Goal: Task Accomplishment & Management: Manage account settings

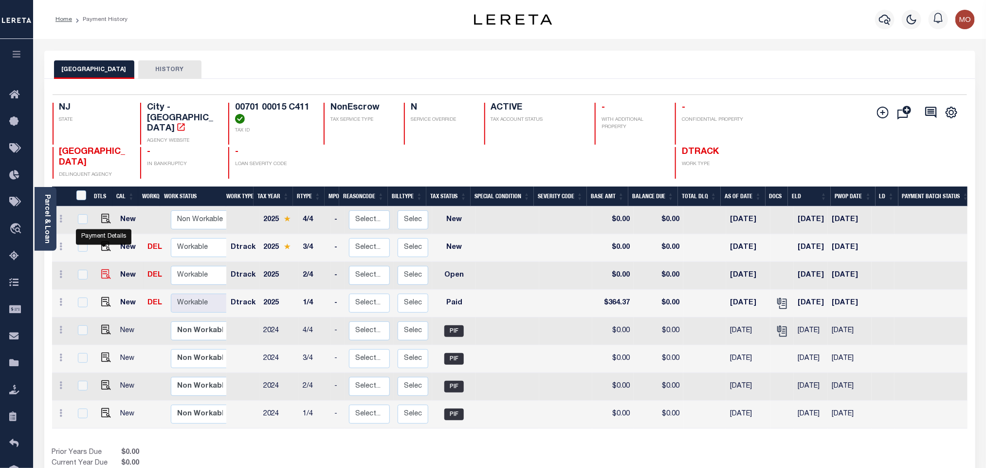
click at [107, 269] on img "" at bounding box center [106, 274] width 10 height 10
checkbox input "true"
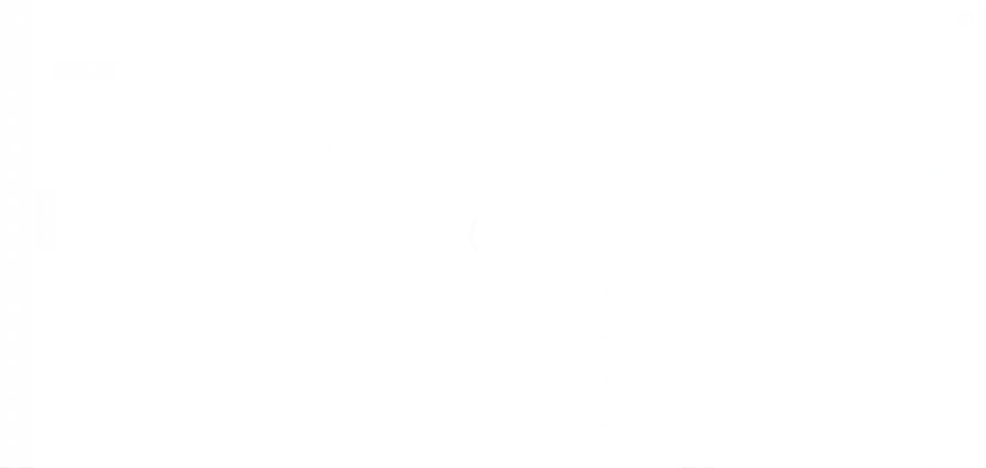
checkbox input "false"
type input "05/02/2025"
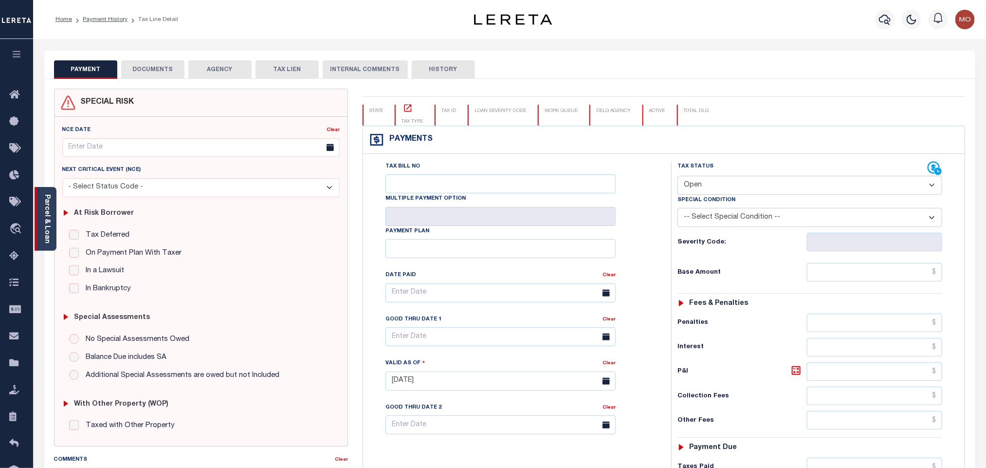
click at [53, 209] on div "Parcel & Loan" at bounding box center [46, 219] width 22 height 64
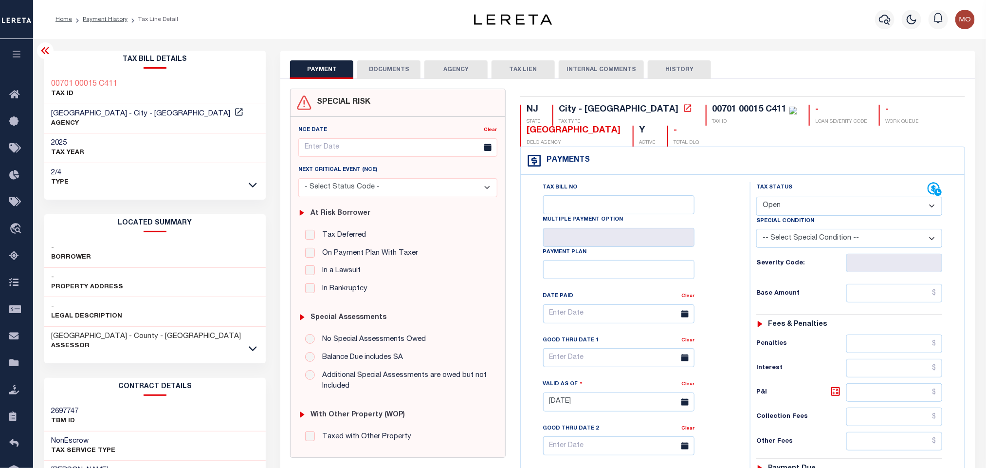
click at [782, 212] on select "- Select Status Code - Open Due/Unpaid Paid Incomplete No Tax Due Internal Refu…" at bounding box center [849, 206] width 186 height 19
select select "PYD"
click at [756, 198] on select "- Select Status Code - Open Due/Unpaid Paid Incomplete No Tax Due Internal Refu…" at bounding box center [849, 206] width 186 height 19
type input "[DATE]"
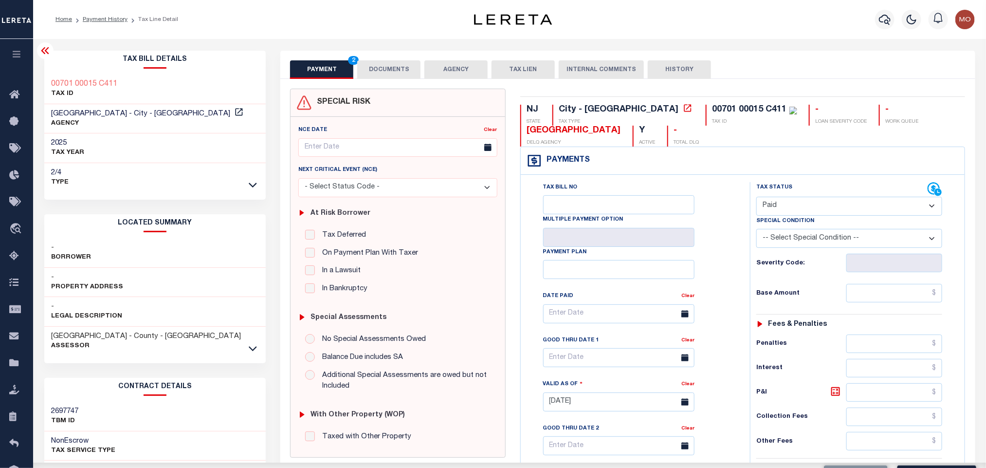
click at [733, 260] on div "Tax Bill No Multiple Payment Option Payment Plan Clear" at bounding box center [632, 318] width 205 height 273
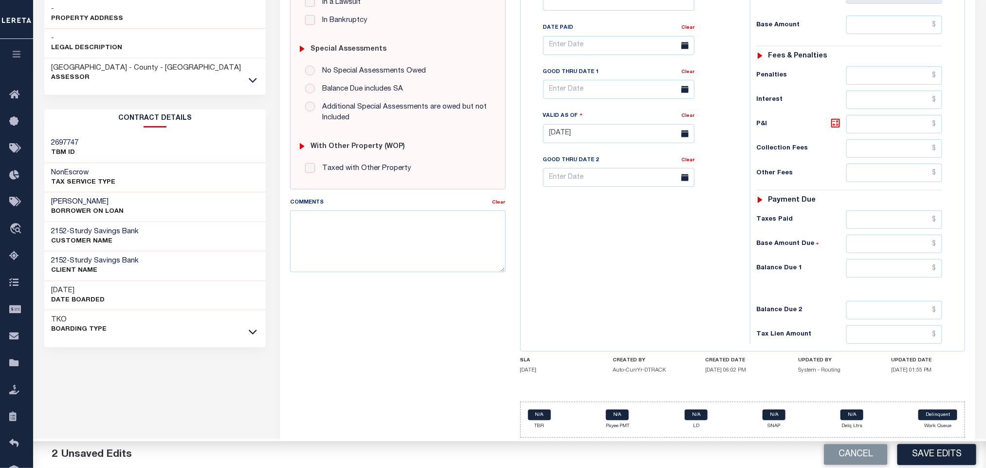
scroll to position [58, 0]
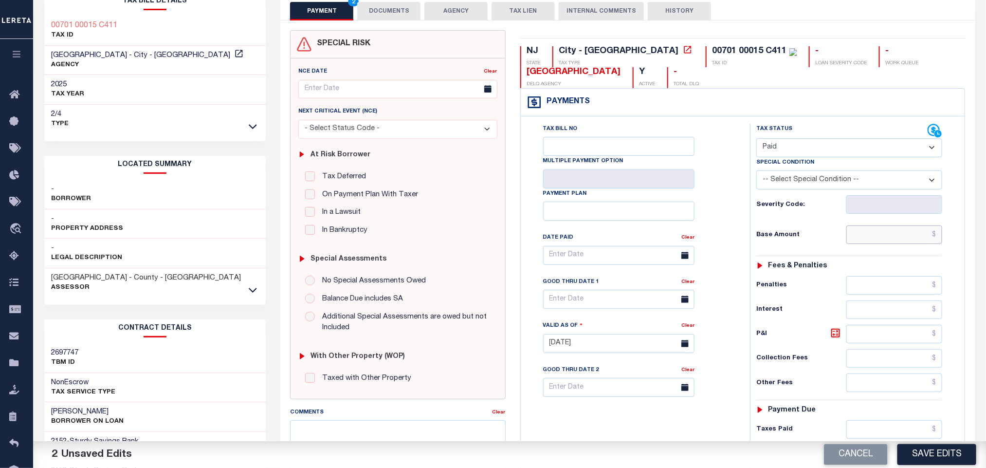
click at [875, 235] on input "text" at bounding box center [894, 234] width 96 height 18
paste input "364.37"
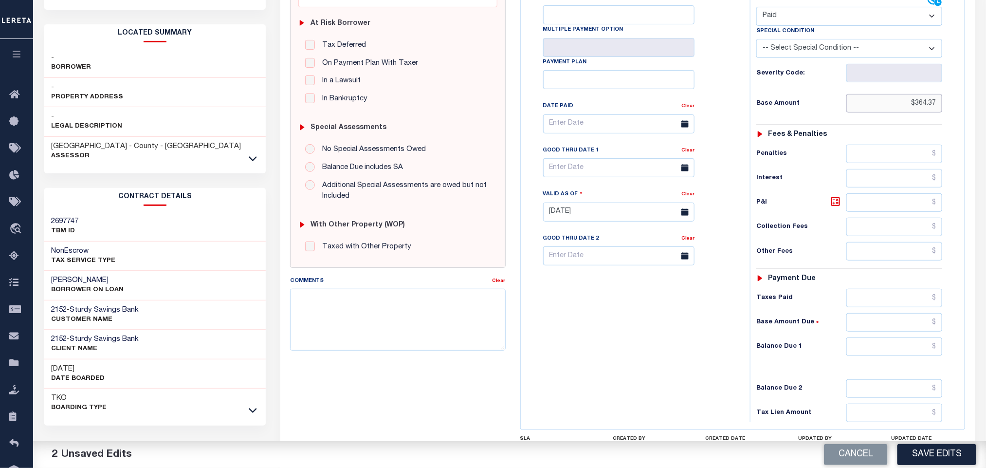
scroll to position [277, 0]
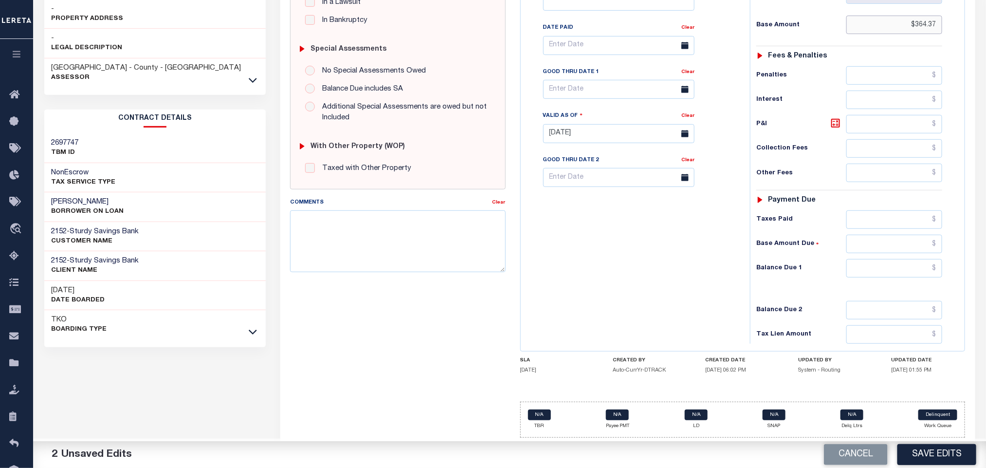
type input "$364.37"
click at [876, 268] on input "text" at bounding box center [894, 268] width 96 height 18
type input "$0.00"
click at [630, 289] on div "Tax Bill No Multiple Payment Option Payment Plan Clear" at bounding box center [632, 129] width 219 height 430
click at [366, 244] on textarea "Comments" at bounding box center [397, 240] width 215 height 61
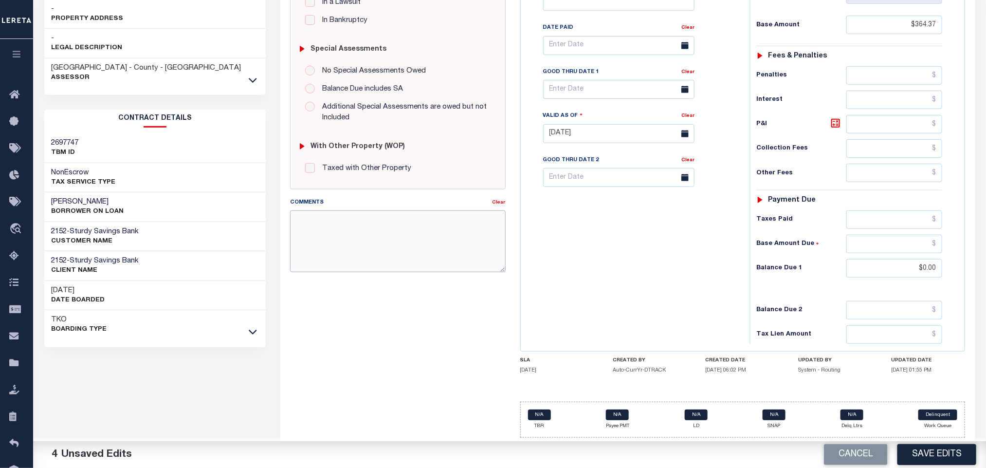
paste textarea "Please refer 2025 3/4 line for Tax Supporting Document"
type textarea "Please refer 2025 3/4 line for Tax Supporting Document"
click at [655, 288] on div "Tax Bill No Multiple Payment Option Payment Plan Clear" at bounding box center [632, 129] width 219 height 430
click at [931, 454] on button "Save Edits" at bounding box center [936, 454] width 79 height 21
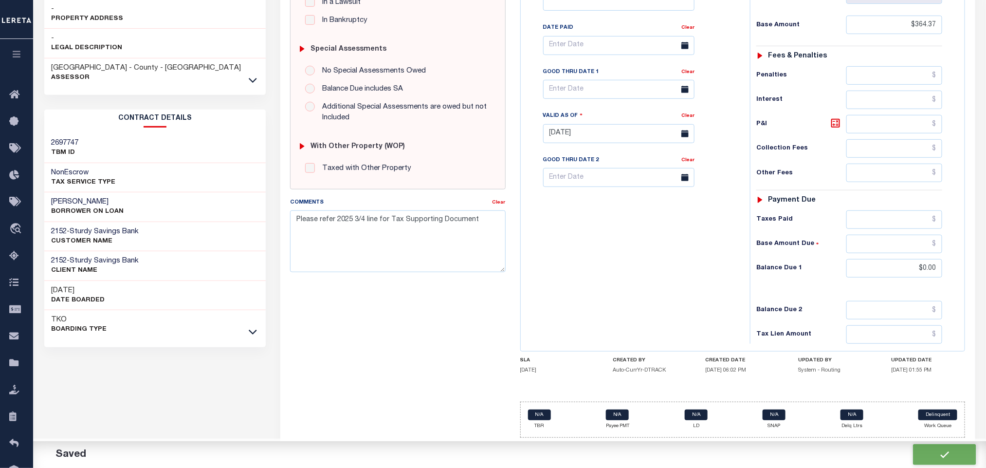
checkbox input "false"
type input "$364.37"
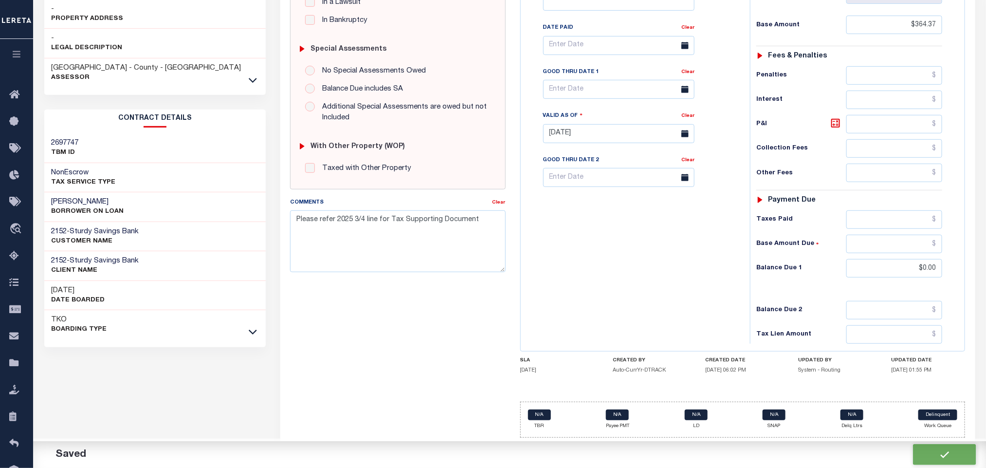
type input "$0"
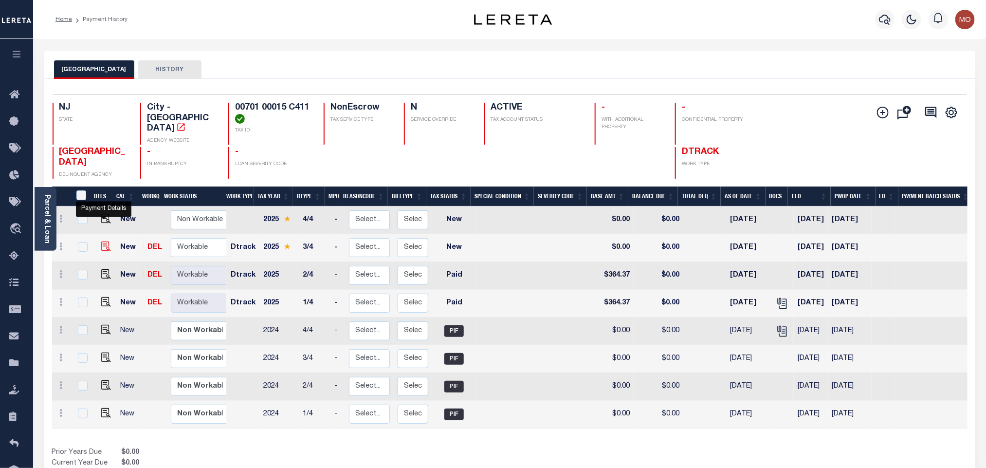
click at [102, 241] on img "" at bounding box center [106, 246] width 10 height 10
checkbox input "true"
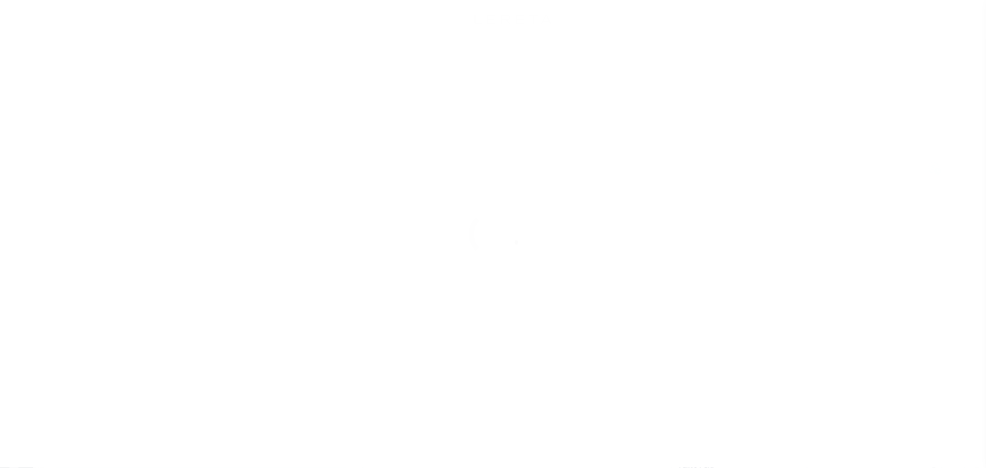
checkbox input "false"
type input "[DATE]"
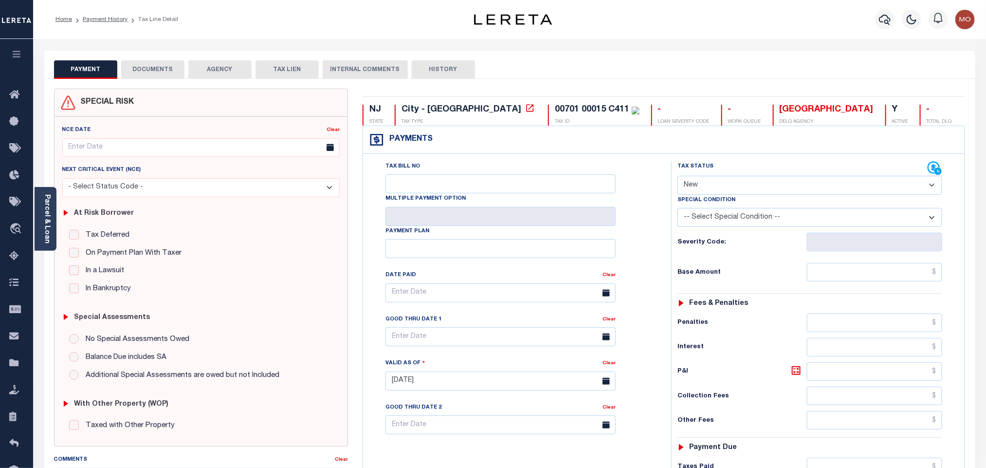
click at [724, 184] on select "- Select Status Code - Open Due/Unpaid Paid Incomplete No Tax Due Internal Refu…" at bounding box center [809, 185] width 265 height 19
select select "DUE"
click at [677, 177] on select "- Select Status Code - Open Due/Unpaid Paid Incomplete No Tax Due Internal Refu…" at bounding box center [809, 185] width 265 height 19
type input "10/03/2025"
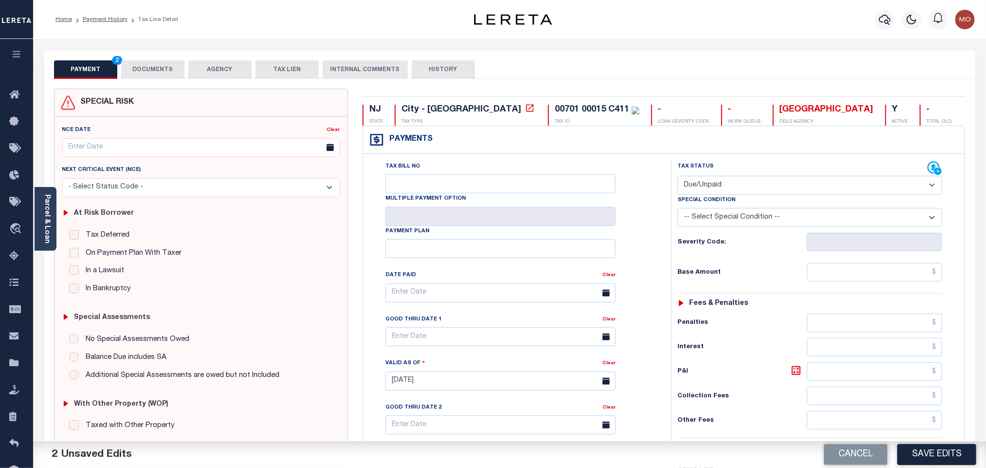
click at [731, 215] on select "-- Select Special Condition -- 3RD PARTY TAX LIEN AGENCY TAX LIEN (A.K.A Inside…" at bounding box center [809, 217] width 265 height 19
select select "15"
click at [731, 215] on select "-- Select Special Condition -- 3RD PARTY TAX LIEN AGENCY TAX LIEN (A.K.A Inside…" at bounding box center [809, 217] width 265 height 19
click at [831, 273] on input "text" at bounding box center [875, 272] width 136 height 18
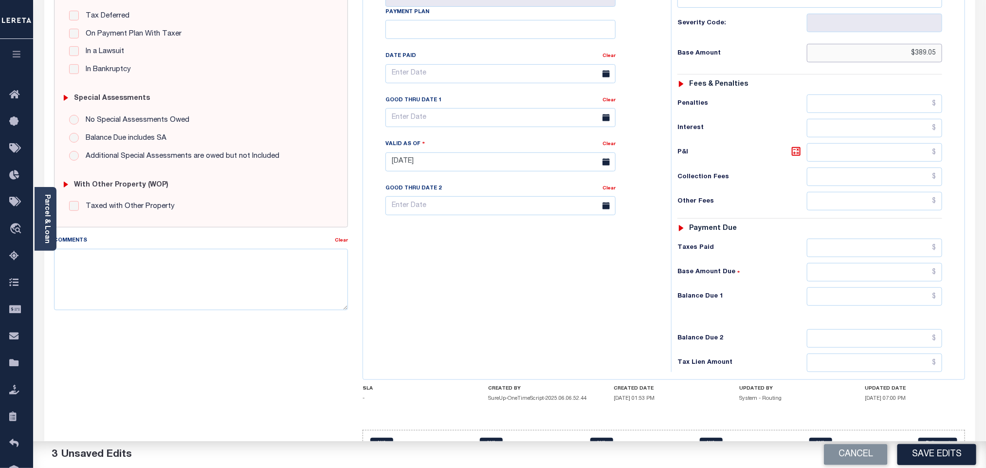
type input "$389.05"
click at [831, 277] on input "text" at bounding box center [875, 272] width 136 height 18
type input "$2.34"
click at [835, 155] on input "text" at bounding box center [875, 152] width 136 height 18
type input "$0.03"
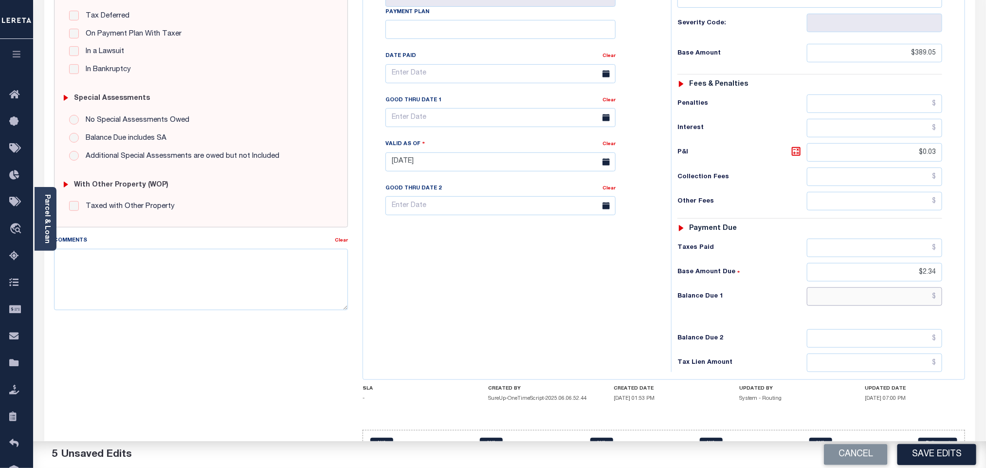
click at [857, 303] on input "text" at bounding box center [875, 296] width 136 height 18
type input "$2.37"
click at [530, 295] on div "Tax Bill No Multiple Payment Option Payment Plan Clear" at bounding box center [514, 157] width 298 height 430
click at [438, 121] on input "text" at bounding box center [500, 117] width 230 height 19
click at [500, 254] on span "31" at bounding box center [503, 254] width 19 height 19
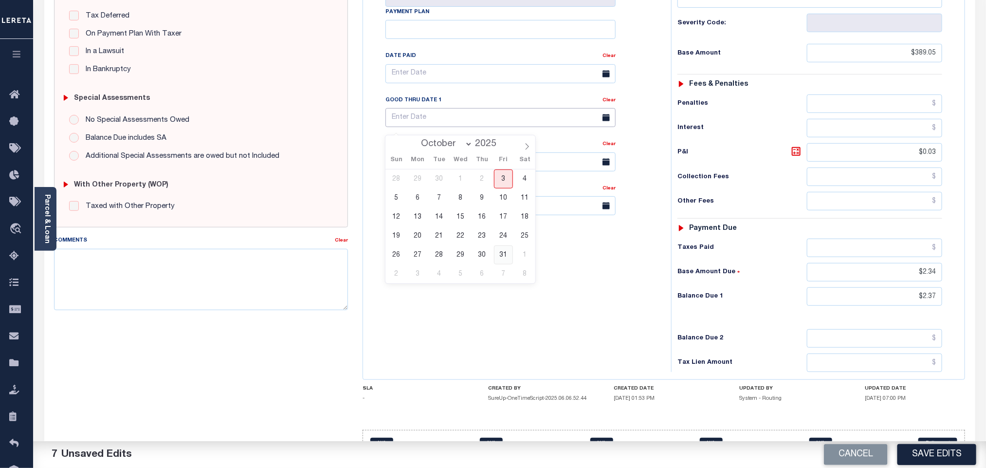
type input "10/31/2025"
click at [561, 285] on div "Tax Bill No Multiple Payment Option Payment Plan Clear" at bounding box center [514, 157] width 298 height 430
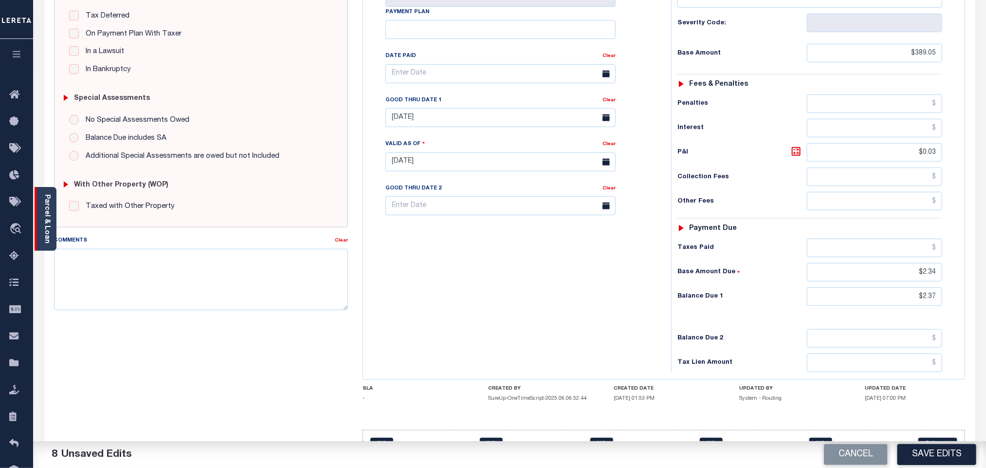
click at [44, 204] on link "Parcel & Loan" at bounding box center [46, 218] width 7 height 49
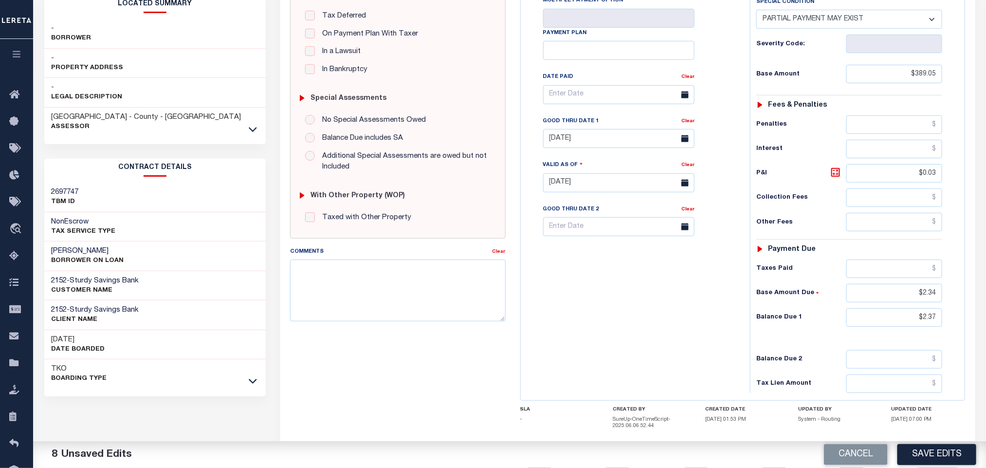
click at [696, 332] on div "Tax Bill No Multiple Payment Option Payment Plan Clear" at bounding box center [632, 178] width 219 height 430
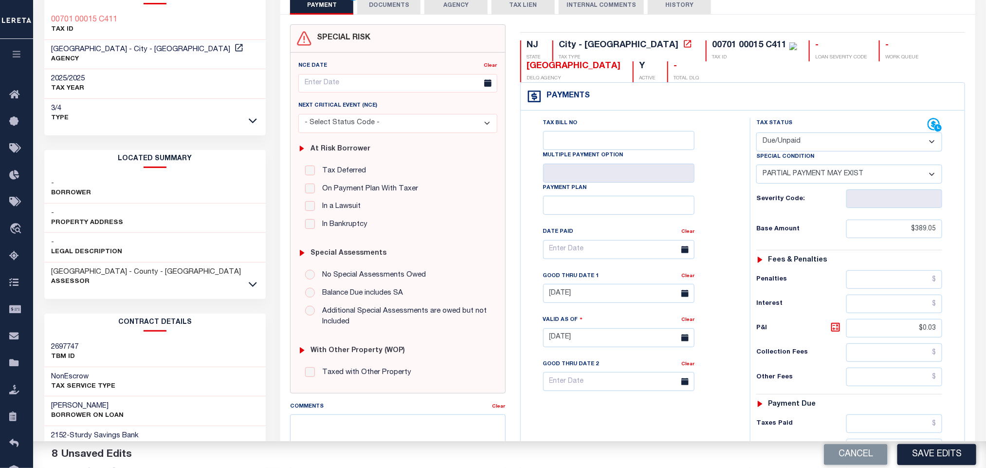
scroll to position [0, 0]
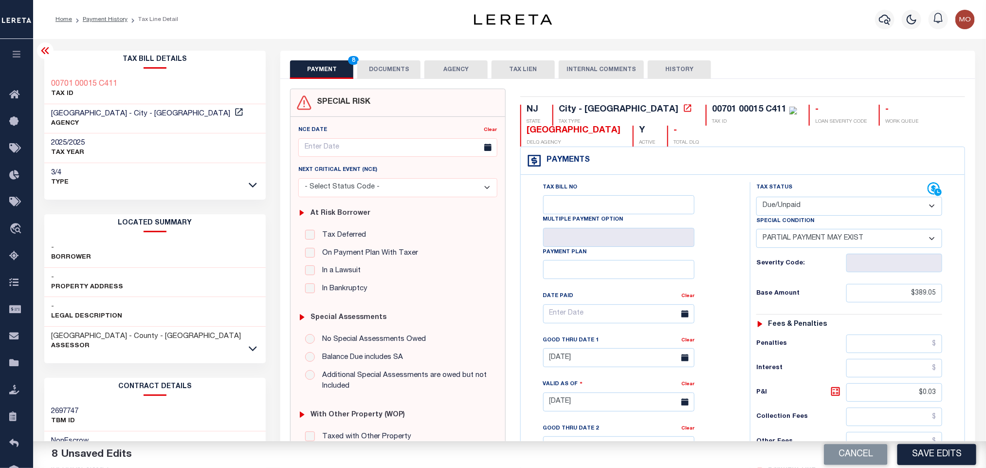
click at [396, 72] on button "DOCUMENTS" at bounding box center [388, 69] width 63 height 18
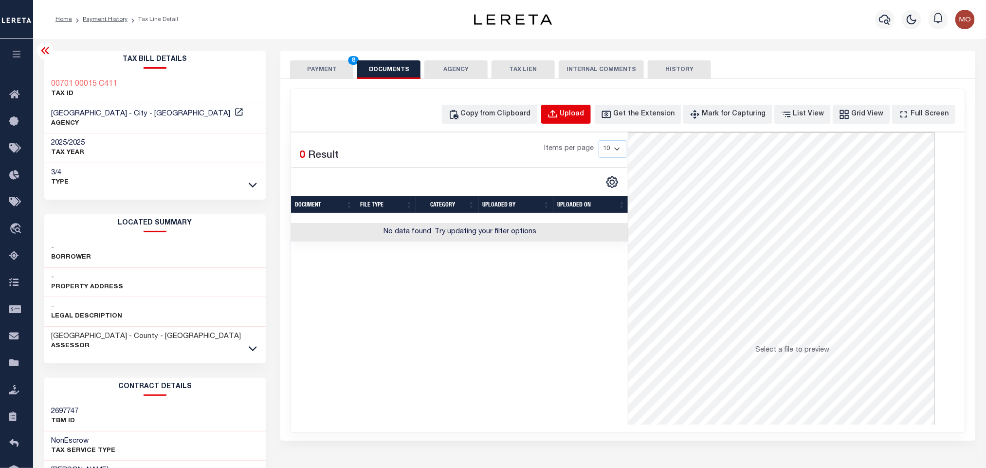
click at [584, 117] on div "Upload" at bounding box center [572, 114] width 24 height 11
select select "POP"
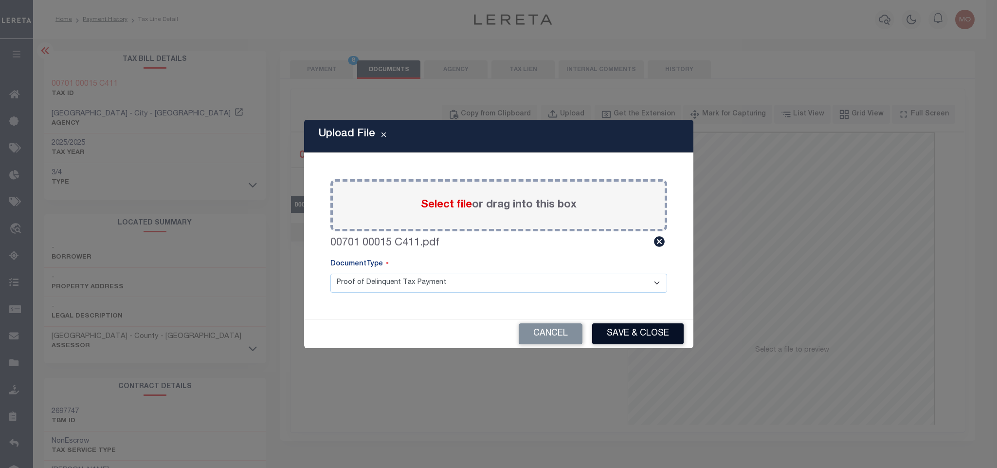
click at [616, 333] on button "Save & Close" at bounding box center [637, 333] width 91 height 21
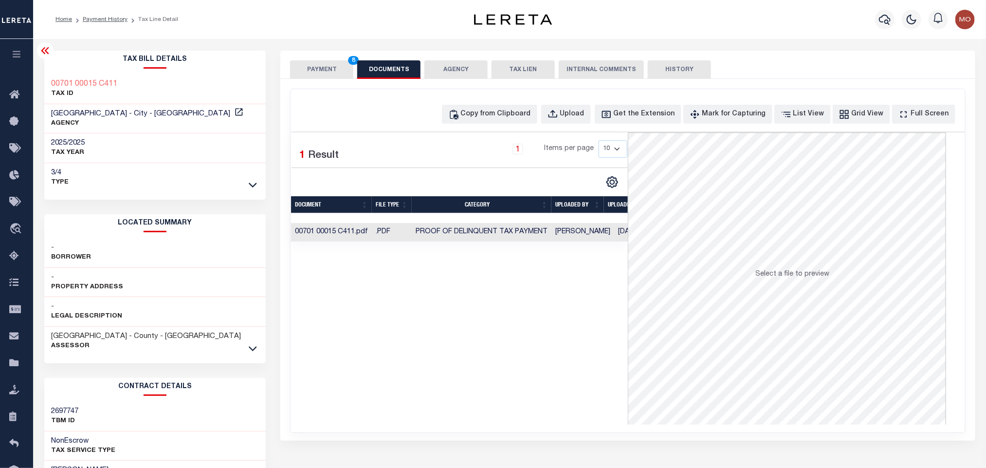
click at [504, 325] on div "Selected 1 Result 1 Items per page 10 25 50 100" at bounding box center [459, 278] width 337 height 292
click at [291, 63] on button "PAYMENT 8" at bounding box center [321, 69] width 63 height 18
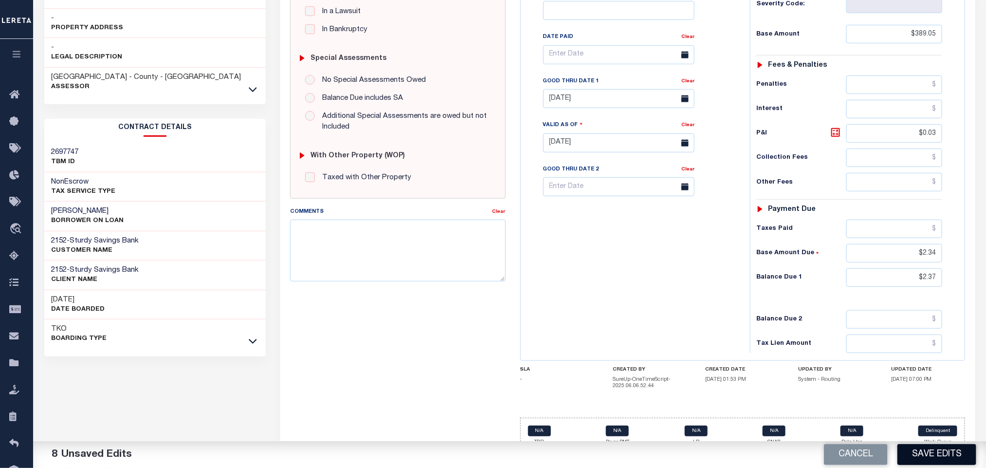
scroll to position [280, 0]
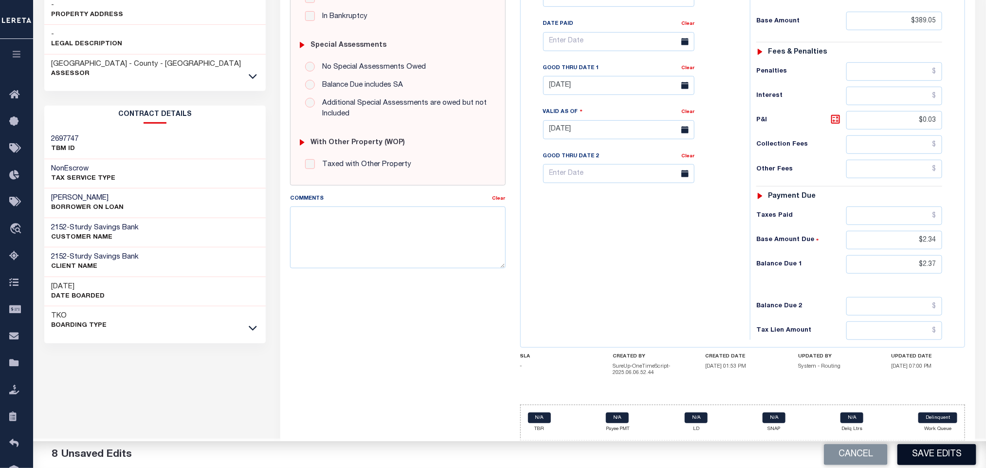
click at [937, 449] on button "Save Edits" at bounding box center [936, 454] width 79 height 21
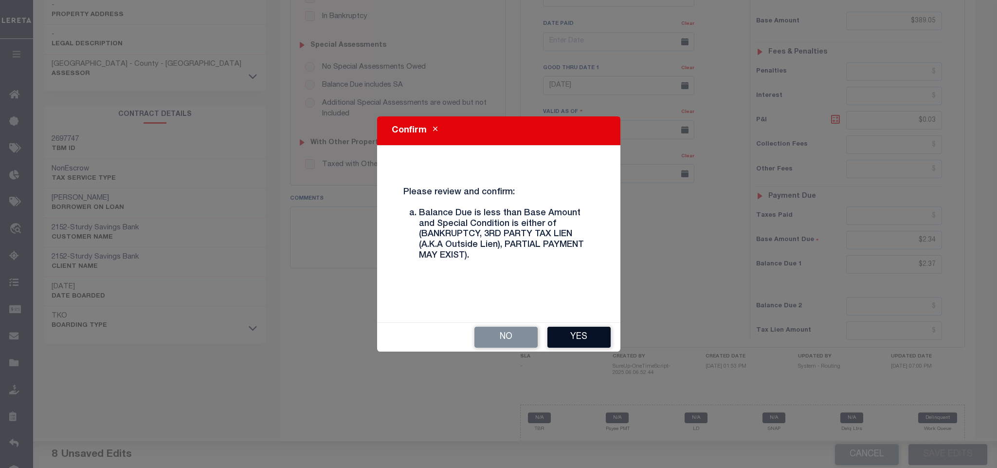
click at [596, 346] on button "Yes" at bounding box center [578, 336] width 63 height 21
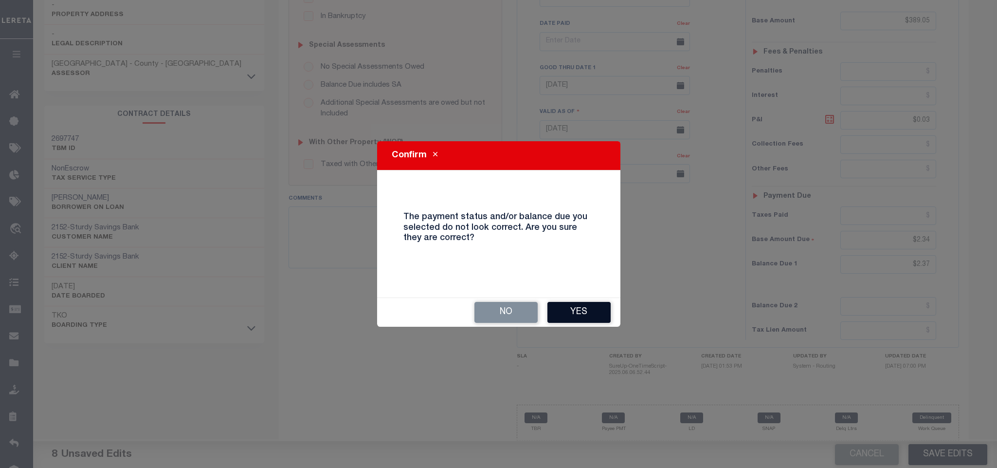
click at [587, 307] on button "Yes" at bounding box center [578, 312] width 63 height 21
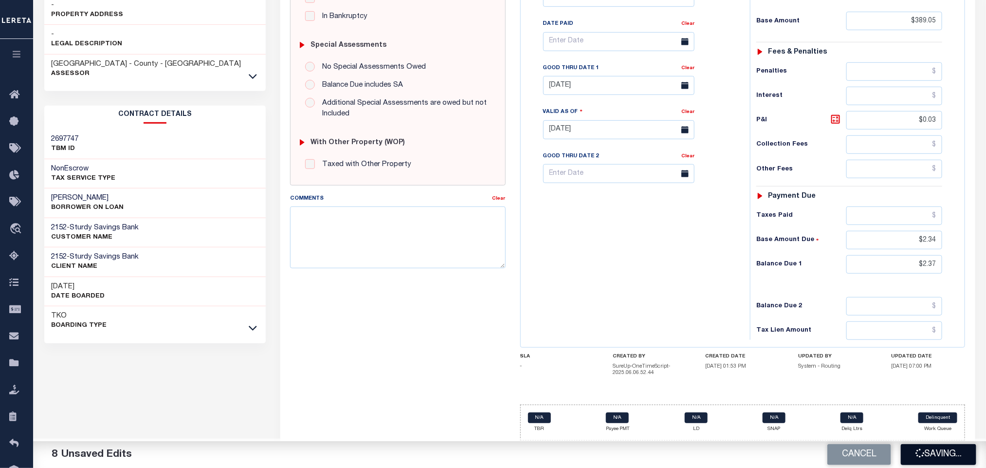
click at [929, 451] on button "Saving..." at bounding box center [938, 454] width 75 height 21
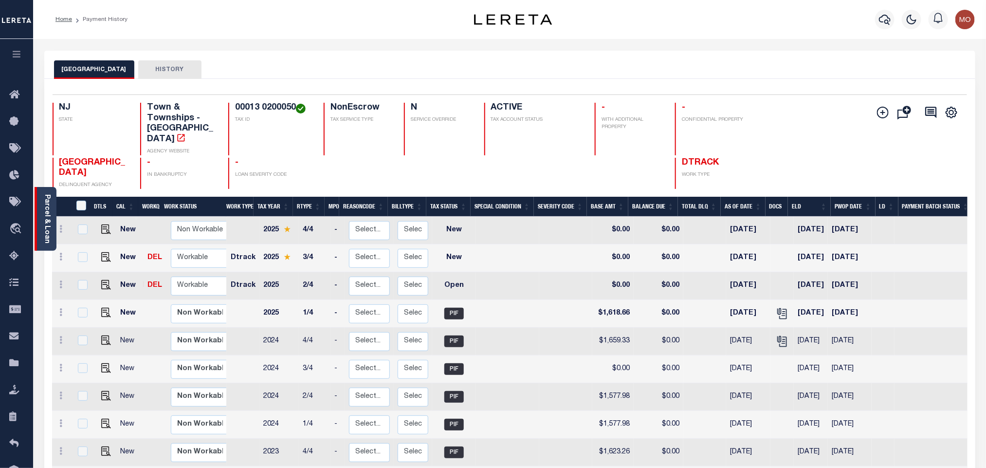
click at [43, 219] on link "Parcel & Loan" at bounding box center [46, 218] width 7 height 49
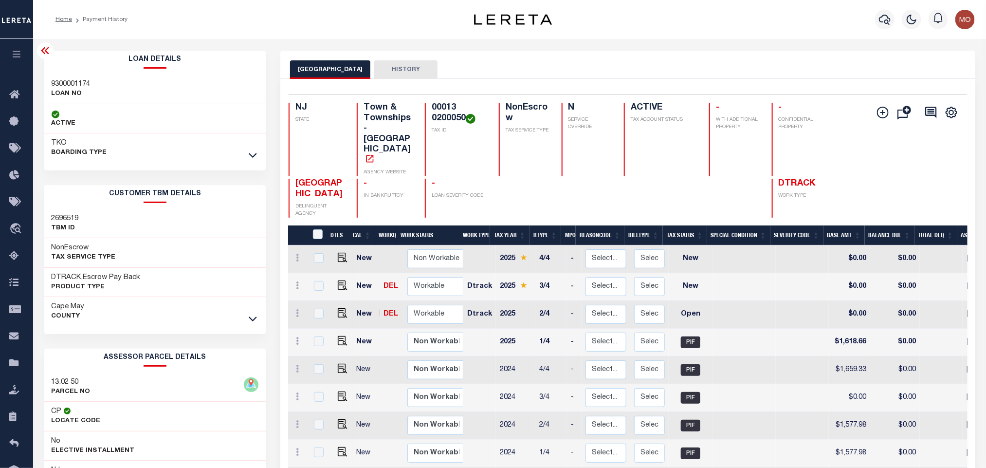
click at [69, 380] on h3 "13.02 50" at bounding box center [71, 382] width 39 height 10
copy div "13.02 50"
click at [64, 82] on h3 "9300001174" at bounding box center [71, 84] width 39 height 10
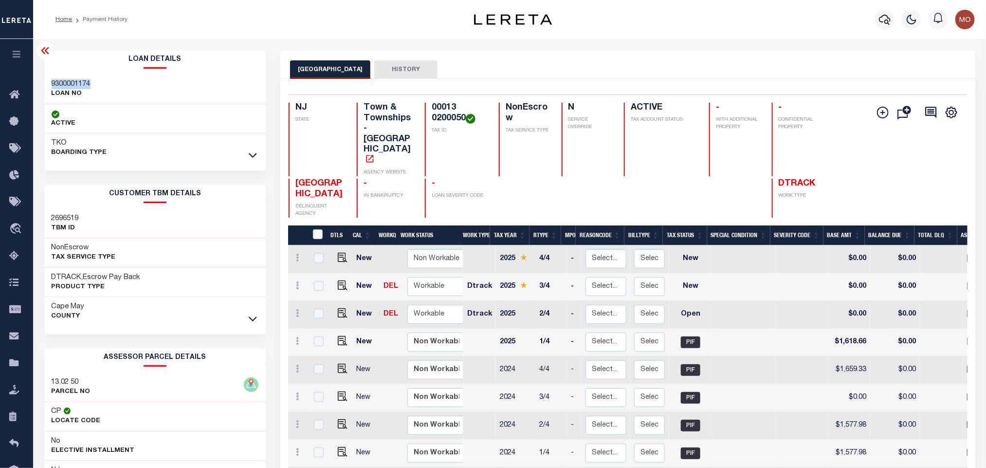
click at [64, 82] on h3 "9300001174" at bounding box center [71, 84] width 39 height 10
copy h3 "9300001174"
click at [444, 114] on h4 "00013 0200050" at bounding box center [459, 113] width 55 height 21
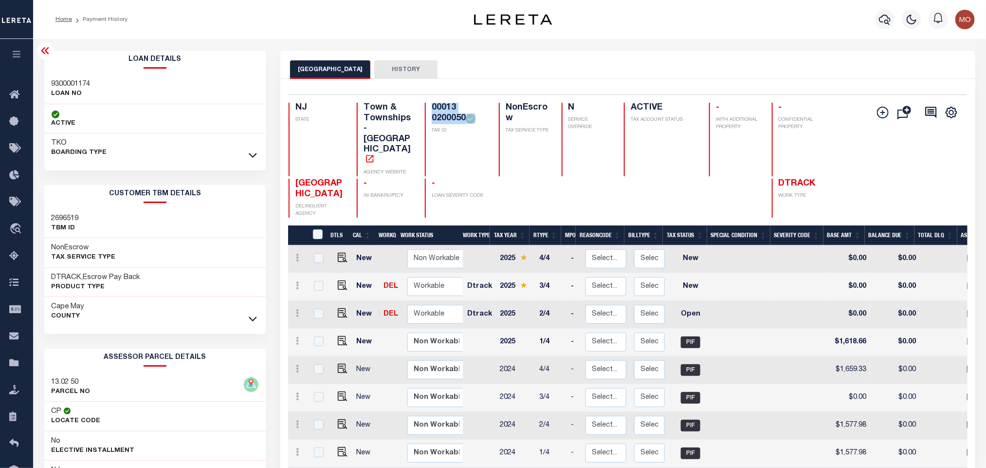
copy div "00013 0200050"
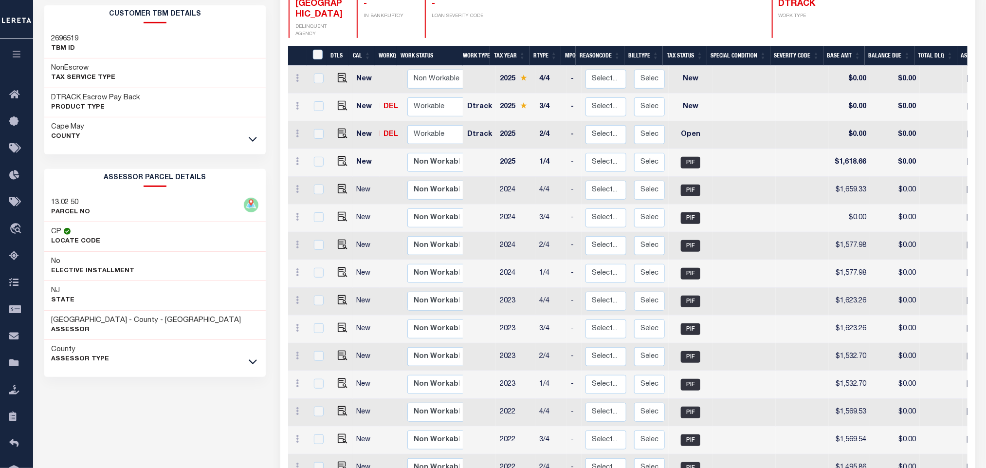
scroll to position [146, 0]
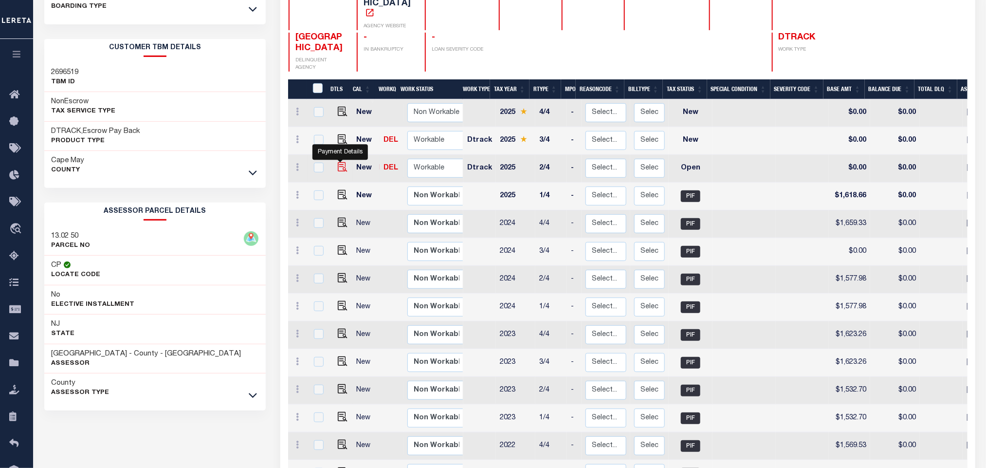
click at [338, 162] on img "" at bounding box center [343, 167] width 10 height 10
checkbox input "true"
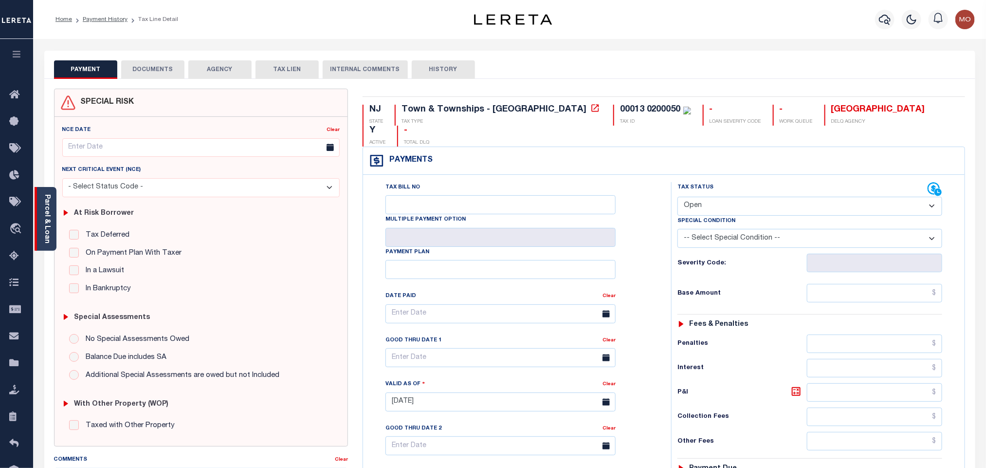
click at [44, 215] on link "Parcel & Loan" at bounding box center [46, 218] width 7 height 49
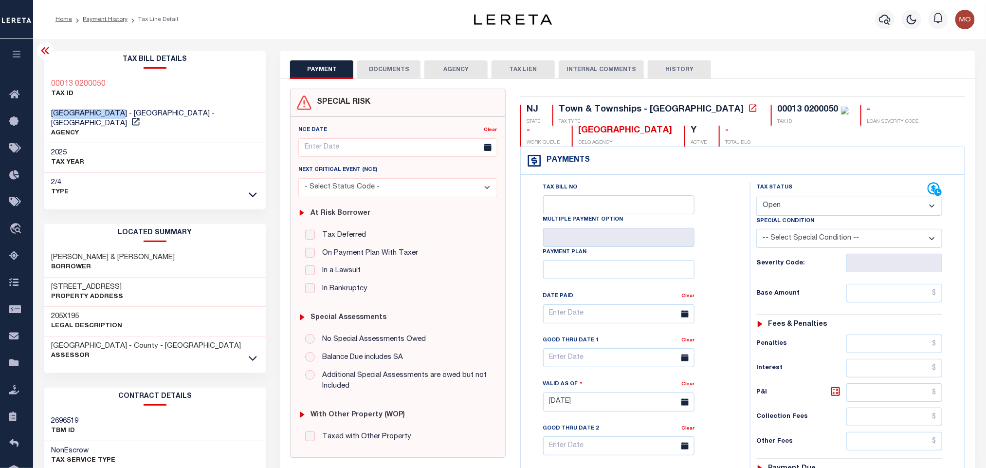
drag, startPoint x: 47, startPoint y: 110, endPoint x: 122, endPoint y: 117, distance: 74.8
click at [122, 117] on div "MIDDLE TOWNSHIP - Town & Townships - NJ AGENCY" at bounding box center [155, 123] width 222 height 39
copy span "[GEOGRAPHIC_DATA]"
click at [789, 203] on select "- Select Status Code - Open Due/Unpaid Paid Incomplete No Tax Due Internal Refu…" at bounding box center [849, 206] width 186 height 19
select select "PYD"
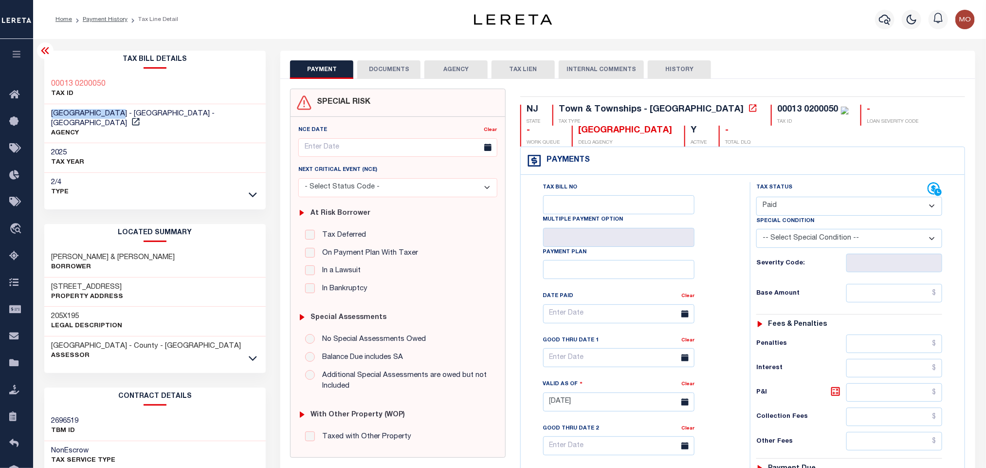
click at [756, 198] on select "- Select Status Code - Open Due/Unpaid Paid Incomplete No Tax Due Internal Refu…" at bounding box center [849, 206] width 186 height 19
type input "10/03/2025"
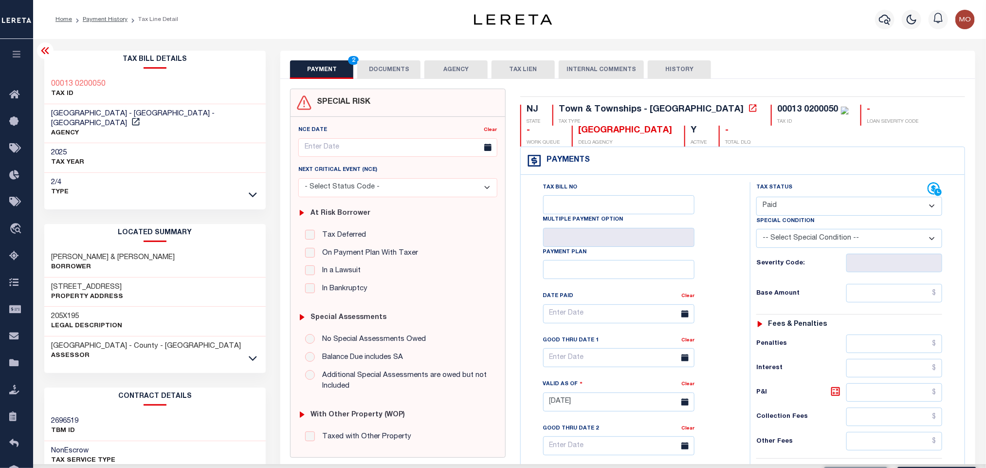
click at [724, 260] on div "Tax Bill No Multiple Payment Option Payment Plan Clear" at bounding box center [632, 318] width 205 height 273
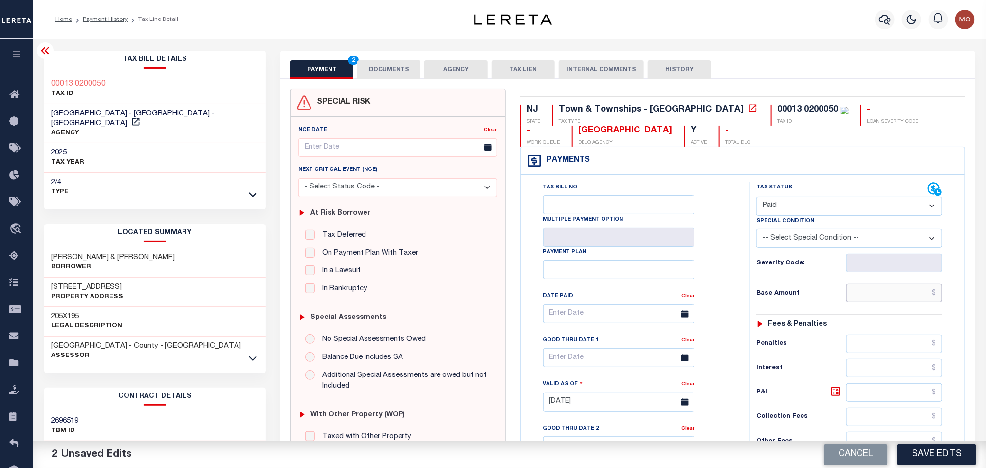
click at [857, 289] on input "text" at bounding box center [894, 293] width 96 height 18
paste input "1,618.66"
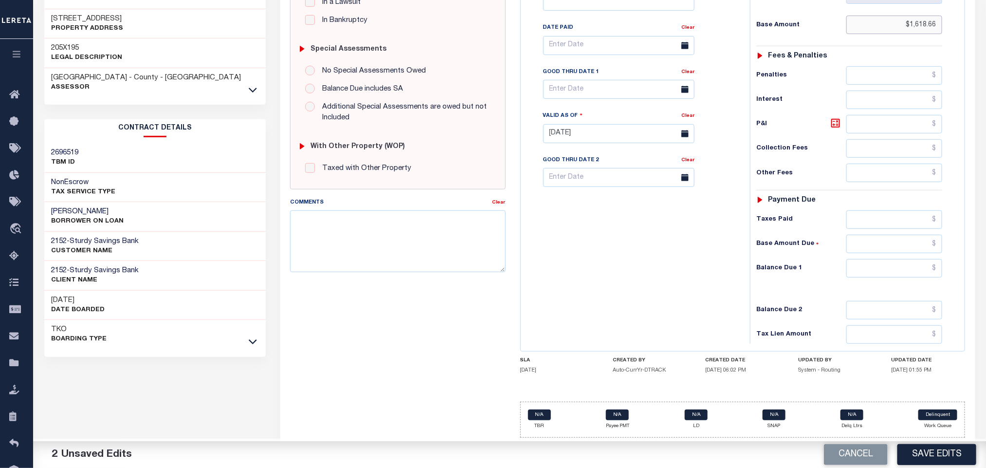
type input "$1,618.66"
drag, startPoint x: 877, startPoint y: 267, endPoint x: 856, endPoint y: 271, distance: 21.9
click at [877, 267] on input "0" at bounding box center [894, 268] width 96 height 18
type input "$0.00"
click at [679, 247] on div "Tax Bill No Multiple Payment Option Payment Plan Clear" at bounding box center [632, 129] width 219 height 430
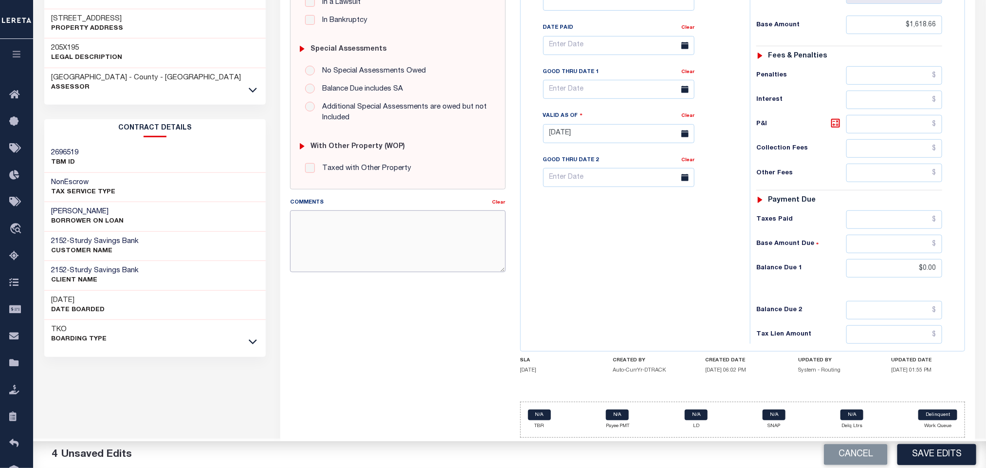
click at [368, 231] on textarea "Comments" at bounding box center [397, 240] width 215 height 61
paste textarea "Please refer 2025 3/4 line for Tax Supporting Document"
type textarea "Please refer 2025 3/4 line for Tax Supporting Document"
click at [597, 271] on div "Tax Bill No Multiple Payment Option Payment Plan Clear" at bounding box center [632, 129] width 219 height 430
click at [935, 453] on button "Save Edits" at bounding box center [936, 454] width 79 height 21
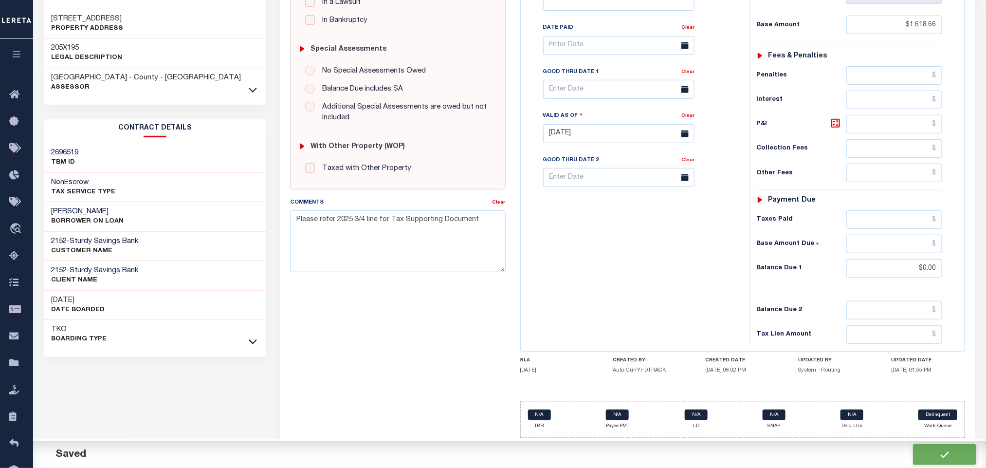
checkbox input "false"
type input "$1,618.66"
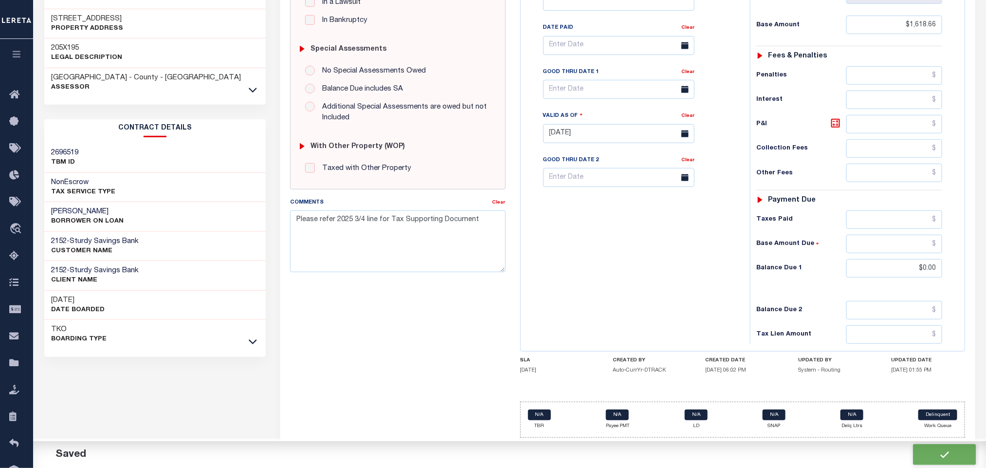
type input "$0"
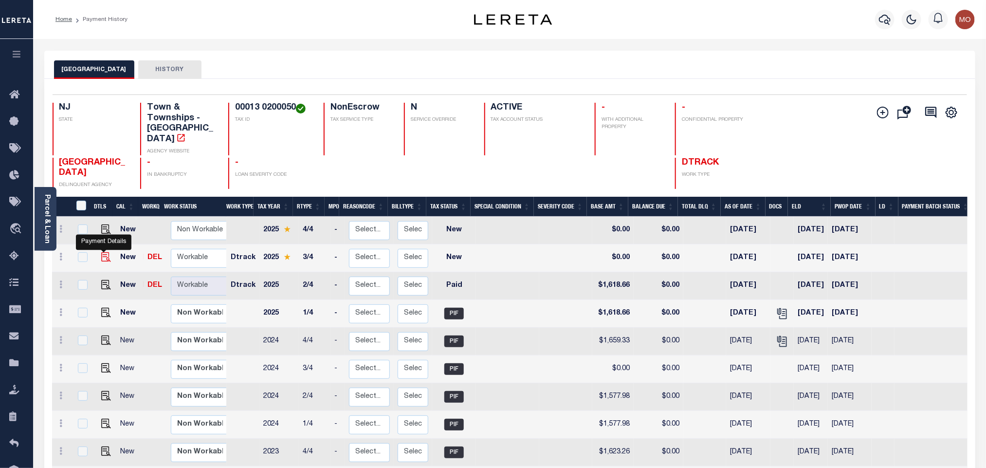
click at [102, 252] on img "" at bounding box center [106, 257] width 10 height 10
checkbox input "true"
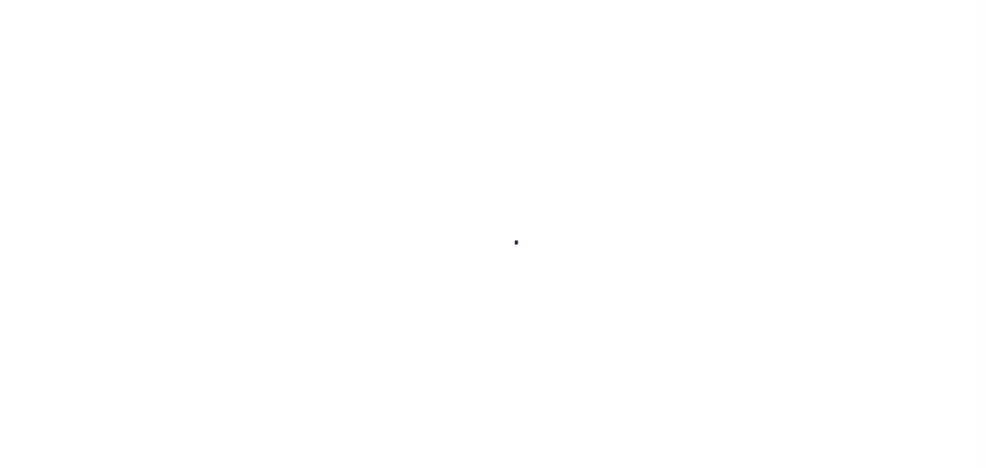
checkbox input "false"
type input "[DATE]"
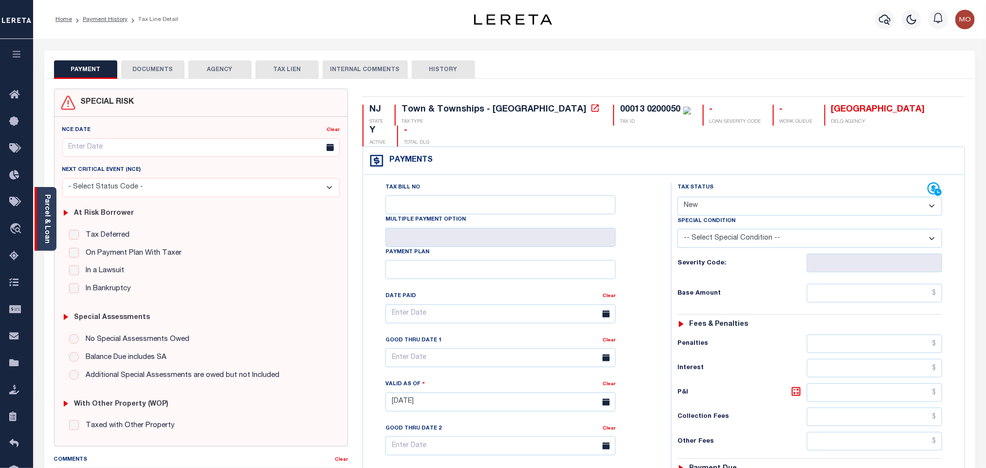
click at [50, 209] on link "Parcel & Loan" at bounding box center [46, 218] width 7 height 49
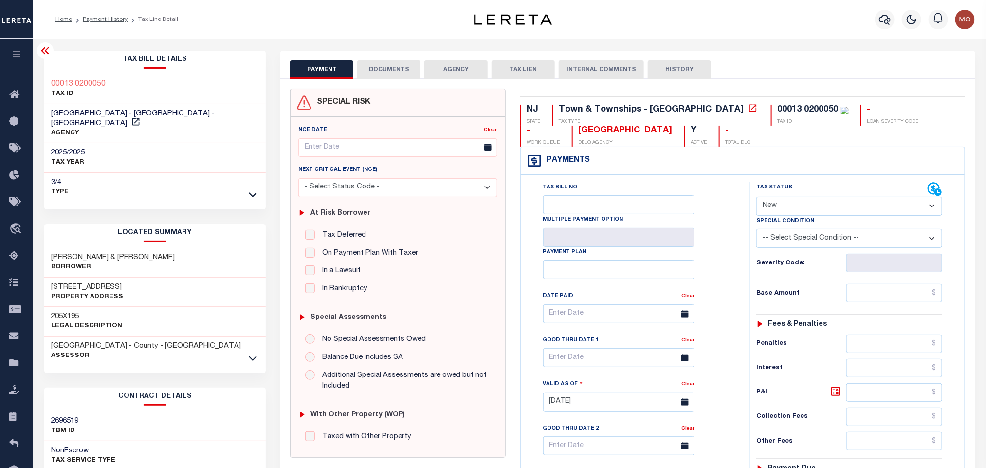
click at [789, 214] on select "- Select Status Code - Open Due/Unpaid Paid Incomplete No Tax Due Internal Refu…" at bounding box center [849, 206] width 186 height 19
select select "PYD"
click at [756, 198] on select "- Select Status Code - Open Due/Unpaid Paid Incomplete No Tax Due Internal Refu…" at bounding box center [849, 206] width 186 height 19
type input "[DATE]"
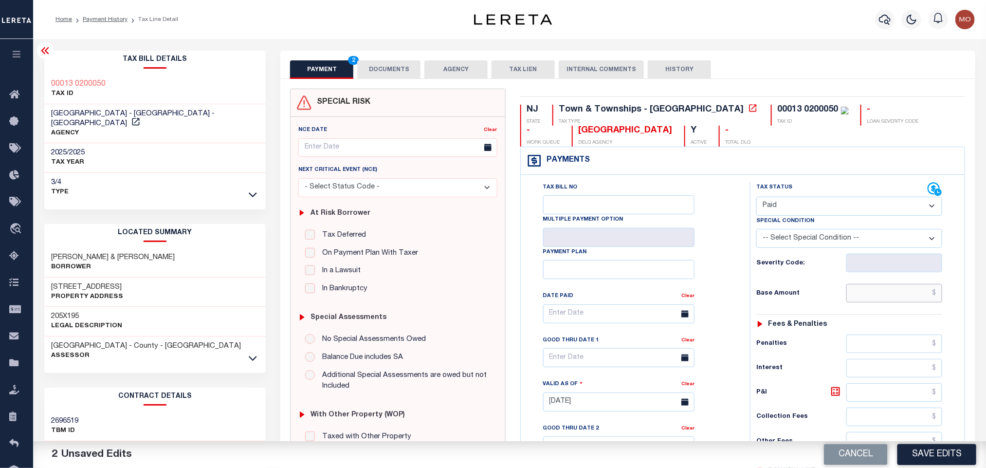
click at [866, 296] on input "text" at bounding box center [894, 293] width 96 height 18
paste input "1,700.01"
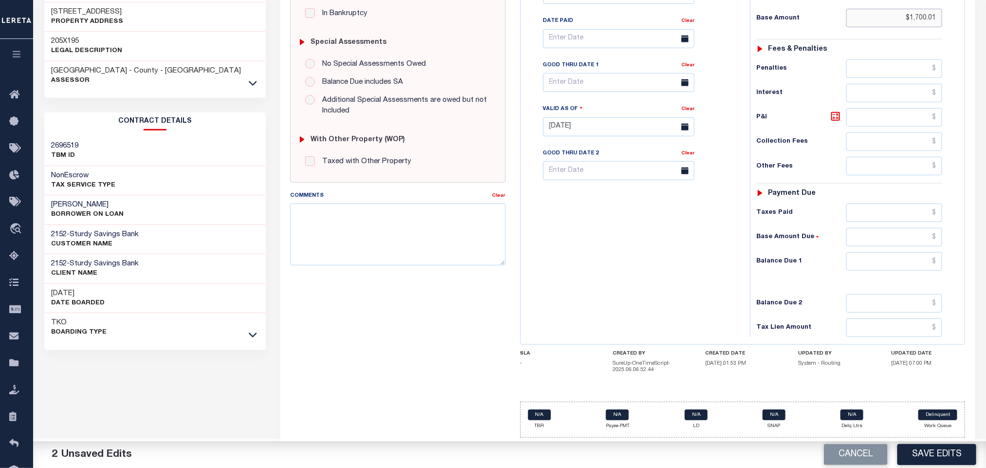
type input "$1,700.01"
drag, startPoint x: 867, startPoint y: 266, endPoint x: 840, endPoint y: 271, distance: 27.7
click at [867, 266] on input "0" at bounding box center [894, 261] width 96 height 18
type input "$0.00"
drag, startPoint x: 641, startPoint y: 278, endPoint x: 569, endPoint y: 283, distance: 72.2
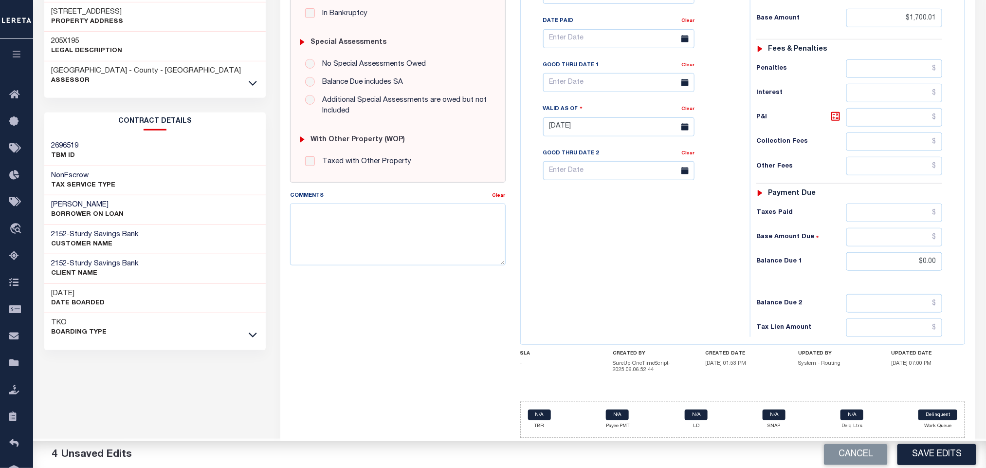
click at [637, 280] on div "Tax Bill No Multiple Payment Option Payment Plan Clear" at bounding box center [632, 122] width 219 height 430
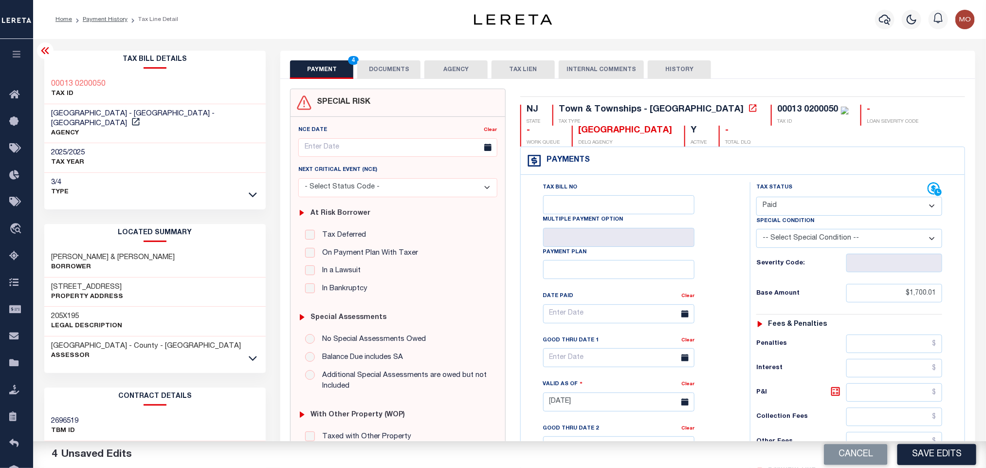
click at [359, 66] on button "DOCUMENTS" at bounding box center [388, 69] width 63 height 18
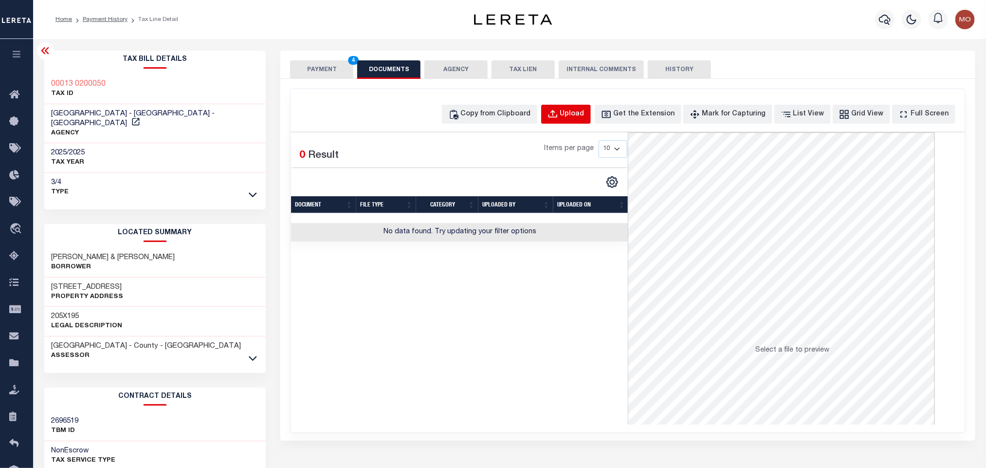
click at [584, 118] on div "Upload" at bounding box center [572, 114] width 24 height 11
select select "POP"
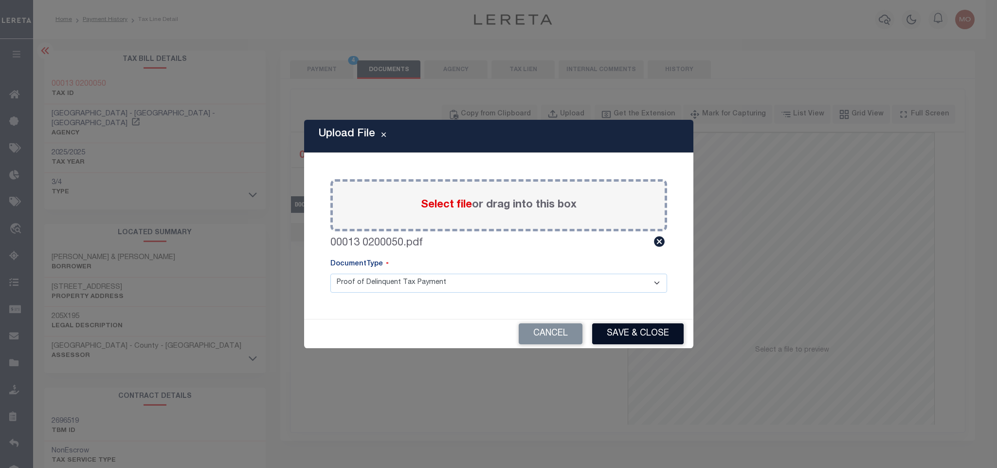
click at [625, 330] on button "Save & Close" at bounding box center [637, 333] width 91 height 21
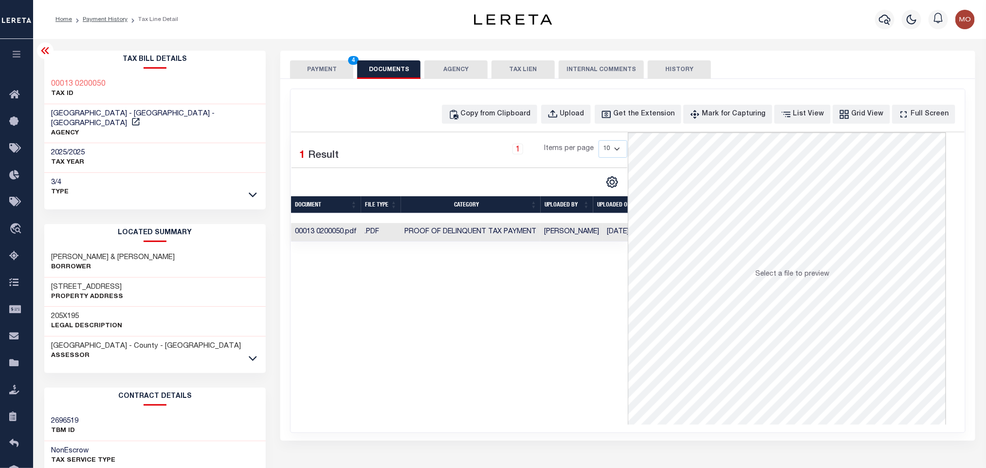
click at [377, 336] on div "Selected 1 Result 1 Items per page 10 25 50 100" at bounding box center [459, 278] width 337 height 292
click at [318, 74] on button "PAYMENT 4" at bounding box center [321, 69] width 63 height 18
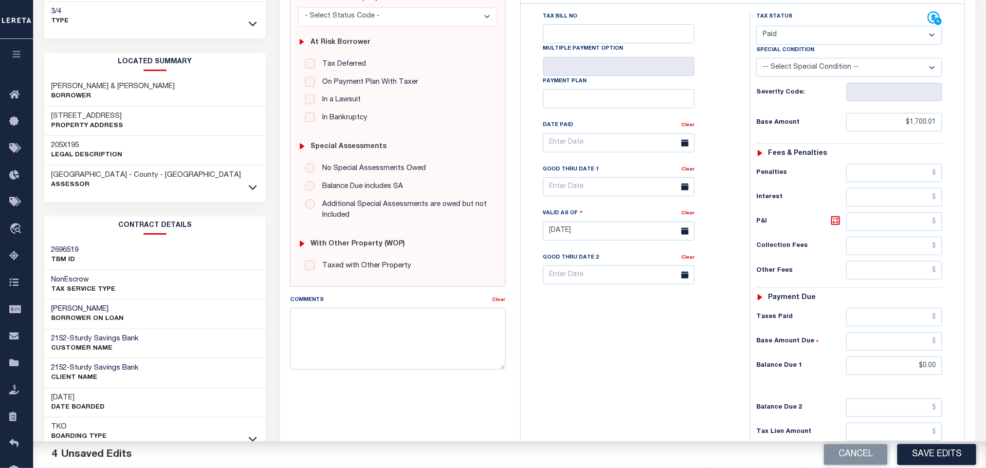
scroll to position [280, 0]
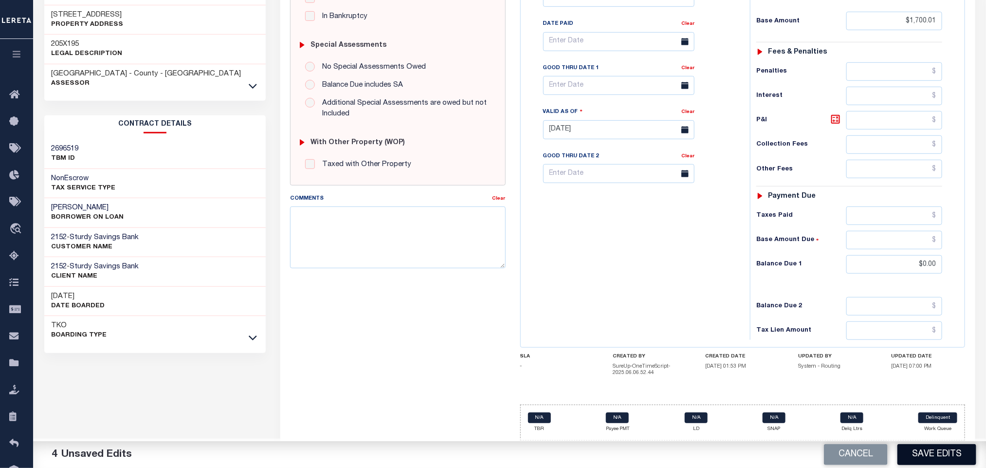
click at [927, 452] on button "Save Edits" at bounding box center [936, 454] width 79 height 21
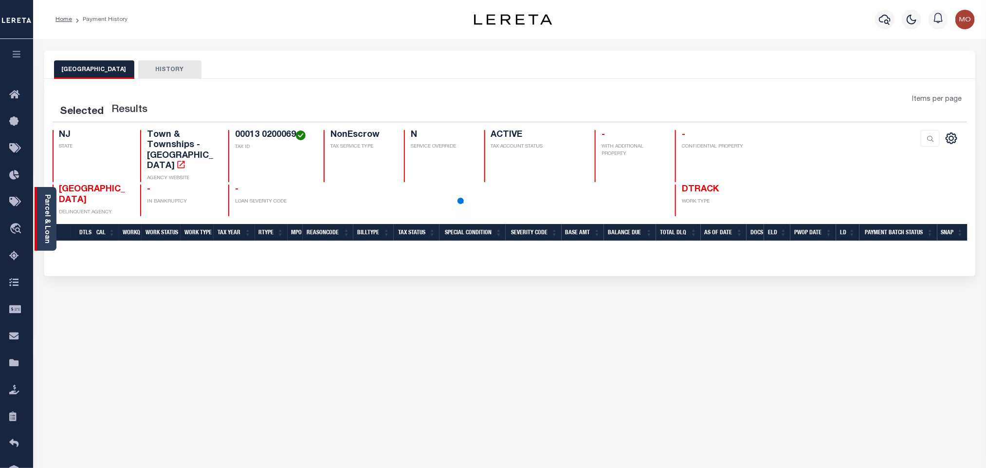
click at [50, 228] on link "Parcel & Loan" at bounding box center [46, 218] width 7 height 49
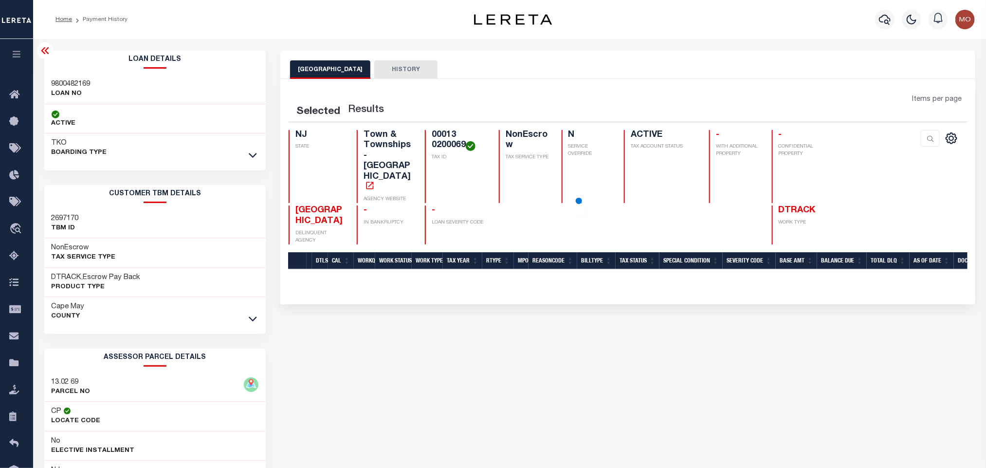
click at [60, 385] on h3 "13.02 69" at bounding box center [71, 382] width 39 height 10
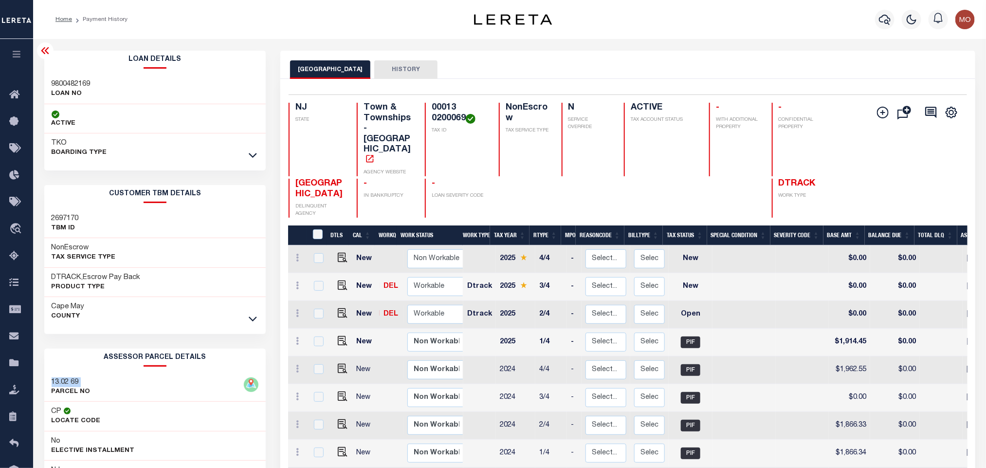
click at [61, 385] on h3 "13.02 69" at bounding box center [71, 382] width 39 height 10
click at [75, 85] on h3 "9800482169" at bounding box center [71, 84] width 39 height 10
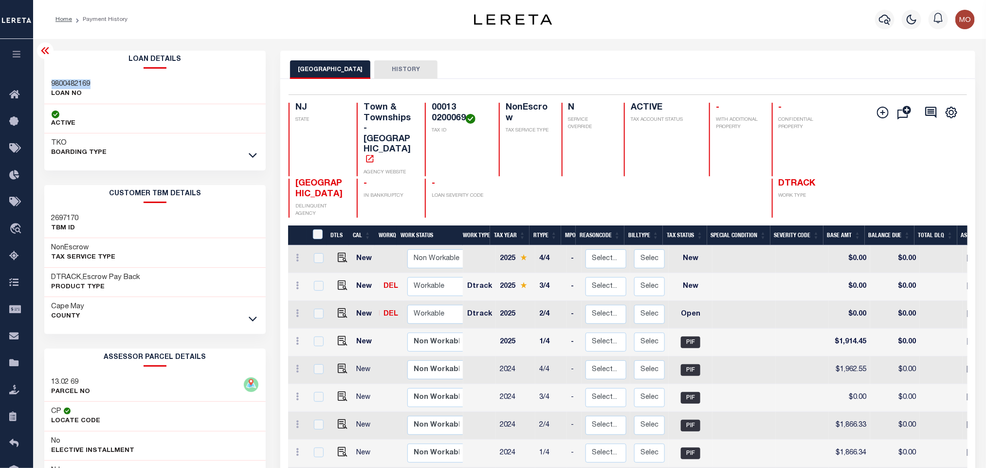
copy h3 "9800482169"
click at [434, 114] on h4 "00013 0200069" at bounding box center [459, 113] width 55 height 21
copy div "00013 0200069"
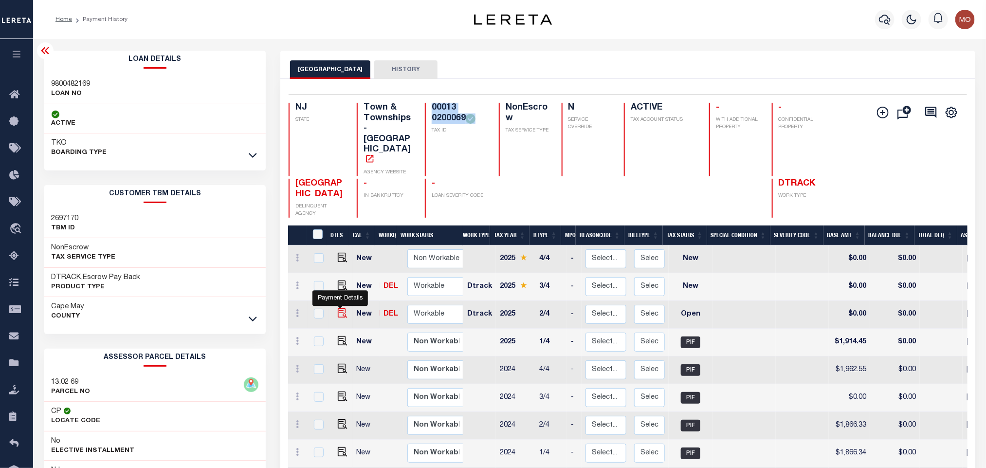
click at [342, 308] on img "" at bounding box center [343, 313] width 10 height 10
checkbox input "true"
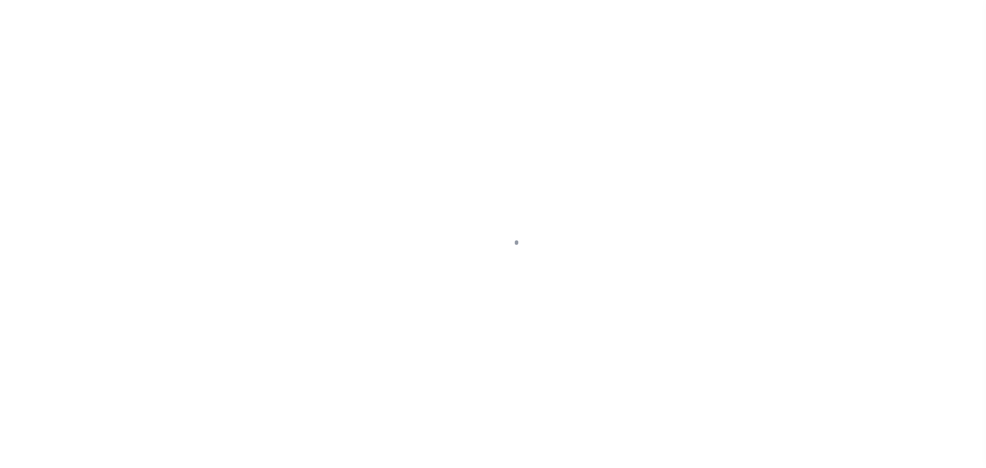
checkbox input "false"
type input "[DATE]"
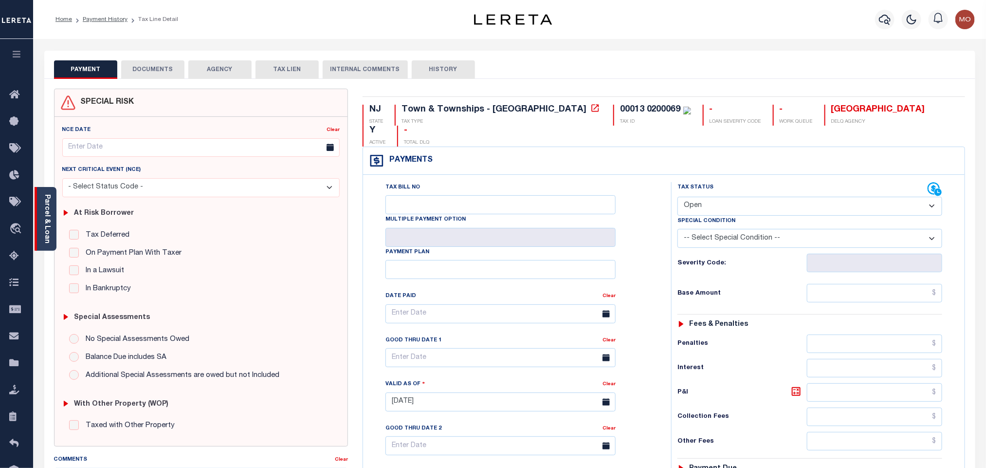
drag, startPoint x: 53, startPoint y: 215, endPoint x: 29, endPoint y: 141, distance: 77.7
click at [53, 215] on div "Parcel & Loan" at bounding box center [46, 219] width 22 height 64
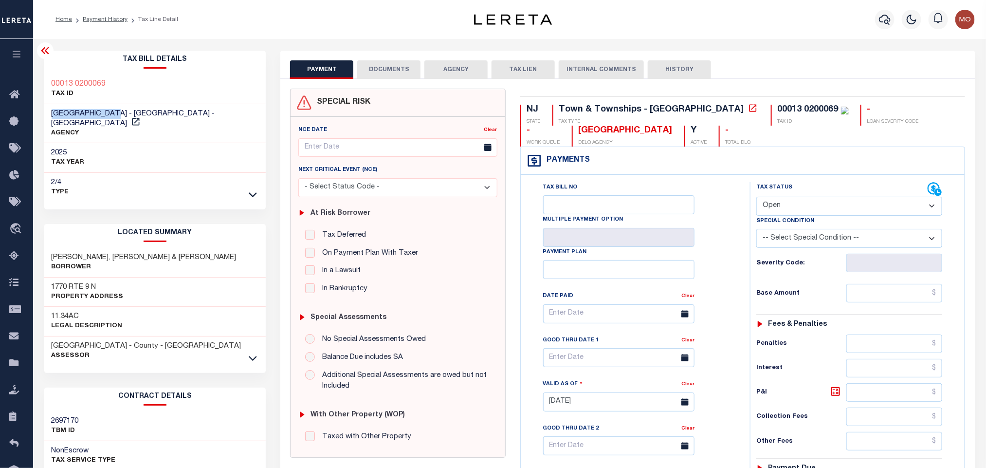
drag, startPoint x: 49, startPoint y: 111, endPoint x: 117, endPoint y: 115, distance: 68.7
click at [117, 115] on div "[GEOGRAPHIC_DATA] - [GEOGRAPHIC_DATA] - [GEOGRAPHIC_DATA] AGENCY" at bounding box center [155, 123] width 222 height 39
copy span "[GEOGRAPHIC_DATA]"
click at [809, 204] on select "- Select Status Code - Open Due/Unpaid Paid Incomplete No Tax Due Internal Refu…" at bounding box center [849, 206] width 186 height 19
select select "PYD"
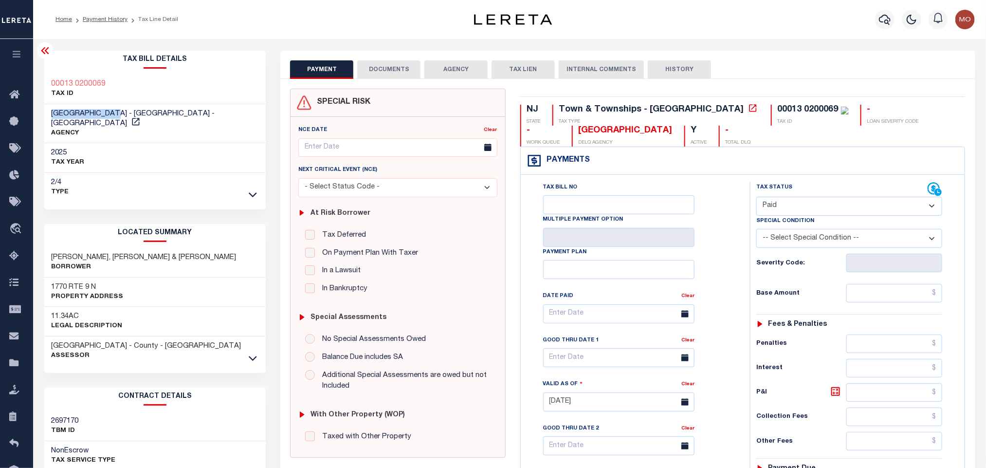
click at [756, 198] on select "- Select Status Code - Open Due/Unpaid Paid Incomplete No Tax Due Internal Refu…" at bounding box center [849, 206] width 186 height 19
type input "[DATE]"
click at [716, 250] on div "Tax Bill No Multiple Payment Option Payment Plan Clear" at bounding box center [632, 318] width 205 height 273
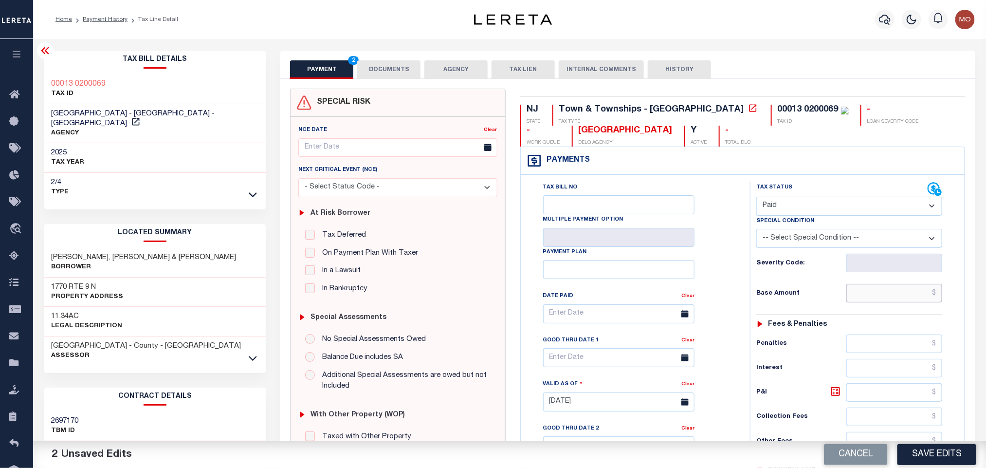
click at [868, 302] on input "text" at bounding box center [894, 293] width 96 height 18
paste input "1,914.44"
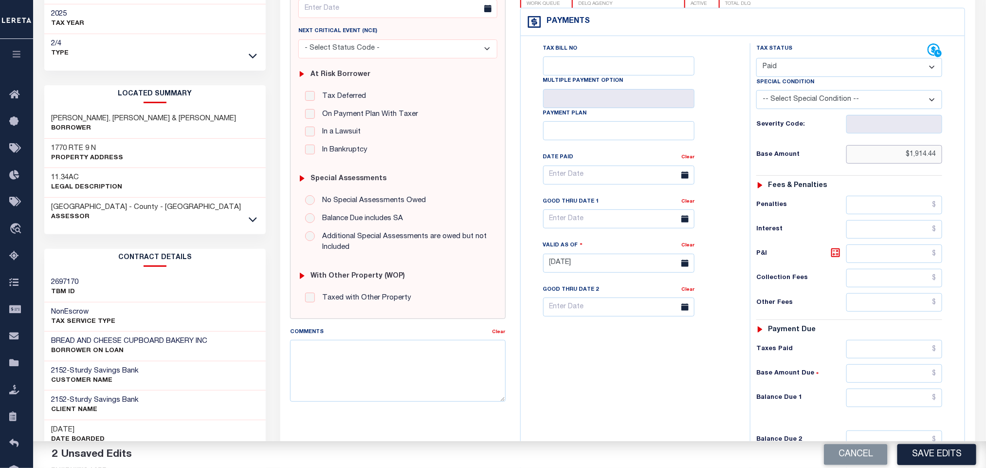
scroll to position [277, 0]
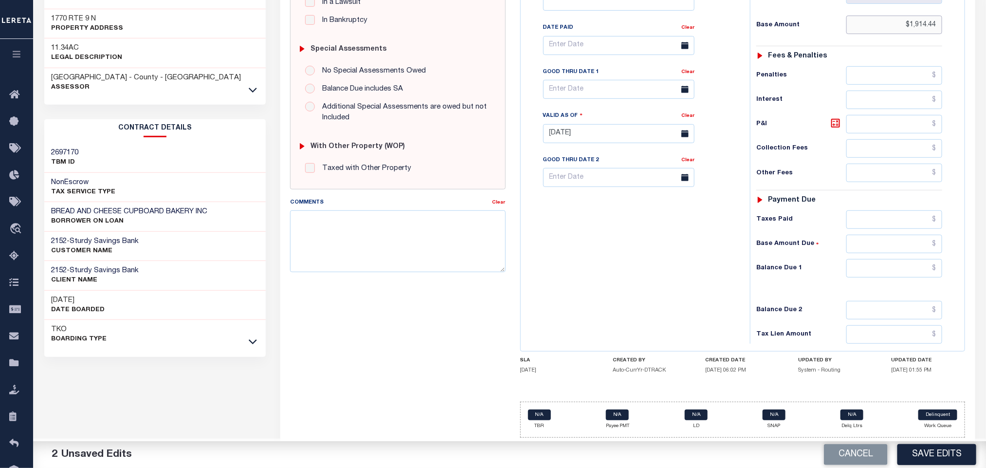
type input "$1,914.44"
drag, startPoint x: 874, startPoint y: 276, endPoint x: 816, endPoint y: 271, distance: 58.5
click at [874, 276] on input "0" at bounding box center [894, 268] width 96 height 18
type input "$0.00"
drag, startPoint x: 755, startPoint y: 261, endPoint x: 719, endPoint y: 279, distance: 40.0
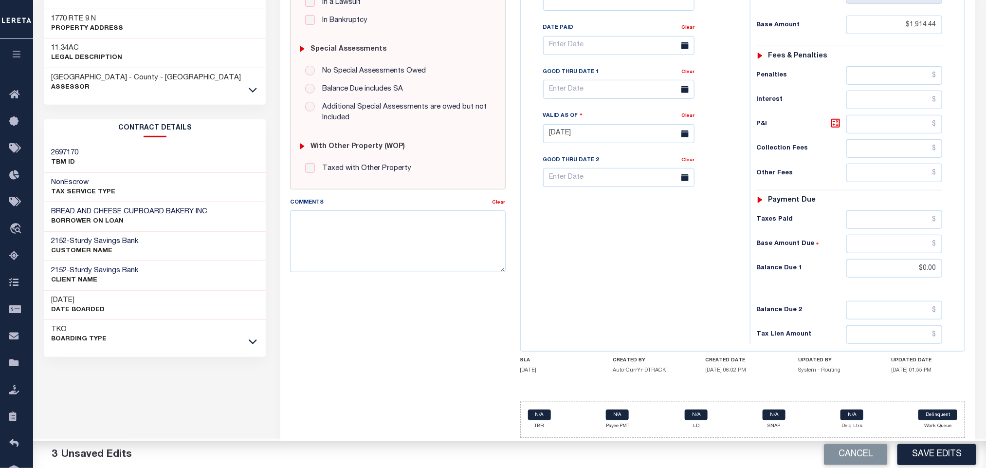
click at [748, 268] on div "Tax Status Status" at bounding box center [851, 129] width 219 height 430
paste textarea "Please refer 2025 3/4 line for Tax Supporting Document"
click at [371, 235] on textarea "Comments" at bounding box center [397, 240] width 215 height 61
type textarea "Please refer 2025 3/4 line for Tax Supporting Document"
click at [662, 267] on div "Tax Bill No Multiple Payment Option Payment Plan Clear" at bounding box center [632, 129] width 219 height 430
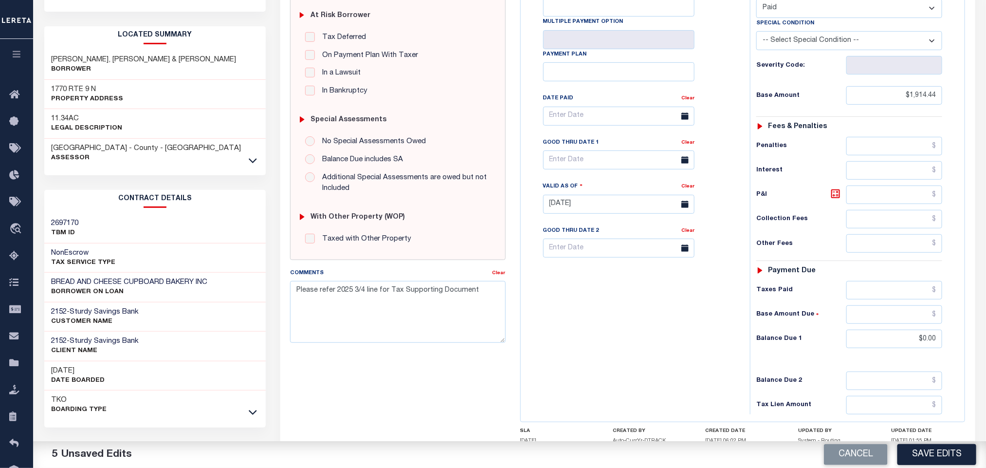
scroll to position [219, 0]
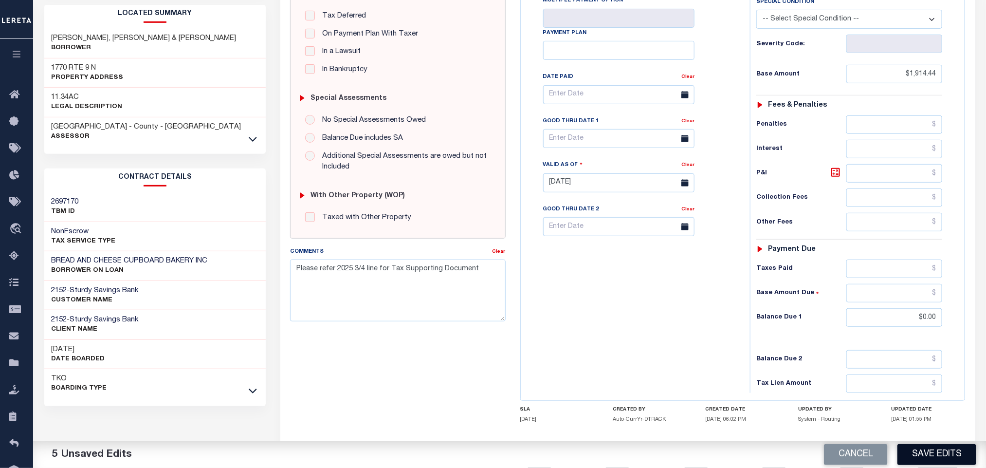
click at [929, 455] on button "Save Edits" at bounding box center [936, 454] width 79 height 21
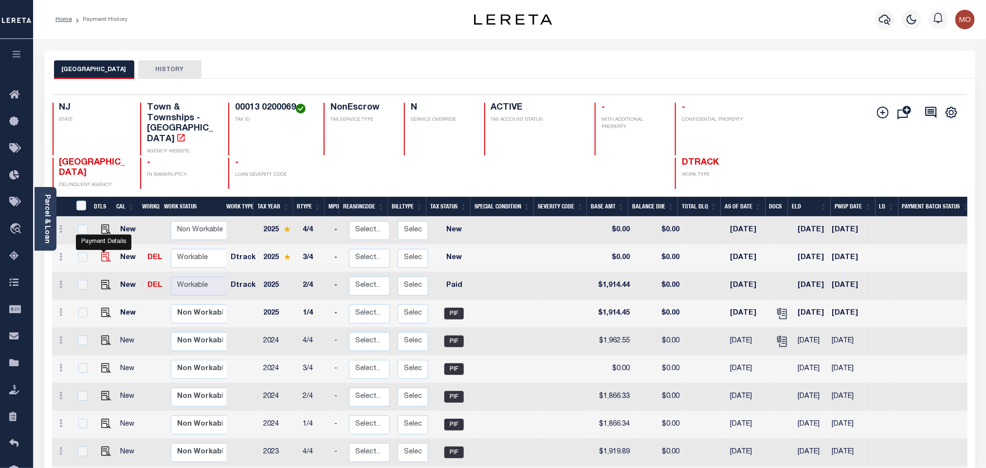
click at [106, 252] on img "" at bounding box center [106, 257] width 10 height 10
checkbox input "true"
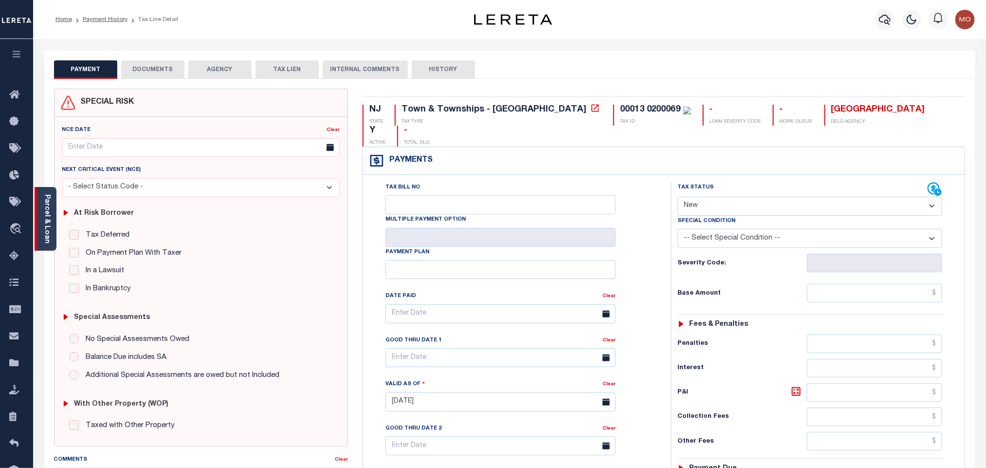
click at [47, 211] on link "Parcel & Loan" at bounding box center [46, 218] width 7 height 49
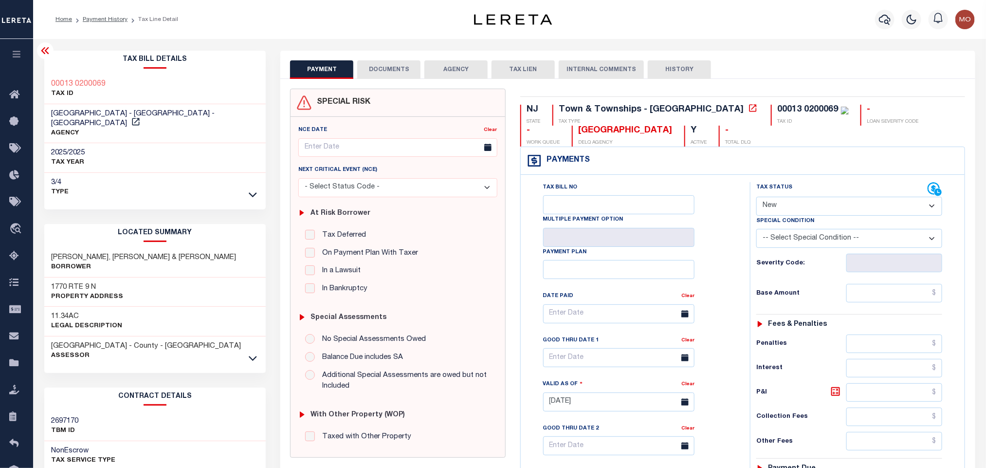
click at [778, 215] on select "- Select Status Code - Open Due/Unpaid Paid Incomplete No Tax Due Internal Refu…" at bounding box center [849, 206] width 186 height 19
select select "PYD"
click at [756, 198] on select "- Select Status Code - Open Due/Unpaid Paid Incomplete No Tax Due Internal Refu…" at bounding box center [849, 206] width 186 height 19
type input "[DATE]"
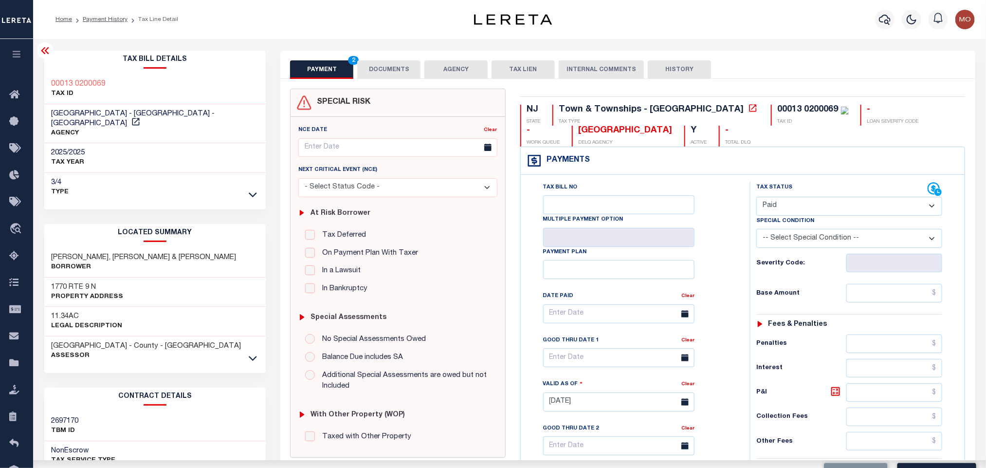
click at [727, 264] on div "Tax Bill No Multiple Payment Option Payment Plan Clear" at bounding box center [632, 318] width 205 height 273
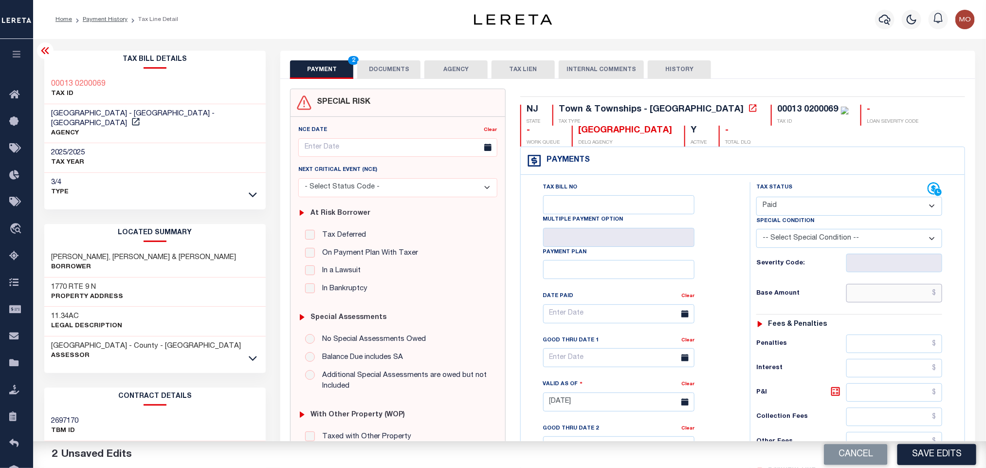
click at [858, 301] on input "text" at bounding box center [894, 293] width 96 height 18
paste input "2,010.67"
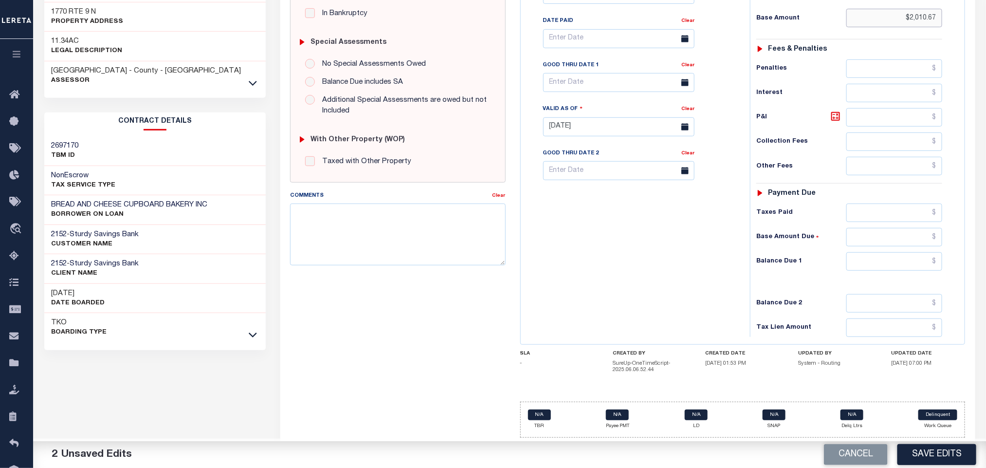
type input "$2,010.67"
click at [874, 264] on input "text" at bounding box center [894, 261] width 96 height 18
type input "$0.00"
drag, startPoint x: 632, startPoint y: 263, endPoint x: 570, endPoint y: 293, distance: 69.2
click at [625, 269] on div "Tax Bill No Multiple Payment Option Payment Plan Clear" at bounding box center [632, 122] width 219 height 430
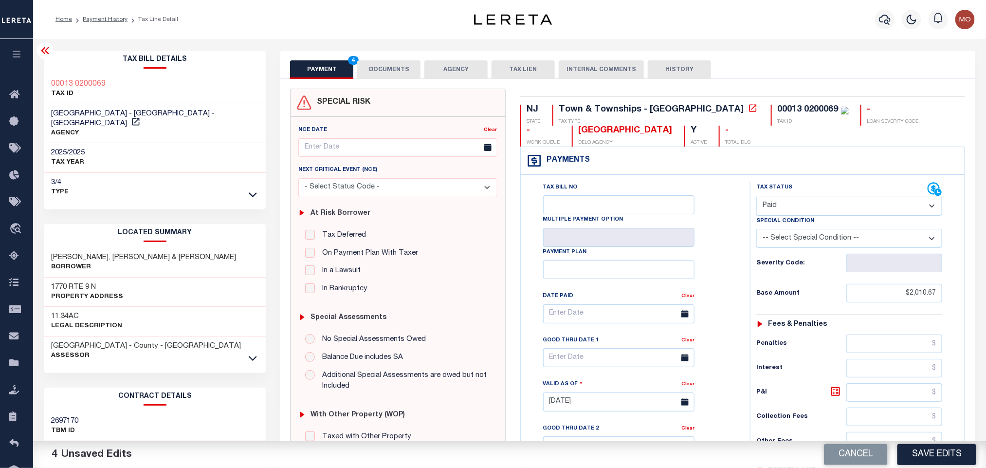
click at [376, 64] on button "DOCUMENTS" at bounding box center [388, 69] width 63 height 18
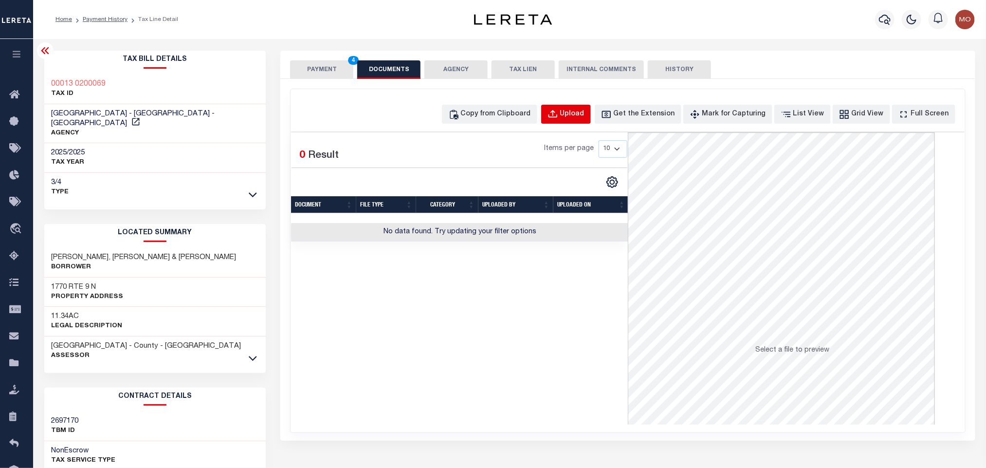
click at [580, 109] on div "Upload" at bounding box center [572, 114] width 24 height 11
select select "POP"
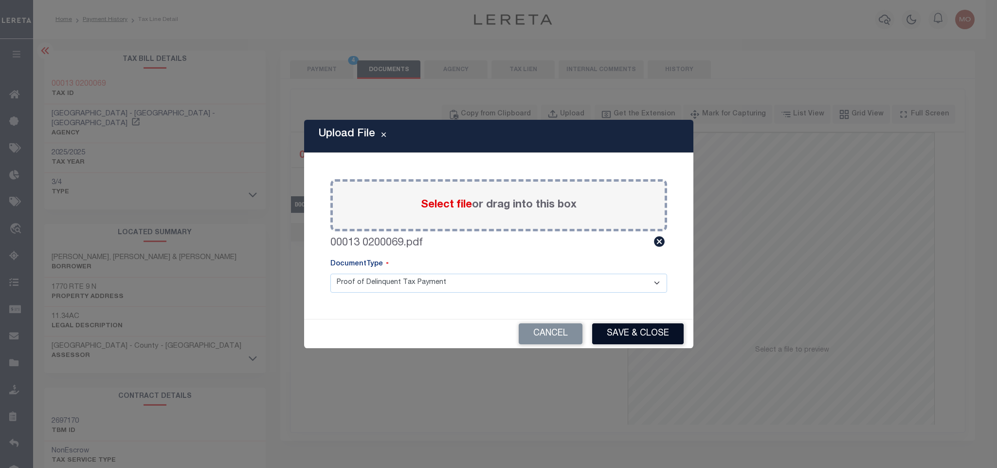
click at [629, 331] on button "Save & Close" at bounding box center [637, 333] width 91 height 21
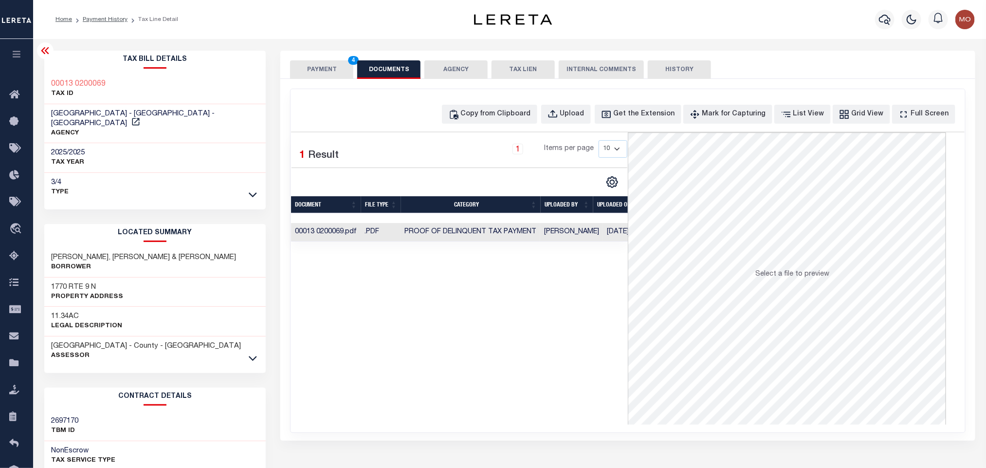
drag, startPoint x: 479, startPoint y: 346, endPoint x: 333, endPoint y: 146, distance: 247.2
click at [479, 346] on div "Selected 1 Result 1 Items per page 10 25 50 100" at bounding box center [459, 278] width 337 height 292
click at [323, 65] on button "PAYMENT 4" at bounding box center [321, 69] width 63 height 18
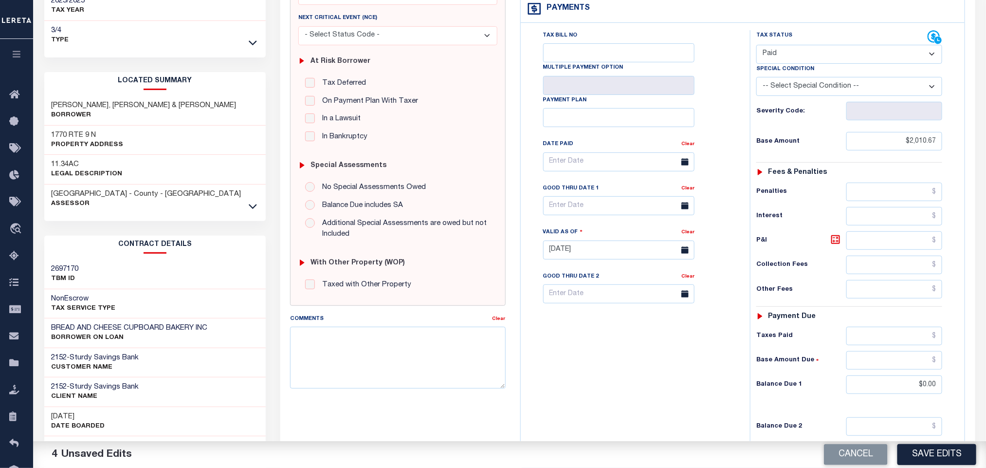
scroll to position [280, 0]
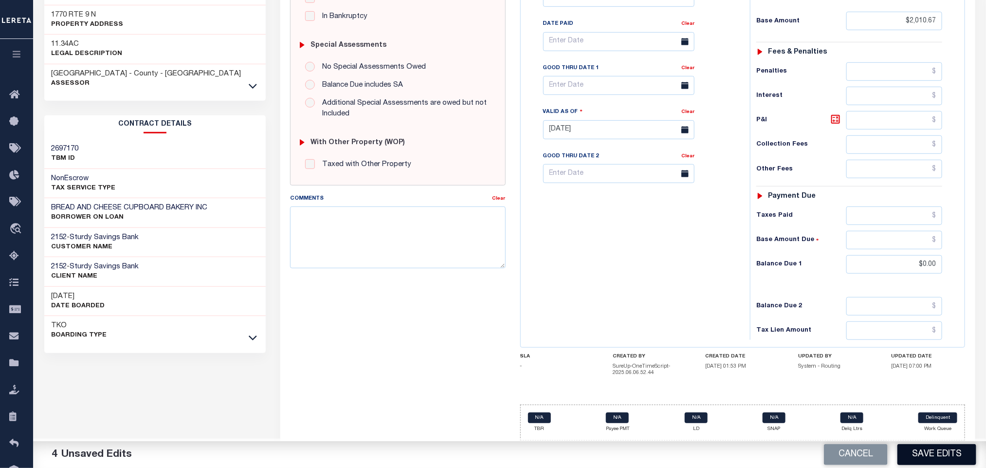
click at [931, 452] on button "Save Edits" at bounding box center [936, 454] width 79 height 21
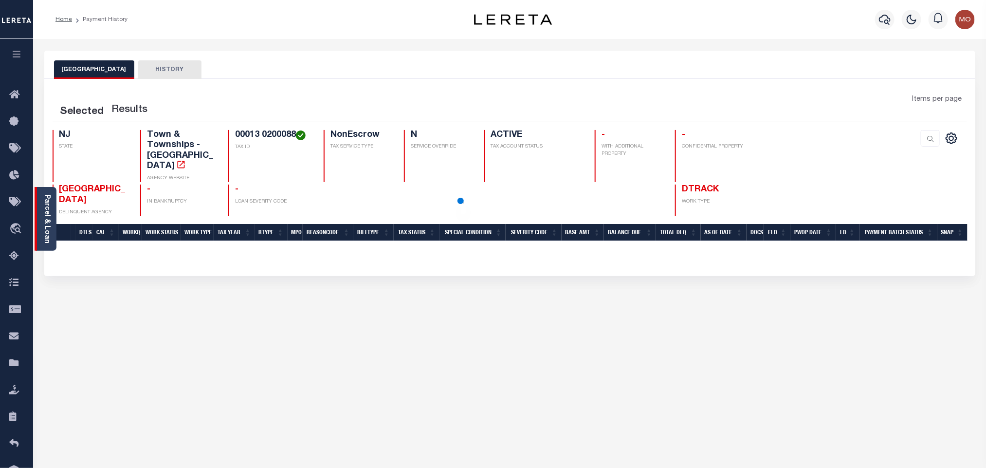
click at [45, 211] on link "Parcel & Loan" at bounding box center [46, 218] width 7 height 49
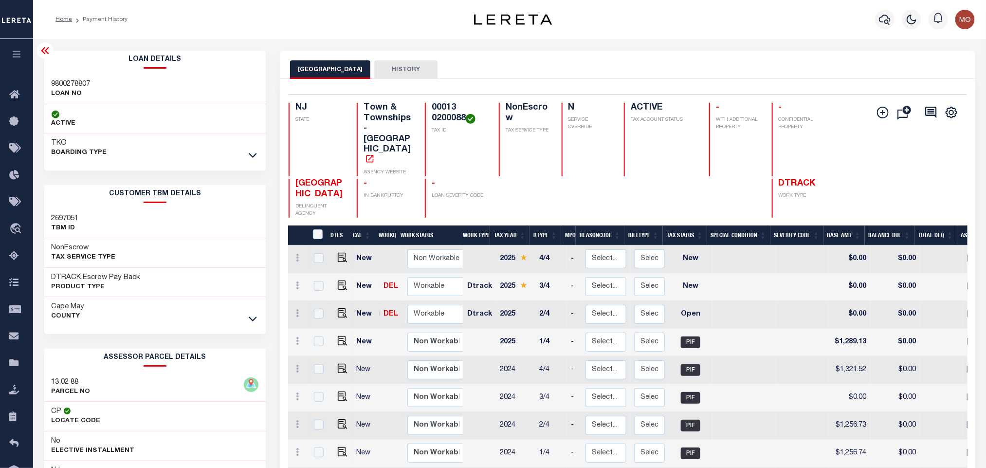
click at [57, 381] on h3 "13.02 88" at bounding box center [71, 382] width 39 height 10
copy div "13.02 88"
click at [69, 82] on h3 "9800278807" at bounding box center [71, 84] width 39 height 10
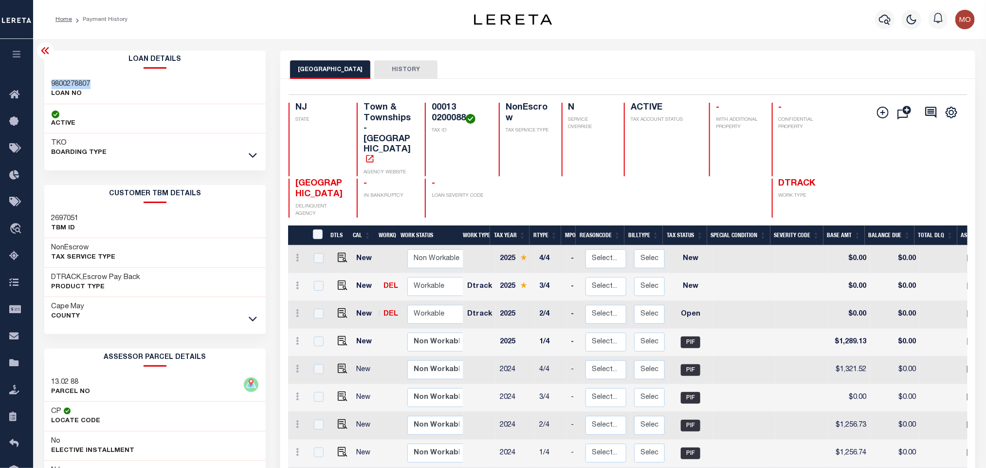
click at [69, 82] on h3 "9800278807" at bounding box center [71, 84] width 39 height 10
copy h3 "9800278807"
click at [453, 113] on h4 "00013 0200088" at bounding box center [459, 113] width 55 height 21
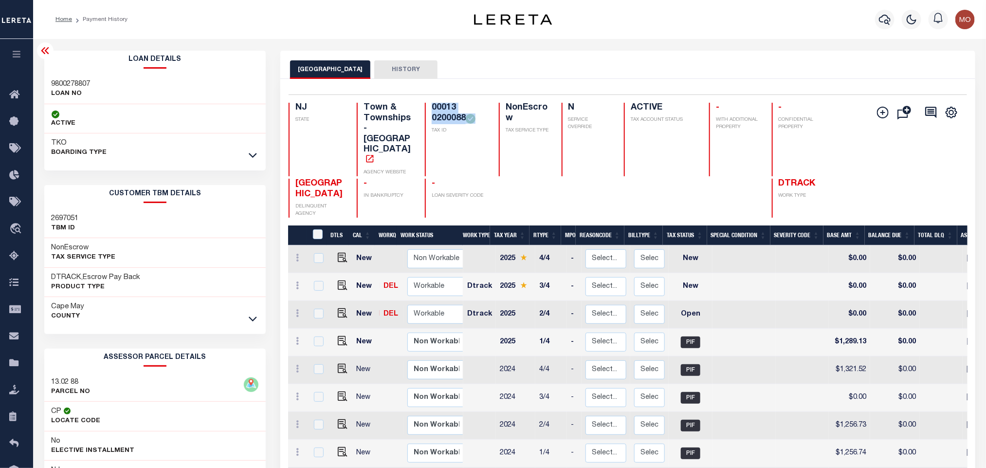
copy div "00013 0200088"
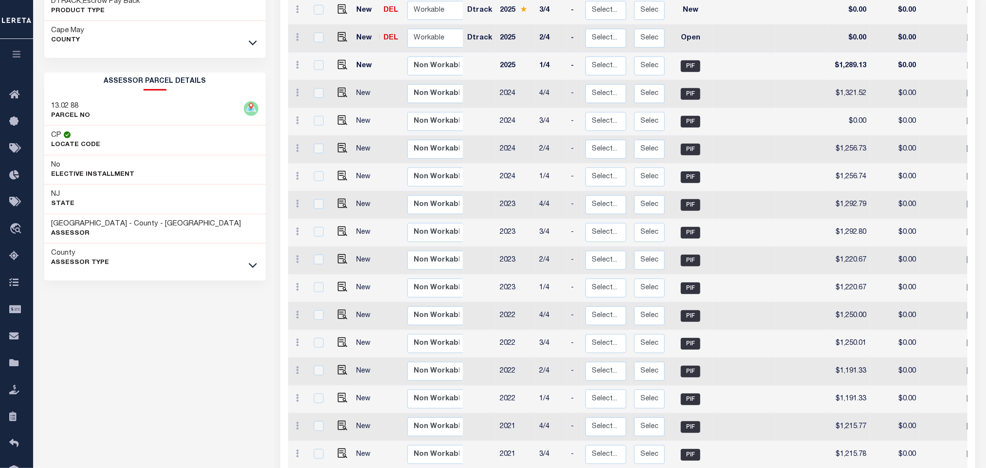
scroll to position [73, 0]
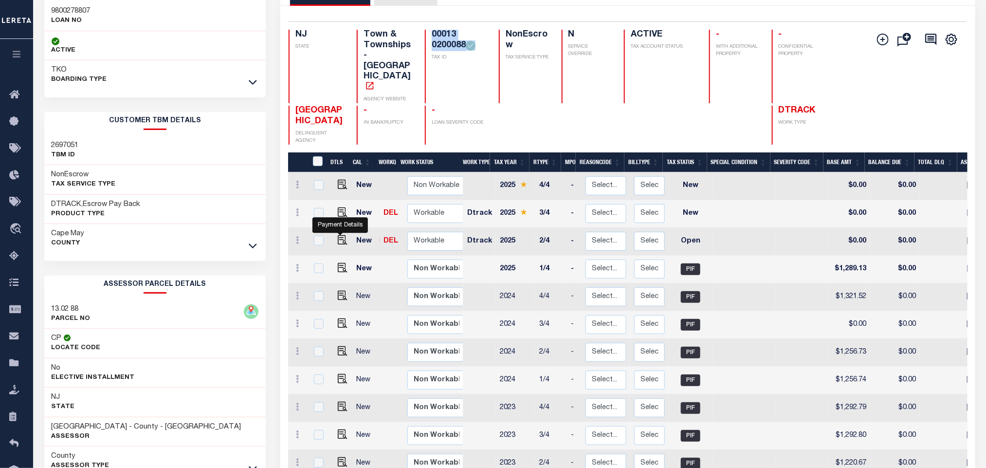
drag, startPoint x: 341, startPoint y: 207, endPoint x: 531, endPoint y: 188, distance: 191.7
click at [341, 235] on img "" at bounding box center [343, 240] width 10 height 10
checkbox input "true"
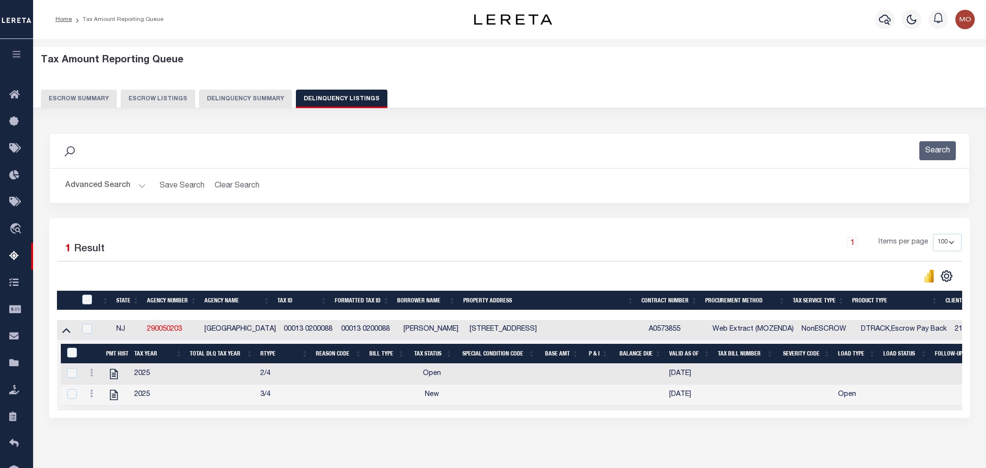
select select "100"
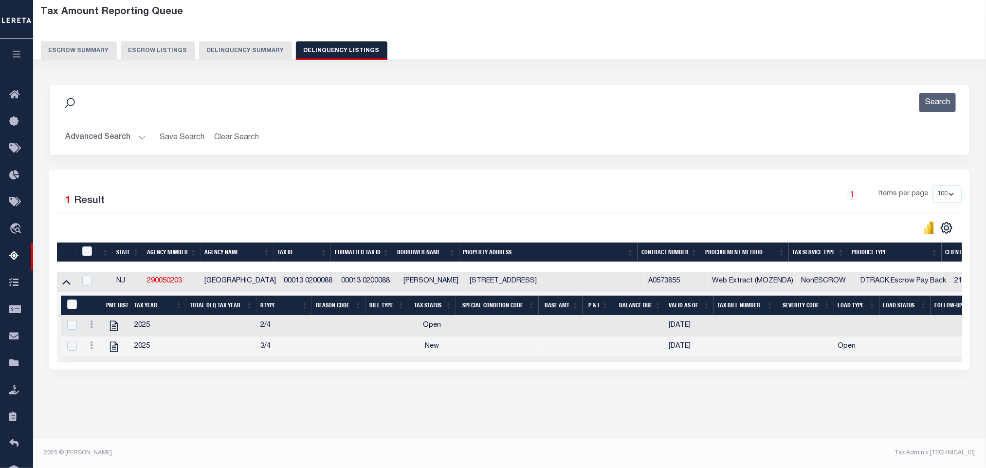
scroll to position [48, 0]
click at [139, 136] on button "Advanced Search" at bounding box center [105, 137] width 81 height 19
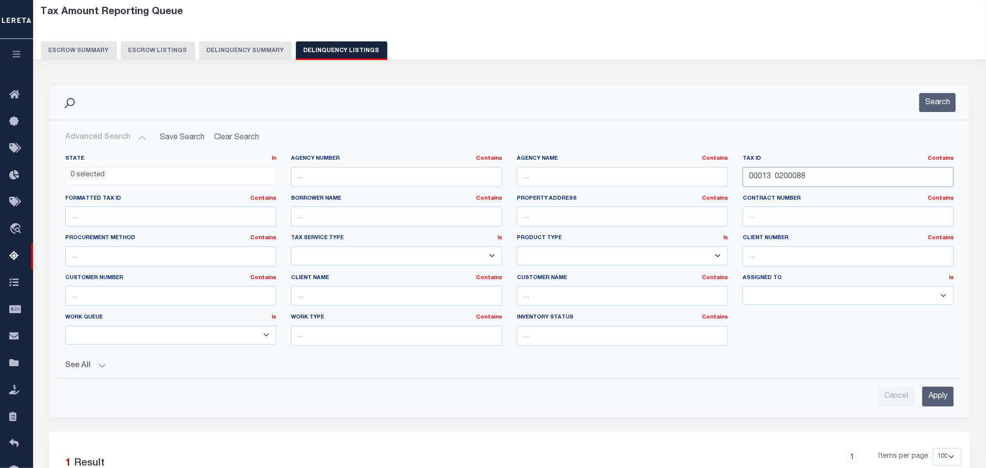
click at [812, 176] on input "00013 0200088" at bounding box center [847, 177] width 211 height 20
drag, startPoint x: 743, startPoint y: 180, endPoint x: 561, endPoint y: 174, distance: 182.5
click at [570, 174] on div "State In In AK AL AR AZ CA CO CT DC DE FL GA GU HI IA ID IL IN KS KY LA MA MD M…" at bounding box center [509, 254] width 903 height 199
paste input "93"
click at [936, 103] on button "Search" at bounding box center [937, 102] width 36 height 19
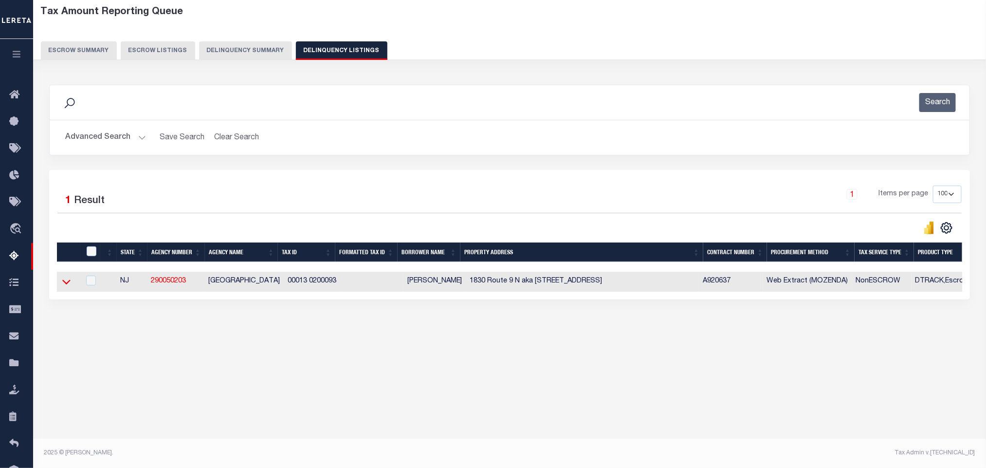
click at [66, 283] on icon at bounding box center [66, 281] width 8 height 10
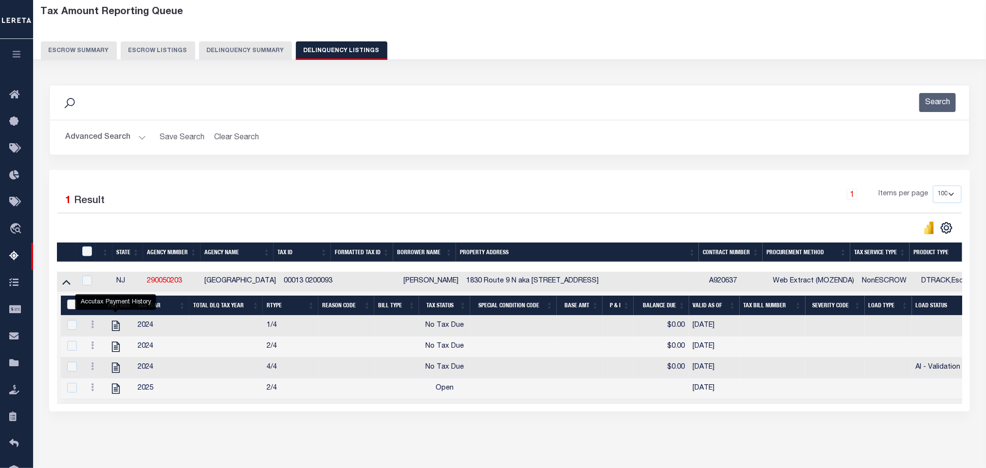
click at [139, 136] on button "Advanced Search" at bounding box center [105, 137] width 81 height 19
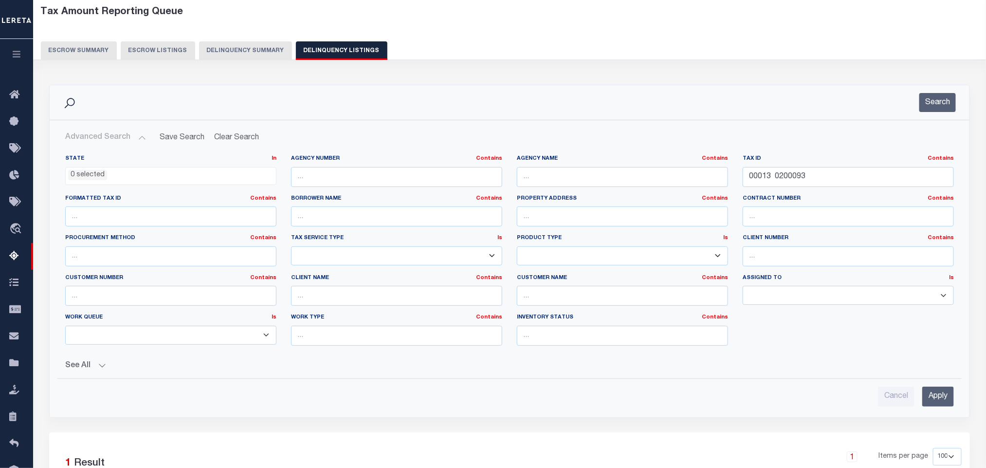
scroll to position [0, 0]
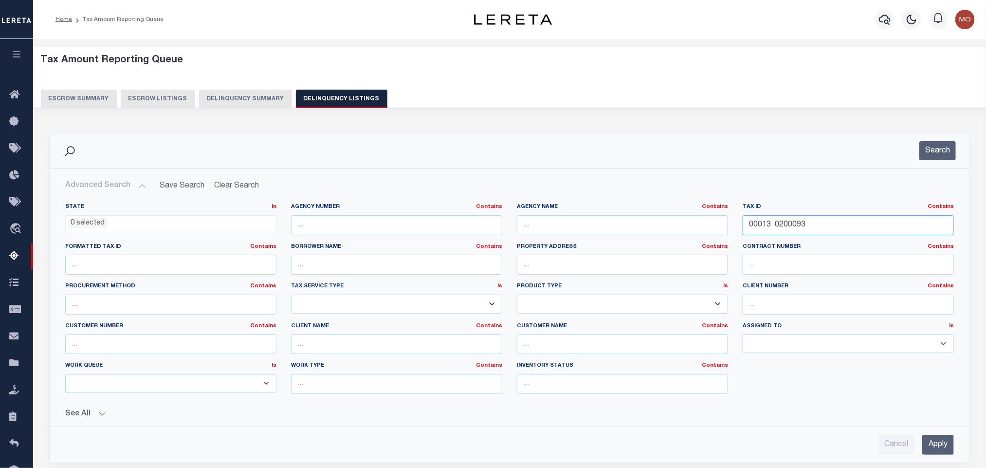
click at [844, 221] on input "00013 0200093" at bounding box center [847, 225] width 211 height 20
drag, startPoint x: 854, startPoint y: 224, endPoint x: 545, endPoint y: 231, distance: 309.5
click at [574, 231] on div "State In In AK AL AR AZ CA CO CT DC DE FL GA GU HI IA ID IL IN KS KY LA MA MD M…" at bounding box center [509, 302] width 903 height 199
paste input "99 020003"
click at [933, 152] on button "Search" at bounding box center [937, 150] width 36 height 19
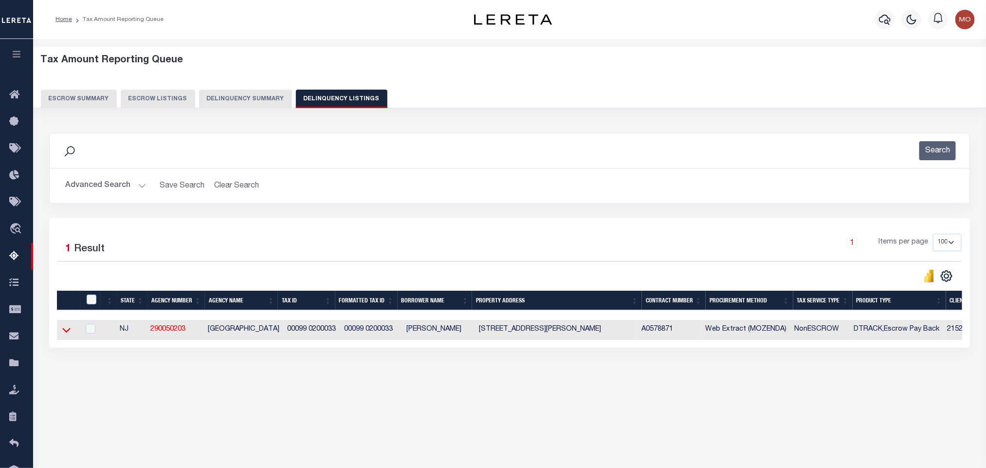
click at [66, 335] on icon at bounding box center [66, 330] width 8 height 10
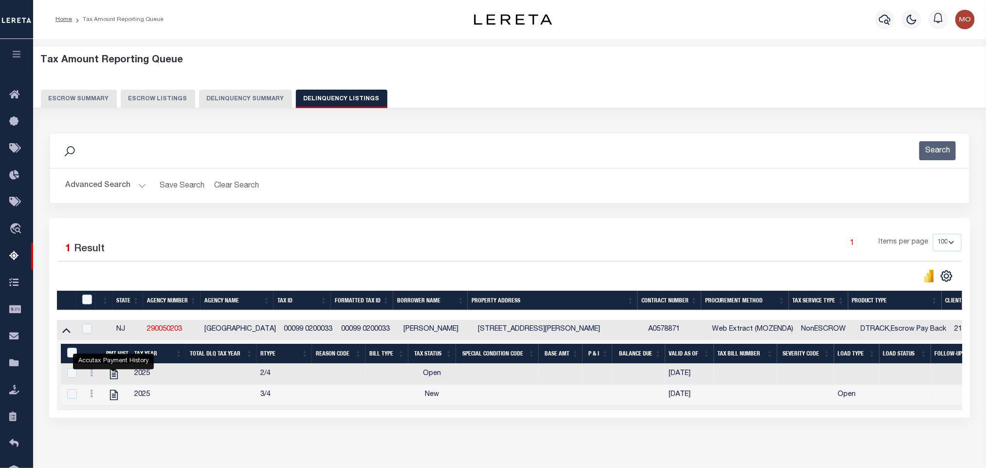
click at [137, 187] on button "Advanced Search" at bounding box center [105, 185] width 81 height 19
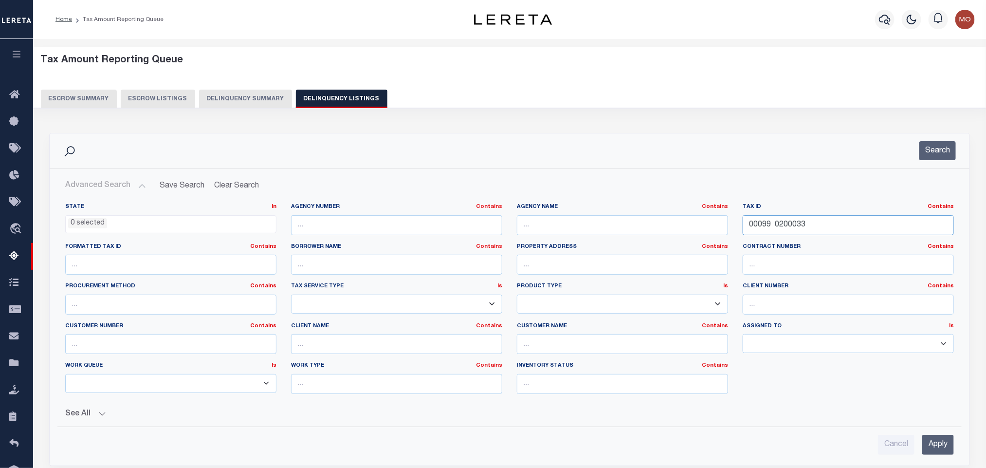
drag, startPoint x: 822, startPoint y: 233, endPoint x: 617, endPoint y: 243, distance: 204.6
click at [647, 242] on div "State In In AK AL AR AZ CA CO CT DC DE FL GA GU HI IA ID IL IN KS KY LA MA MD M…" at bounding box center [509, 302] width 903 height 199
paste input "9"
type input "00099 0200093"
click at [934, 152] on button "Search" at bounding box center [937, 150] width 36 height 19
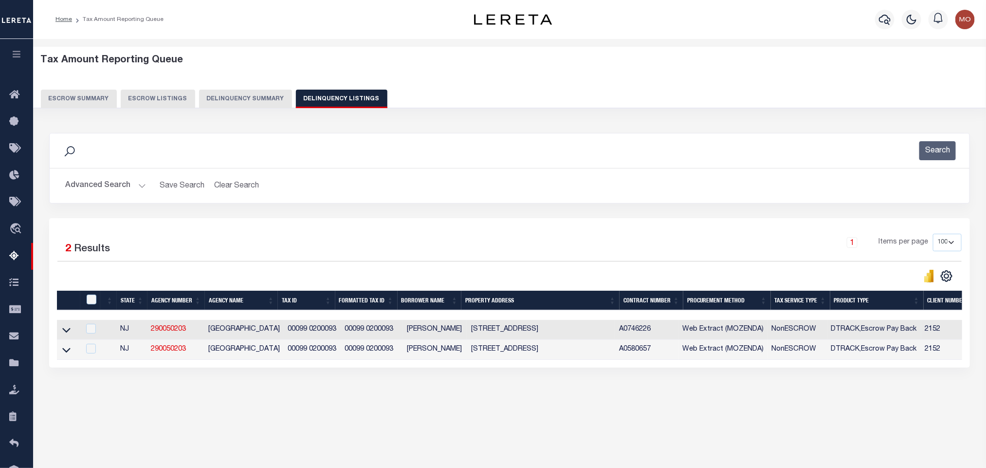
scroll to position [48, 0]
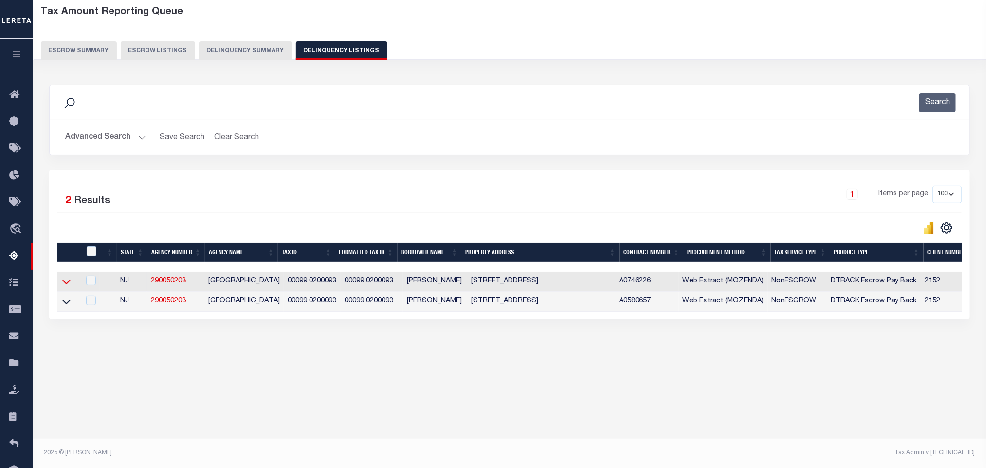
click at [65, 284] on icon at bounding box center [66, 281] width 8 height 10
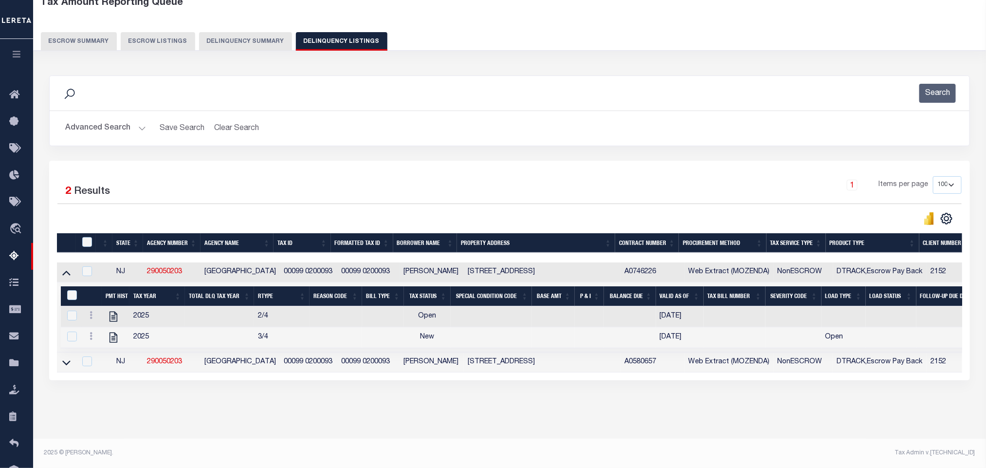
scroll to position [69, 0]
click at [64, 358] on icon at bounding box center [66, 362] width 8 height 10
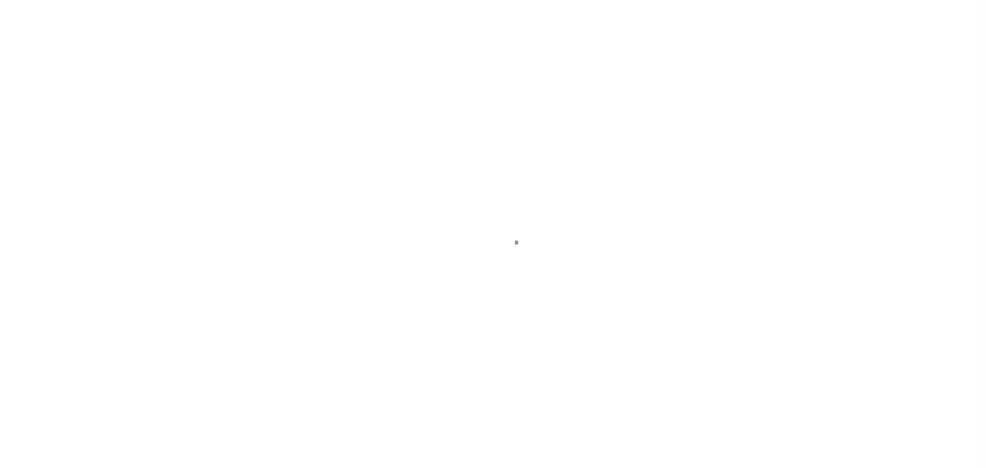
checkbox input "false"
type input "[DATE]"
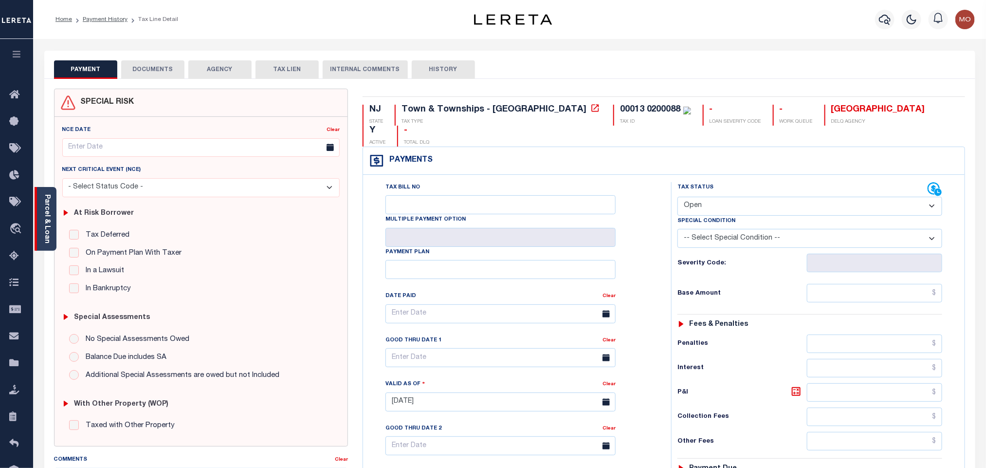
click at [47, 204] on link "Parcel & Loan" at bounding box center [46, 218] width 7 height 49
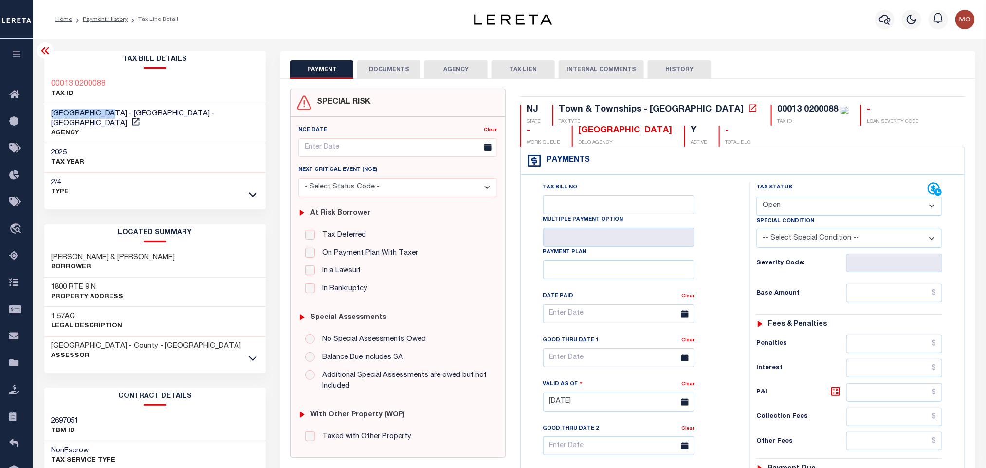
drag, startPoint x: 52, startPoint y: 114, endPoint x: 116, endPoint y: 112, distance: 64.3
click at [116, 112] on span "[GEOGRAPHIC_DATA] - [GEOGRAPHIC_DATA] - [GEOGRAPHIC_DATA]" at bounding box center [133, 118] width 163 height 17
click at [95, 112] on span "[GEOGRAPHIC_DATA] - [GEOGRAPHIC_DATA] - [GEOGRAPHIC_DATA]" at bounding box center [133, 118] width 163 height 17
click at [78, 114] on span "[GEOGRAPHIC_DATA] - [GEOGRAPHIC_DATA] - [GEOGRAPHIC_DATA]" at bounding box center [133, 118] width 163 height 17
drag, startPoint x: 50, startPoint y: 111, endPoint x: 118, endPoint y: 114, distance: 68.2
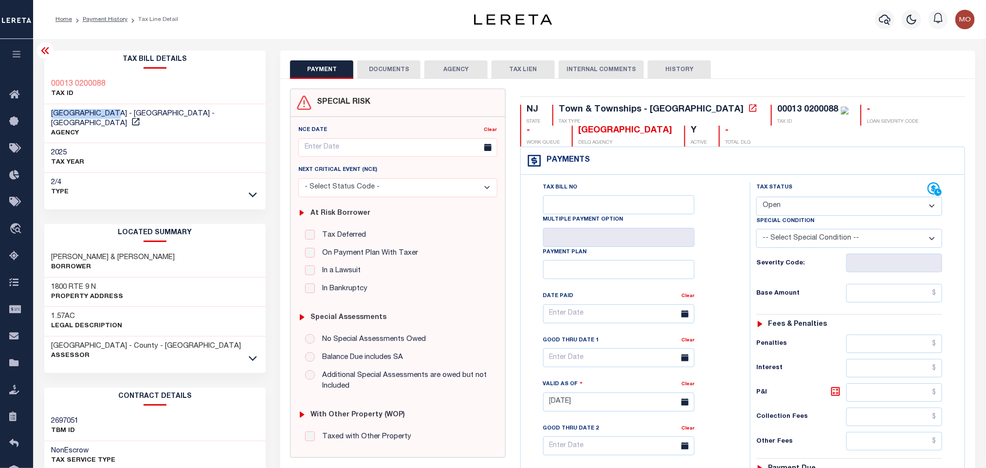
click at [118, 114] on div "[GEOGRAPHIC_DATA] - [GEOGRAPHIC_DATA] - [GEOGRAPHIC_DATA] AGENCY" at bounding box center [155, 123] width 222 height 39
copy span "[GEOGRAPHIC_DATA]"
click at [792, 211] on select "- Select Status Code - Open Due/Unpaid Paid Incomplete No Tax Due Internal Refu…" at bounding box center [849, 206] width 186 height 19
select select "PYD"
click at [756, 198] on select "- Select Status Code - Open Due/Unpaid Paid Incomplete No Tax Due Internal Refu…" at bounding box center [849, 206] width 186 height 19
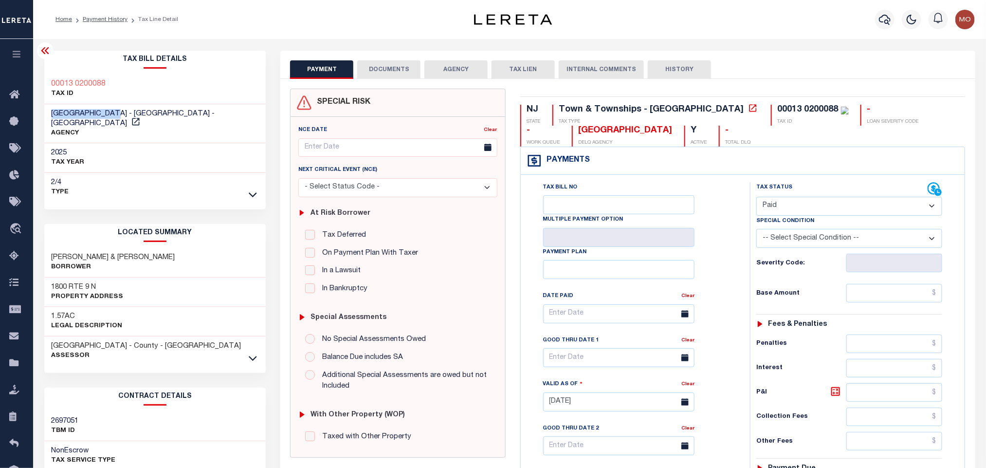
type input "[DATE]"
click at [734, 270] on div "Tax Bill No Multiple Payment Option Payment Plan Clear" at bounding box center [632, 318] width 205 height 273
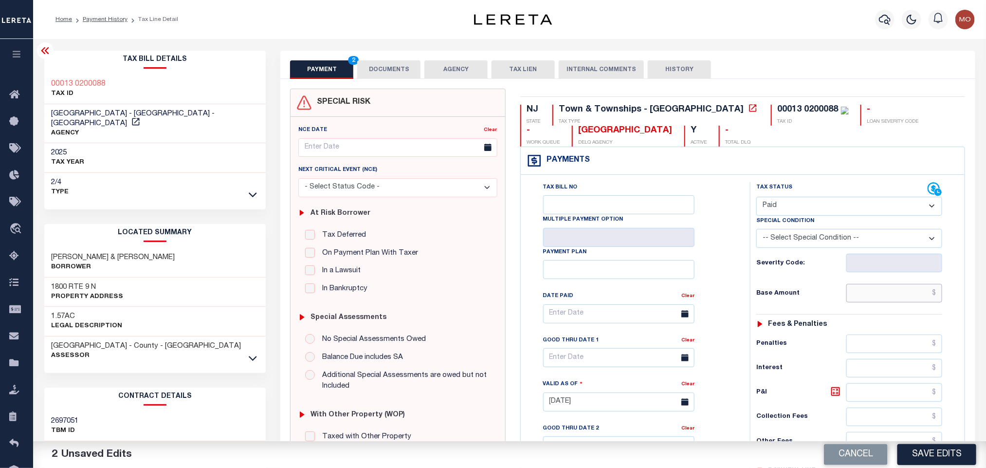
click at [859, 301] on input "text" at bounding box center [894, 293] width 96 height 18
paste input "1,289.13"
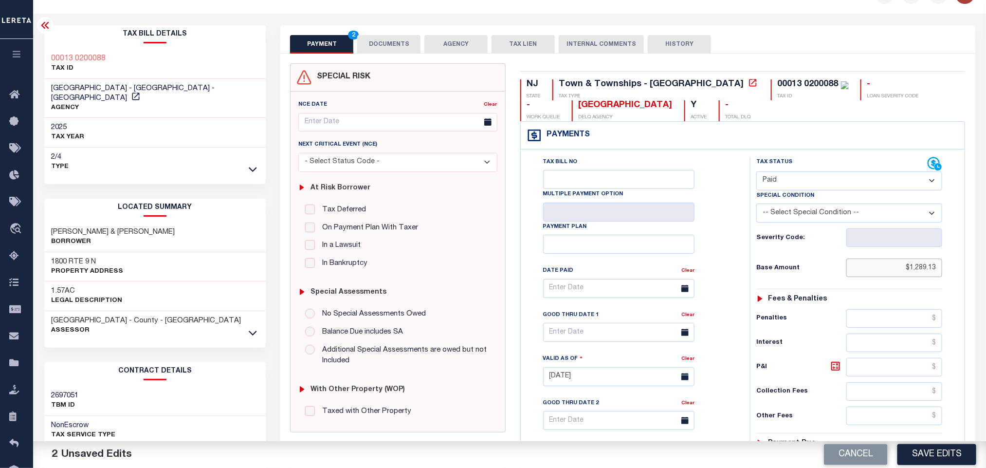
scroll to position [277, 0]
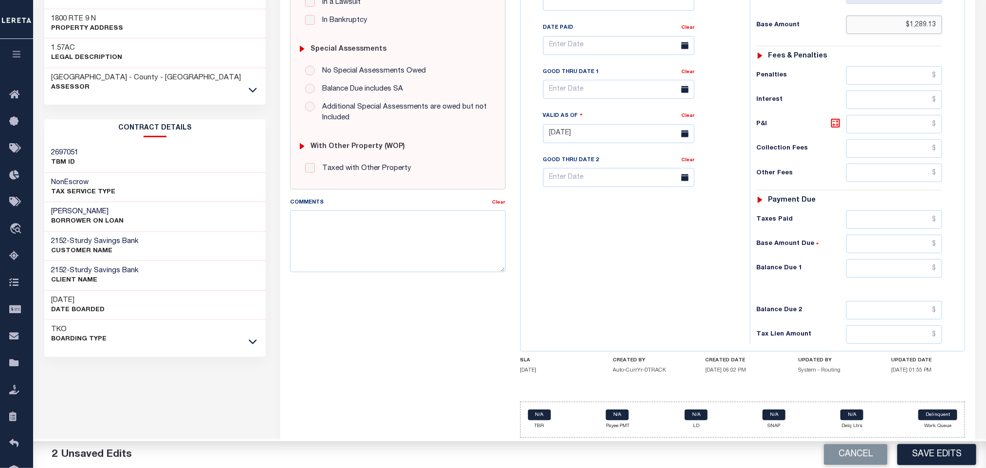
type input "$1,289.13"
click at [890, 255] on div "Tax Status Status - Select Status Code -" at bounding box center [852, 129] width 205 height 430
drag, startPoint x: 882, startPoint y: 265, endPoint x: 876, endPoint y: 275, distance: 11.8
click at [879, 269] on input "text" at bounding box center [894, 268] width 96 height 18
type input "$0.00"
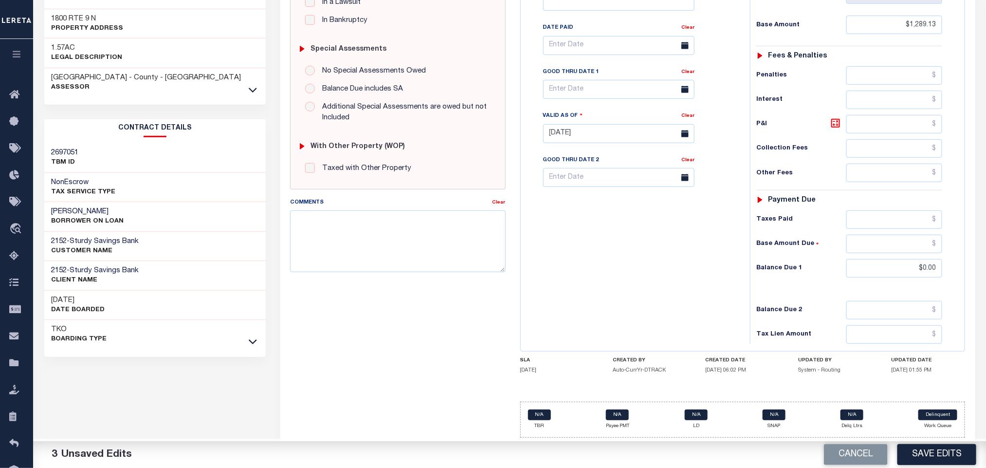
click at [632, 260] on div "Tax Bill No Multiple Payment Option Payment Plan Clear" at bounding box center [632, 129] width 219 height 430
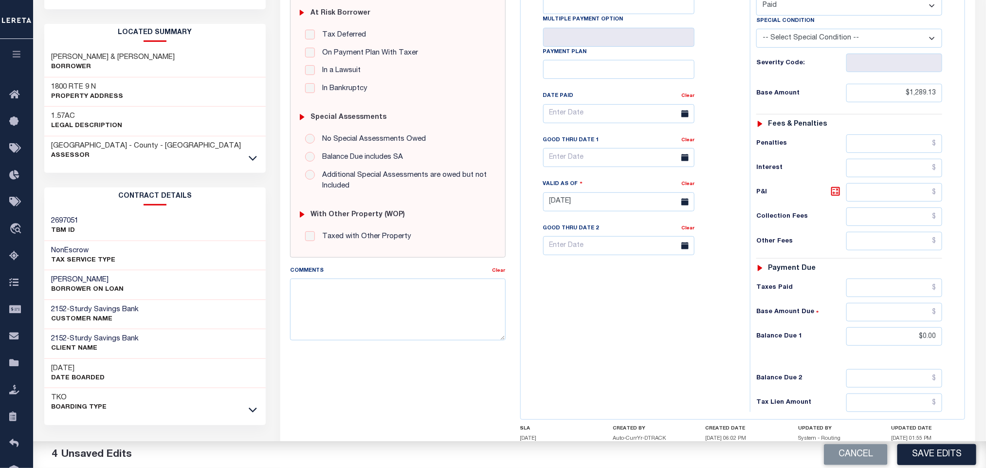
scroll to position [204, 0]
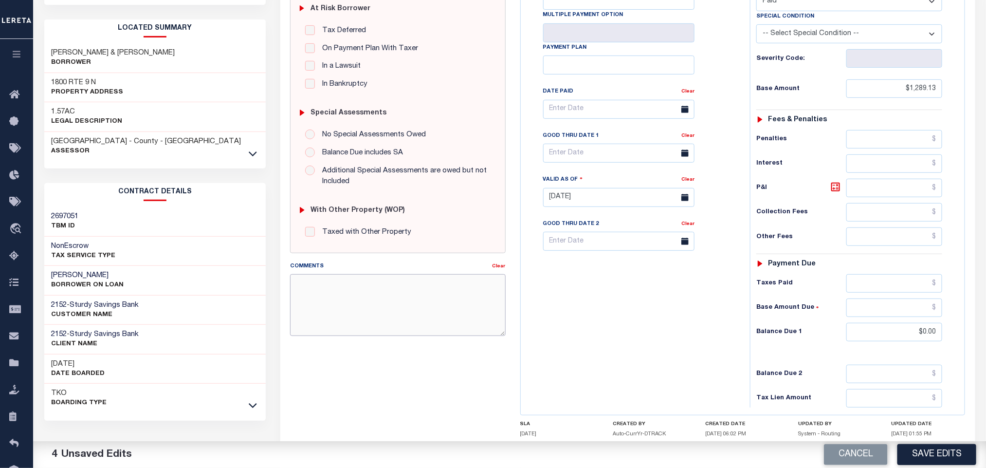
click at [374, 325] on textarea "Comments" at bounding box center [397, 304] width 215 height 61
paste textarea "Please refer 2025 3/4 line for Tax Supporting Document"
type textarea "Please refer 2025 3/4 line for Tax Supporting Document"
click at [621, 330] on div "Tax Bill No Multiple Payment Option Payment Plan Clear" at bounding box center [632, 193] width 219 height 430
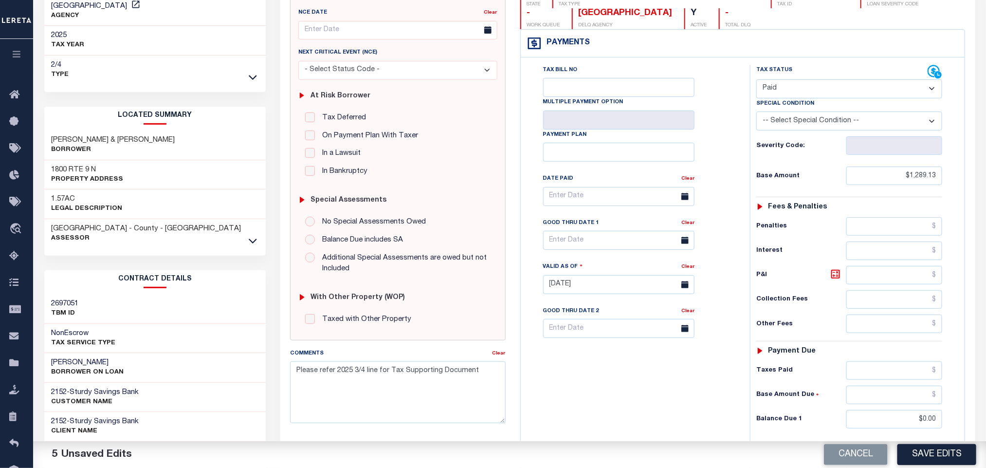
scroll to position [0, 0]
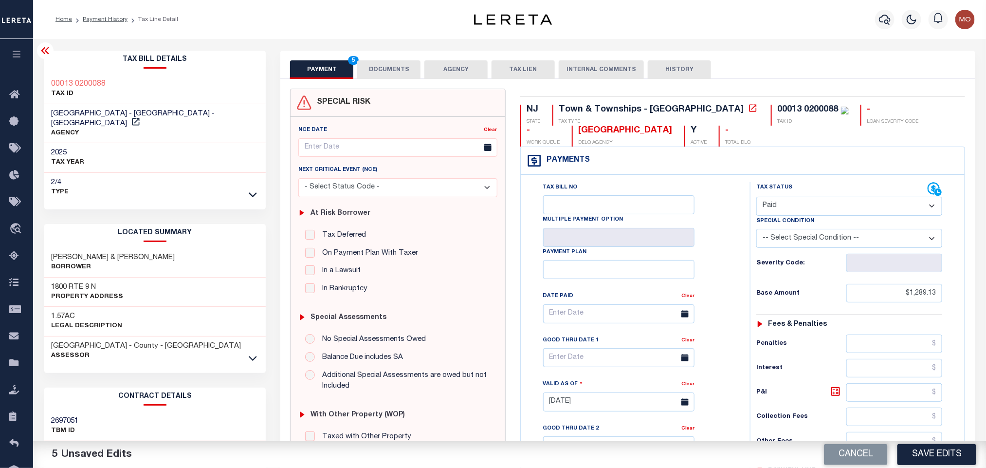
click at [725, 226] on div "Tax Bill No Multiple Payment Option Payment Plan Clear" at bounding box center [632, 318] width 205 height 273
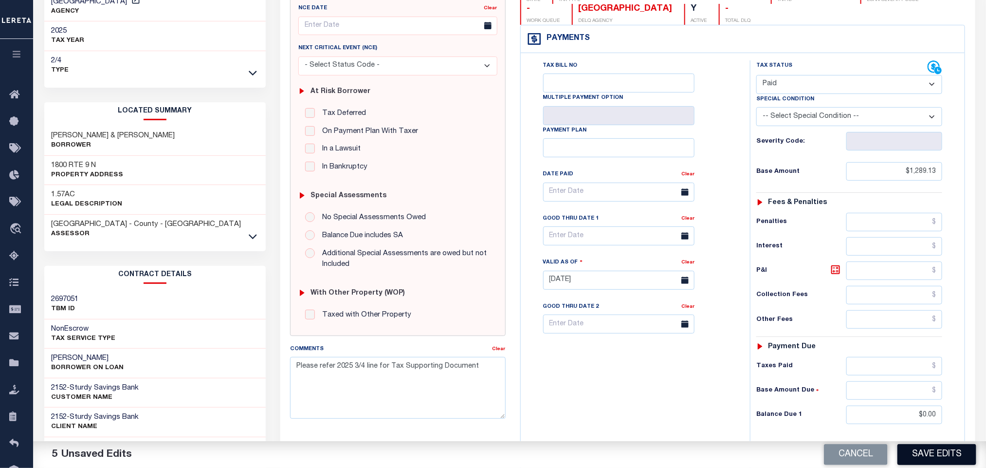
scroll to position [277, 0]
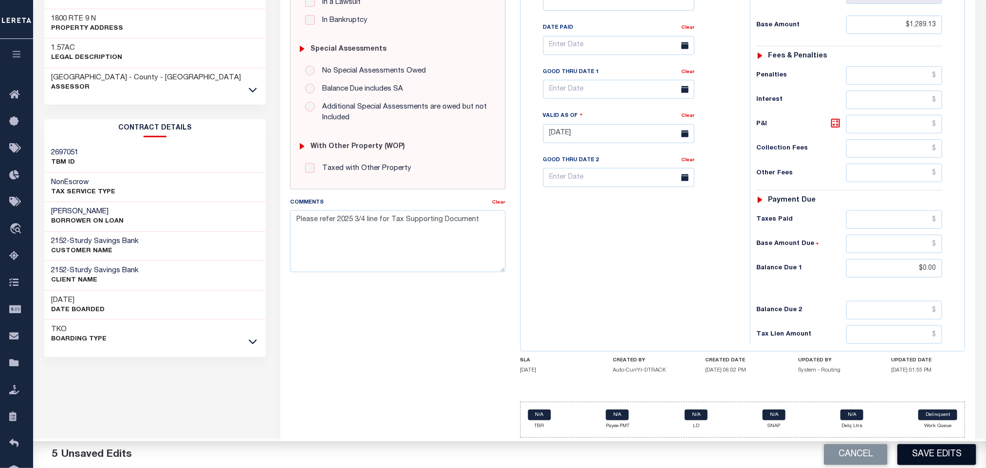
click at [945, 454] on button "Save Edits" at bounding box center [936, 454] width 79 height 21
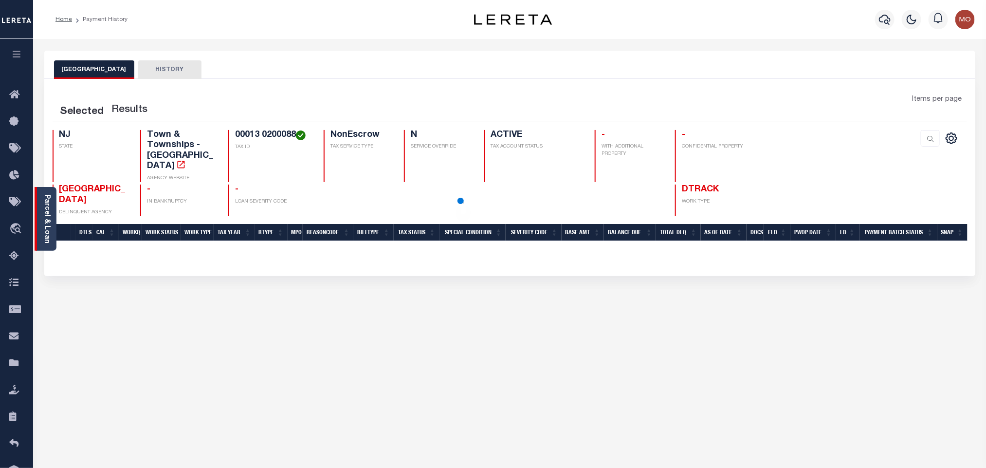
click at [50, 215] on link "Parcel & Loan" at bounding box center [46, 218] width 7 height 49
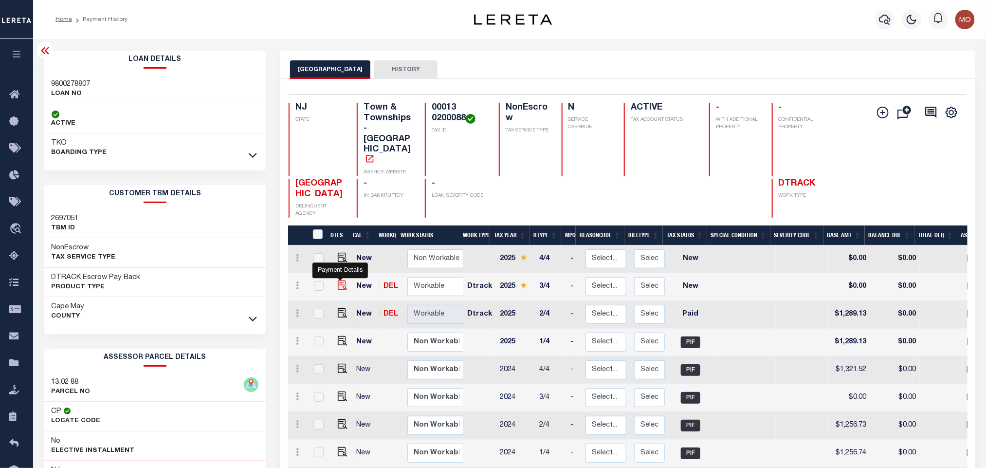
click at [339, 280] on img "" at bounding box center [343, 285] width 10 height 10
checkbox input "true"
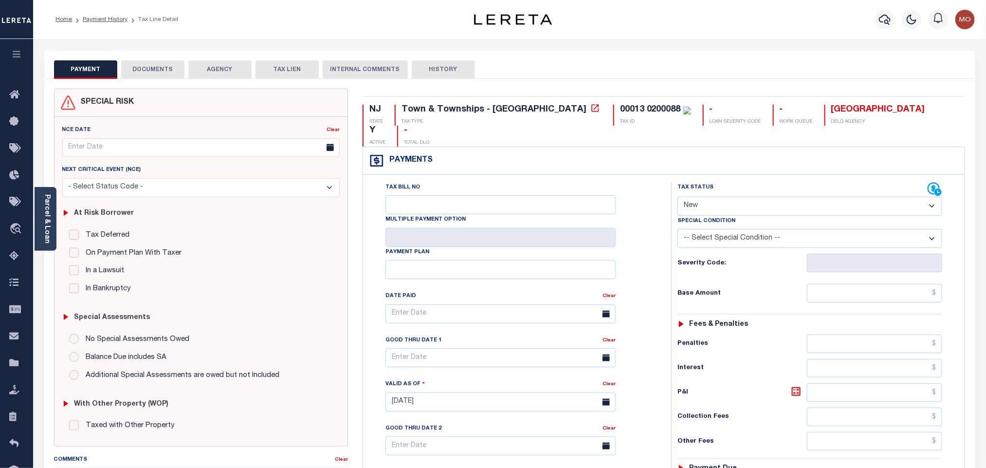
click at [711, 197] on select "- Select Status Code - Open Due/Unpaid Paid Incomplete No Tax Due Internal Refu…" at bounding box center [809, 206] width 265 height 19
select select "PYD"
click at [677, 197] on select "- Select Status Code - Open Due/Unpaid Paid Incomplete No Tax Due Internal Refu…" at bounding box center [809, 206] width 265 height 19
type input "[DATE]"
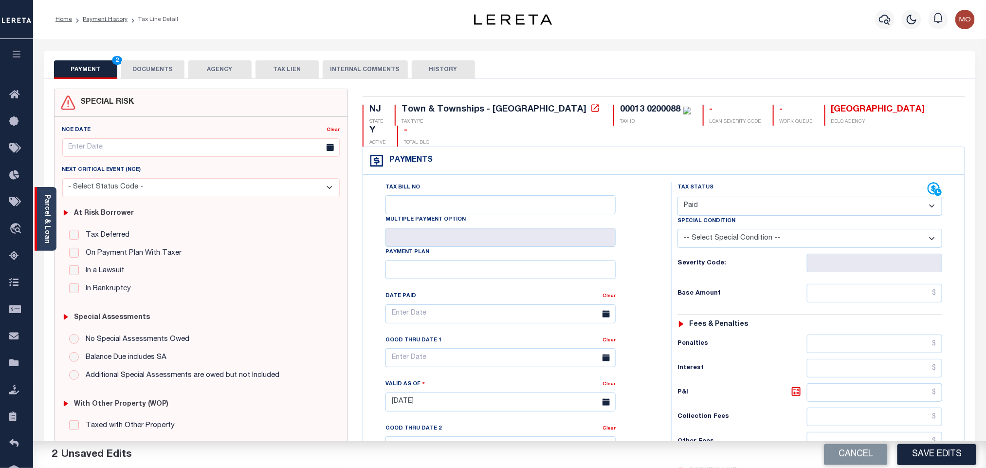
click at [41, 212] on div "Parcel & Loan" at bounding box center [46, 219] width 22 height 64
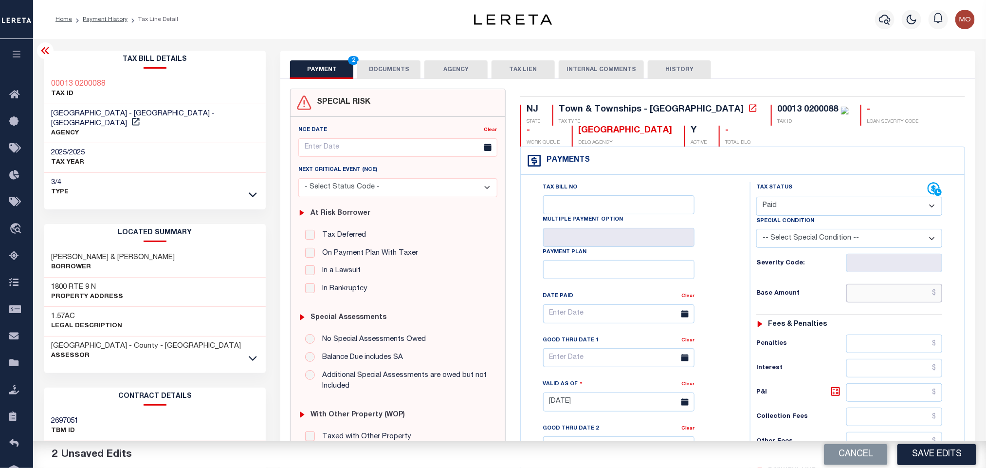
click at [876, 301] on input "text" at bounding box center [894, 293] width 96 height 18
paste input "1,353.92"
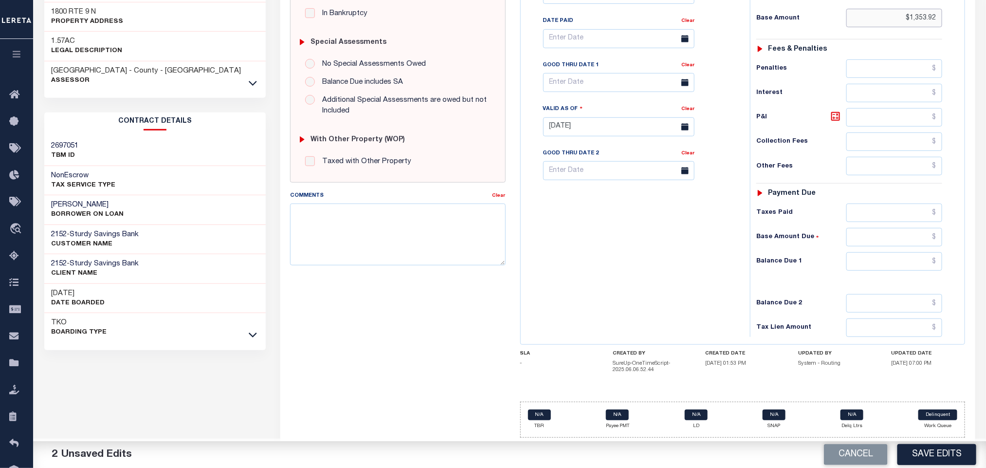
type input "$1,353.92"
drag, startPoint x: 864, startPoint y: 266, endPoint x: 856, endPoint y: 267, distance: 8.4
click at [864, 266] on input "0" at bounding box center [894, 261] width 96 height 18
type input "$0.00"
click at [669, 293] on div "Tax Bill No Multiple Payment Option Payment Plan Clear" at bounding box center [632, 122] width 219 height 430
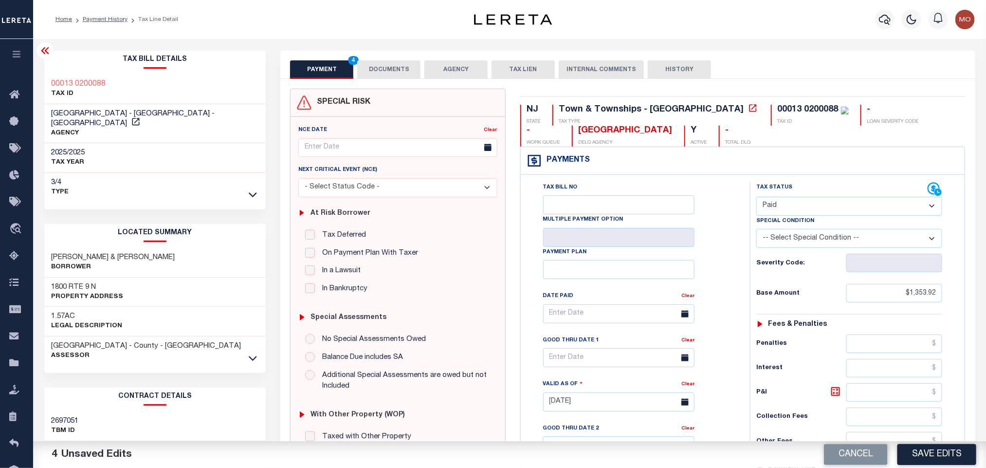
click at [390, 69] on button "DOCUMENTS" at bounding box center [388, 69] width 63 height 18
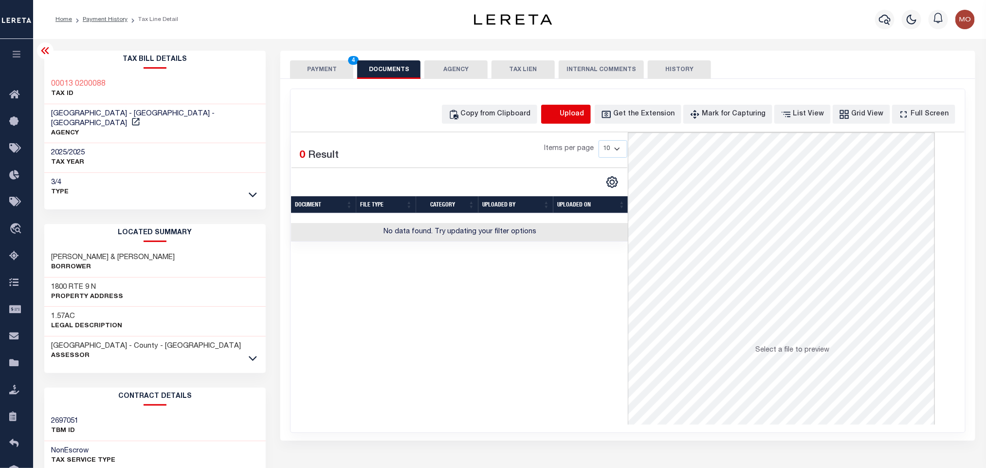
click at [557, 115] on icon "button" at bounding box center [552, 113] width 9 height 8
select select "POP"
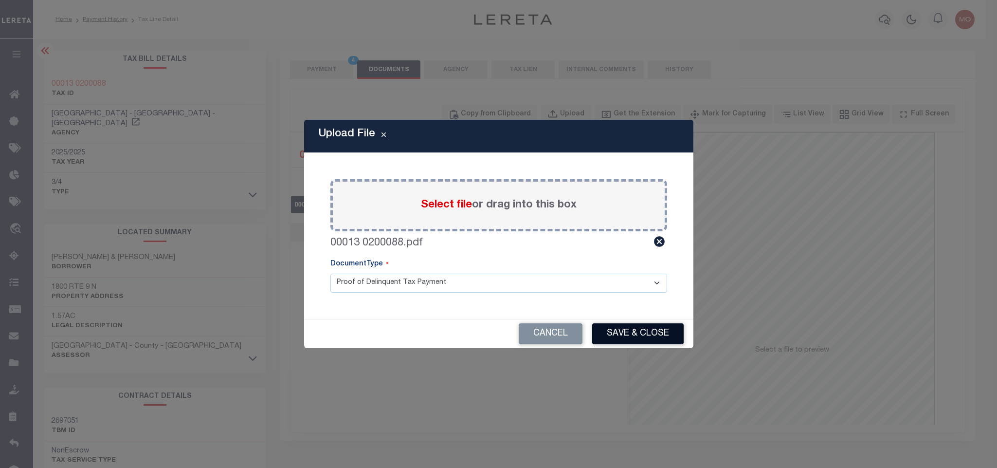
click at [638, 335] on button "Save & Close" at bounding box center [637, 333] width 91 height 21
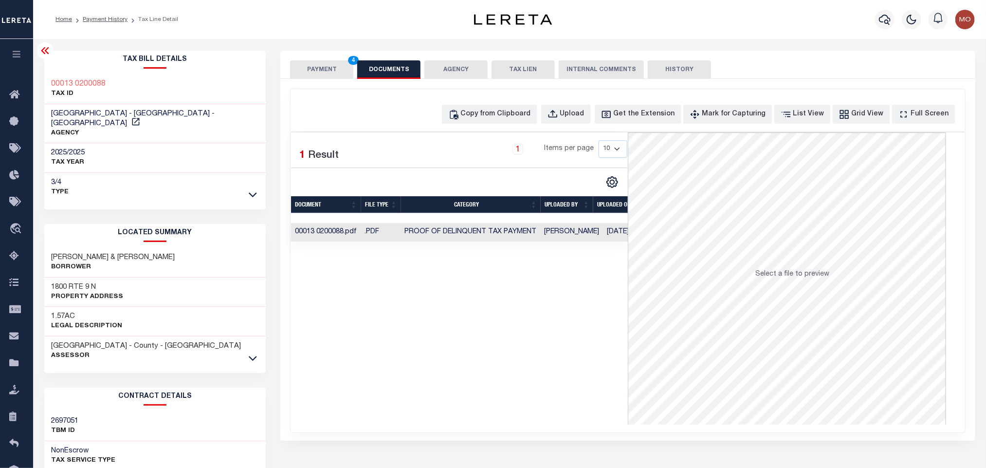
click at [435, 327] on div "Selected 1 Result 1 Items per page 10 25 50 100" at bounding box center [459, 278] width 337 height 292
click at [333, 70] on button "PAYMENT 4" at bounding box center [321, 69] width 63 height 18
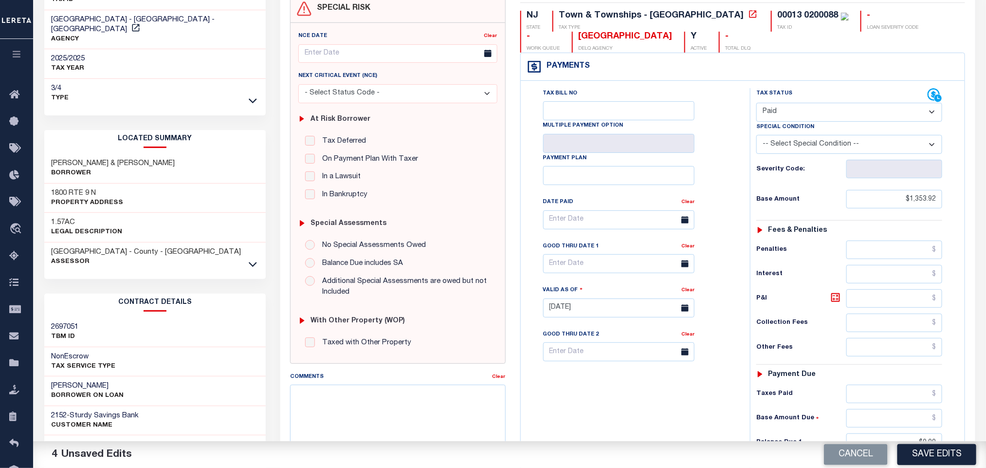
scroll to position [280, 0]
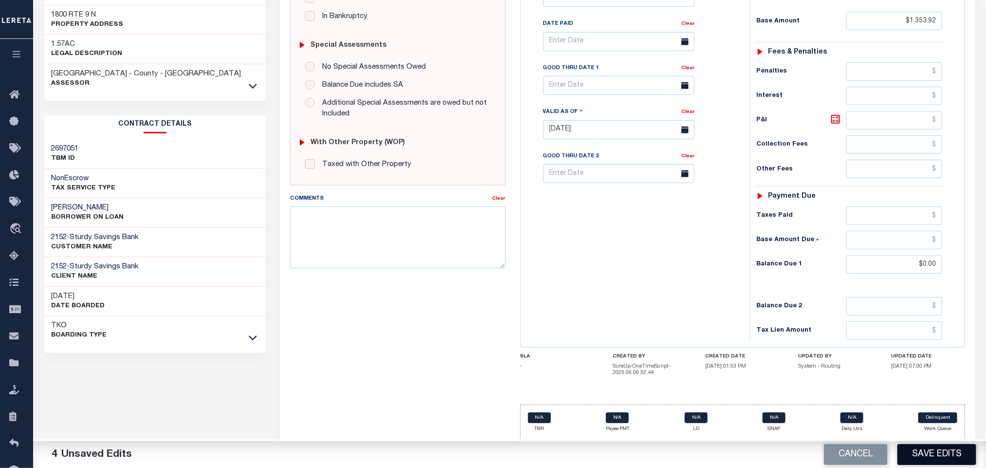
click at [933, 453] on button "Save Edits" at bounding box center [936, 454] width 79 height 21
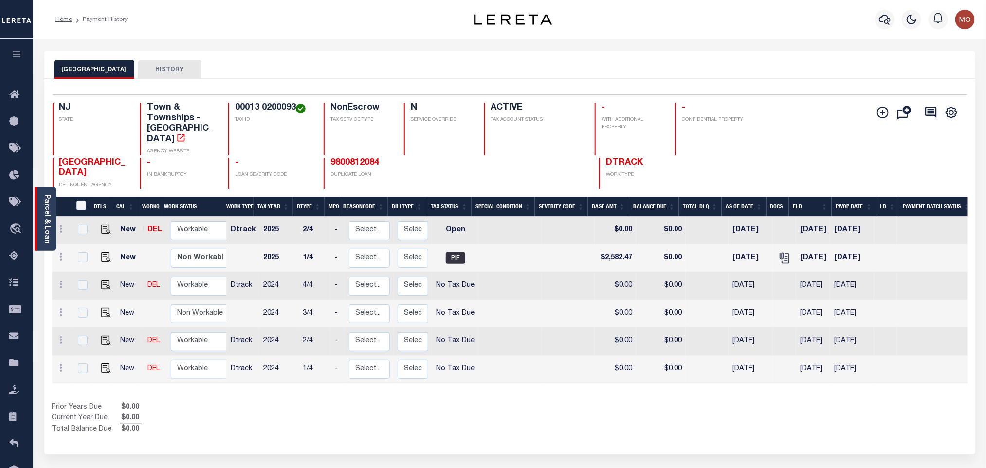
click at [43, 217] on link "Parcel & Loan" at bounding box center [46, 218] width 7 height 49
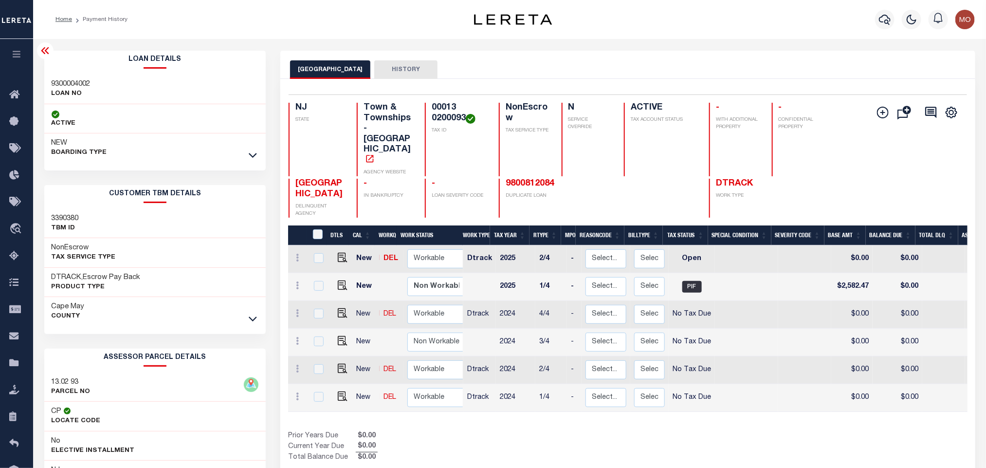
click at [63, 381] on h3 "13.02 93" at bounding box center [71, 382] width 39 height 10
copy div "13.02 93"
click at [69, 81] on h3 "9300004002" at bounding box center [71, 84] width 39 height 10
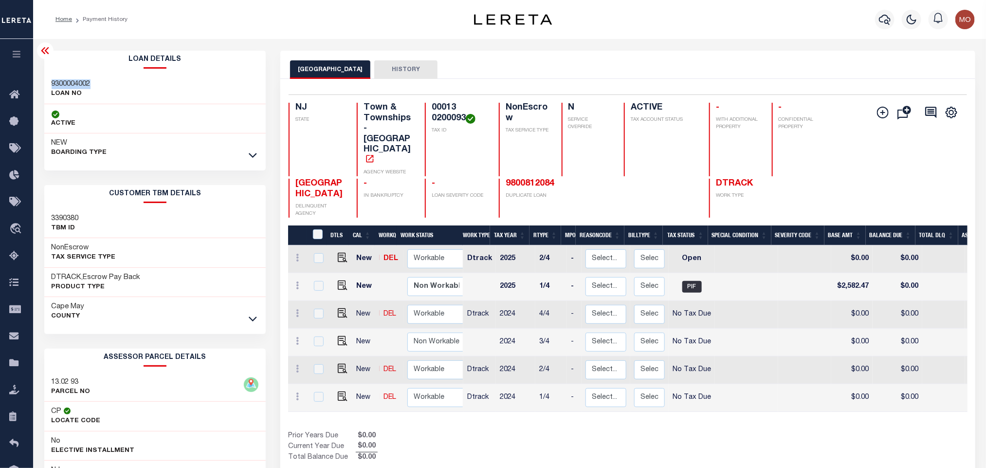
click at [69, 81] on h3 "9300004002" at bounding box center [71, 84] width 39 height 10
copy h3 "9300004002"
click at [445, 118] on h4 "00013 0200093" at bounding box center [459, 113] width 55 height 21
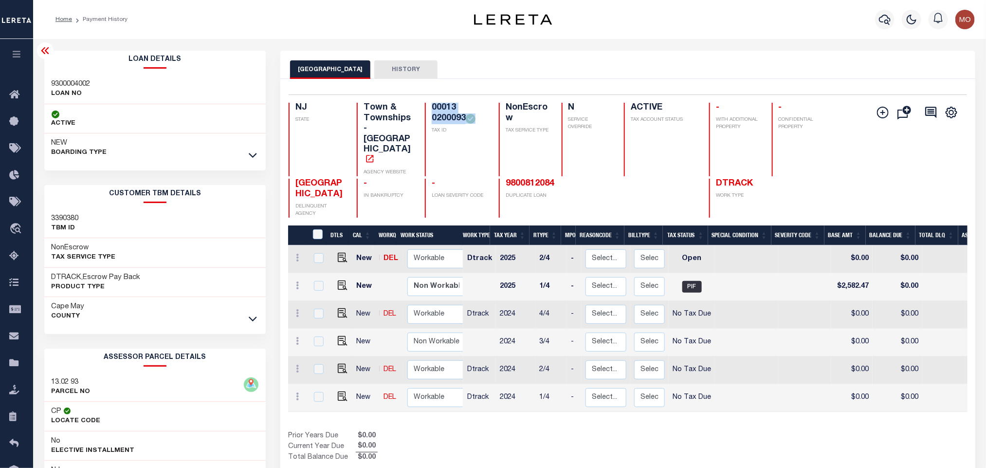
copy div "00013 0200093"
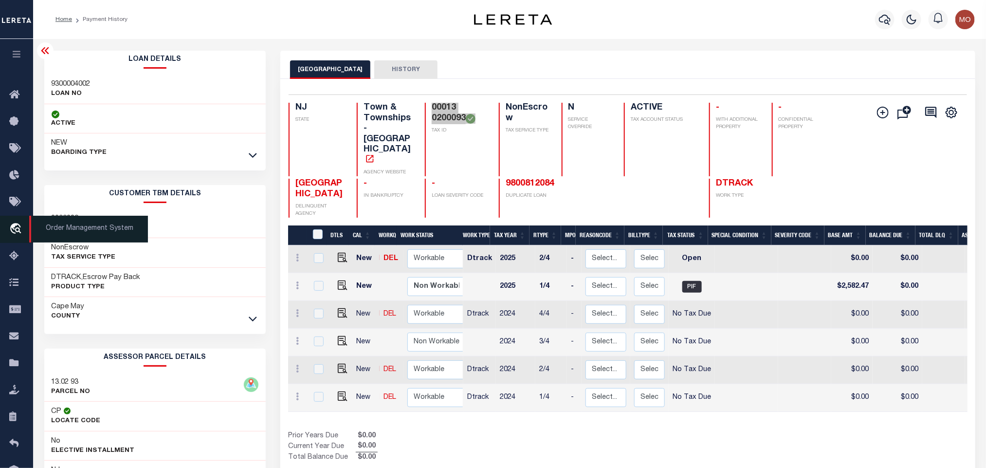
scroll to position [136, 0]
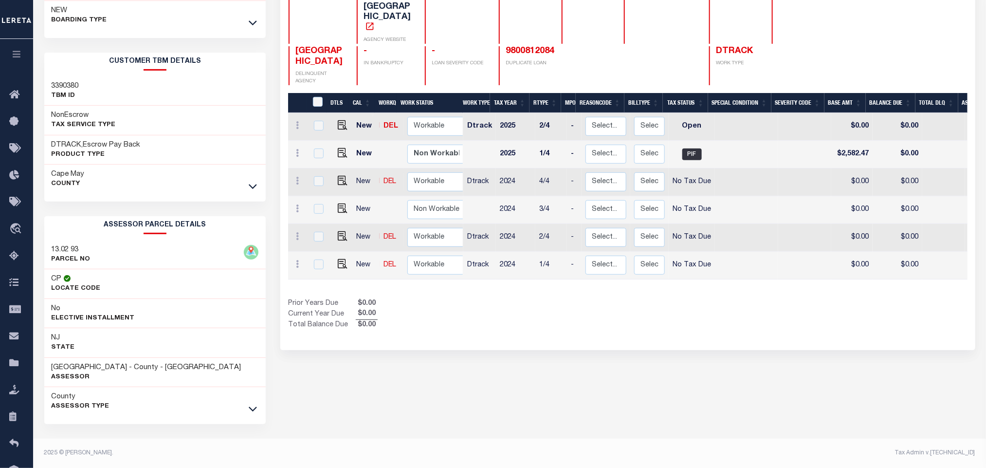
drag, startPoint x: 508, startPoint y: 393, endPoint x: 501, endPoint y: 349, distance: 44.3
click at [508, 393] on div "MIDDLE TOWNSHIP HISTORY Selected 6 Results" at bounding box center [627, 192] width 709 height 549
click at [338, 120] on img "" at bounding box center [343, 125] width 10 height 10
checkbox input "true"
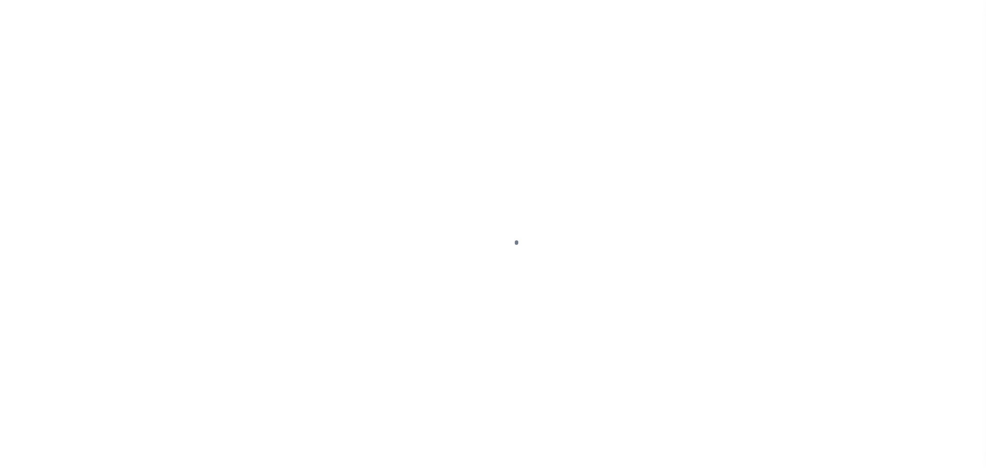
checkbox input "false"
type input "[DATE]"
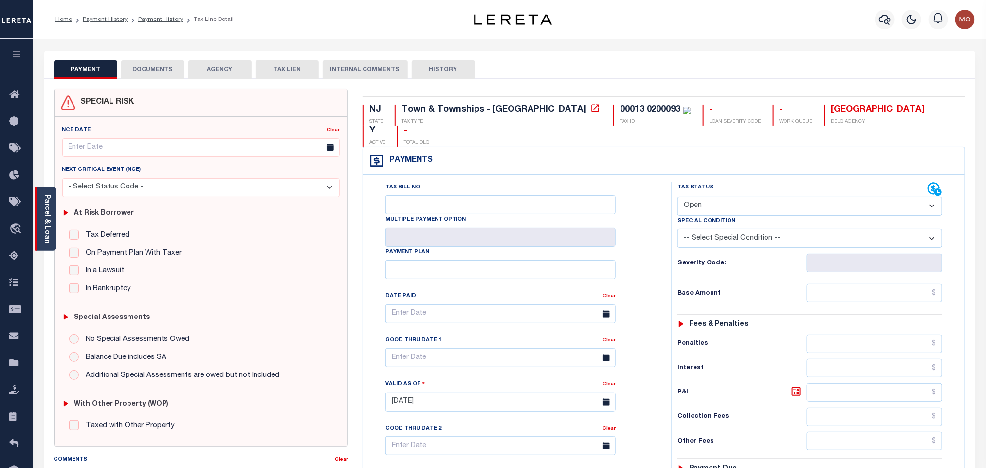
click at [44, 216] on link "Parcel & Loan" at bounding box center [46, 218] width 7 height 49
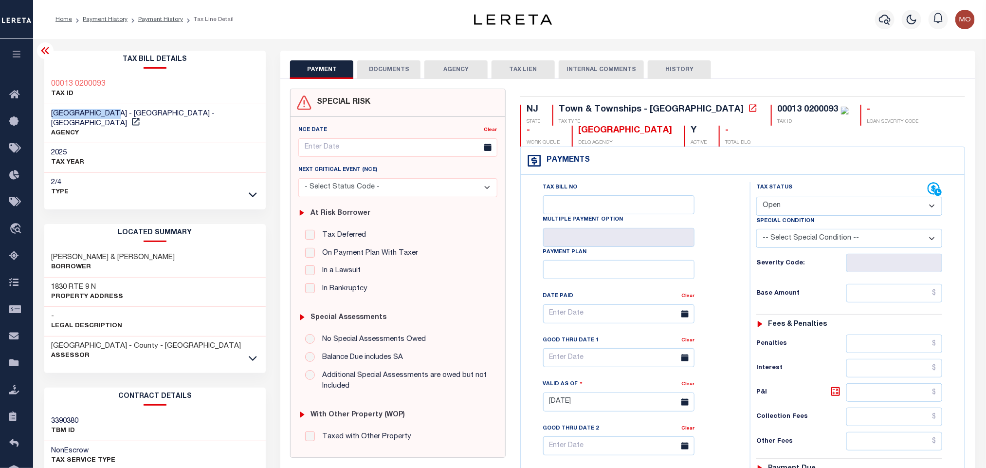
drag, startPoint x: 48, startPoint y: 113, endPoint x: 117, endPoint y: 113, distance: 68.6
click at [117, 113] on div "MIDDLE TOWNSHIP - Town & Townships - NJ AGENCY" at bounding box center [155, 123] width 222 height 39
copy span "[GEOGRAPHIC_DATA]"
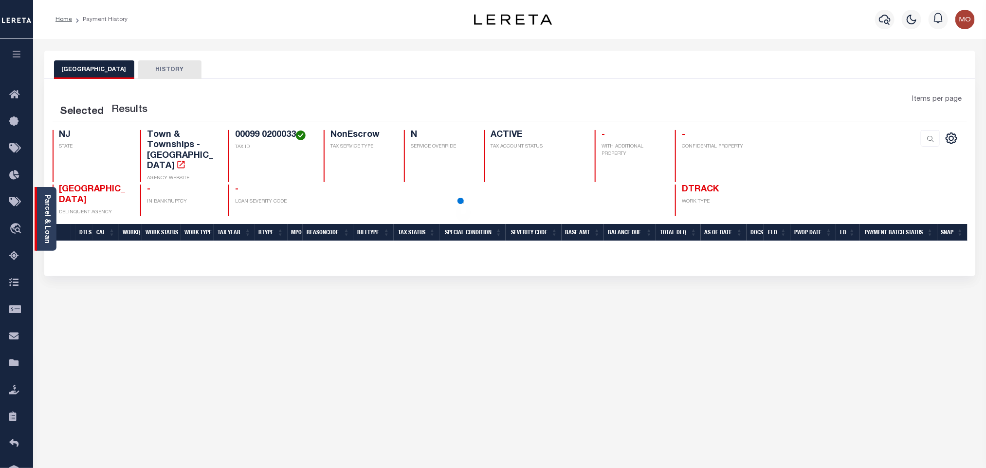
click at [47, 215] on link "Parcel & Loan" at bounding box center [46, 218] width 7 height 49
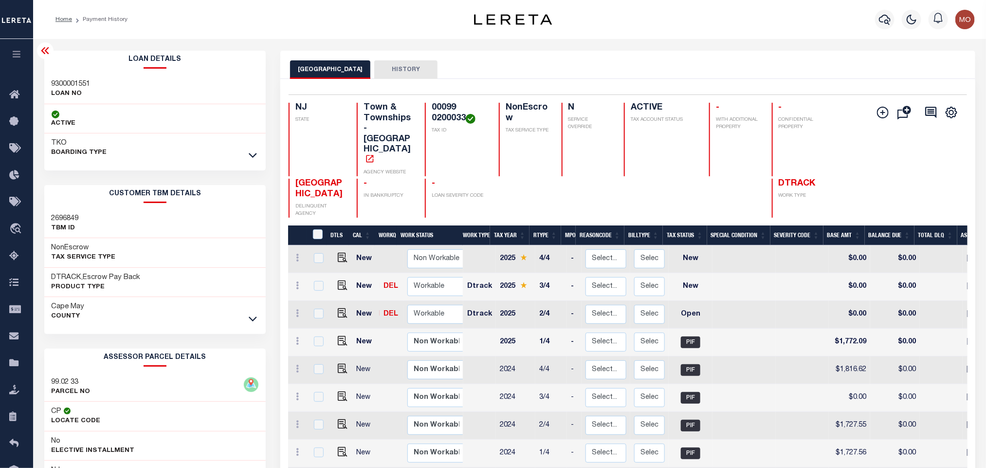
click at [60, 381] on h3 "99.02 33" at bounding box center [71, 382] width 39 height 10
copy div "99.02 33"
click at [76, 87] on h3 "9300001551" at bounding box center [71, 84] width 39 height 10
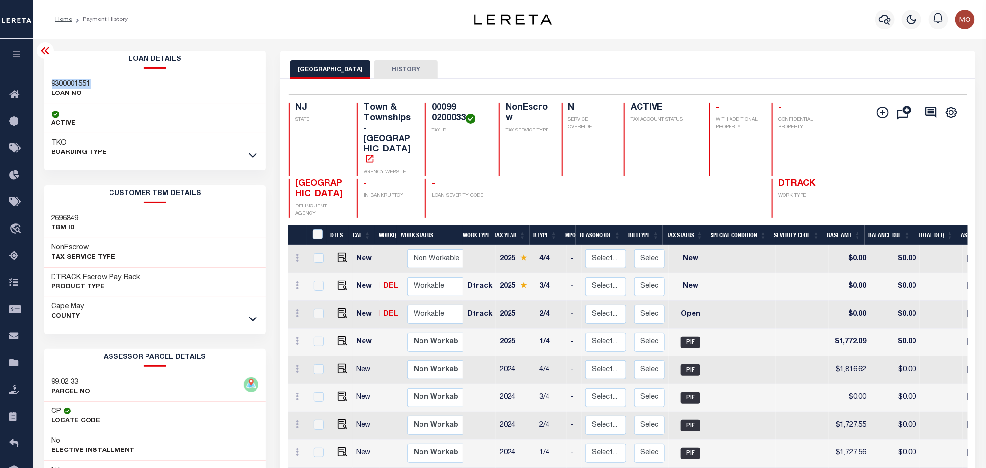
click at [76, 87] on h3 "9300001551" at bounding box center [71, 84] width 39 height 10
copy h3 "9300001551"
click at [452, 121] on h4 "00099 0200033" at bounding box center [459, 113] width 55 height 21
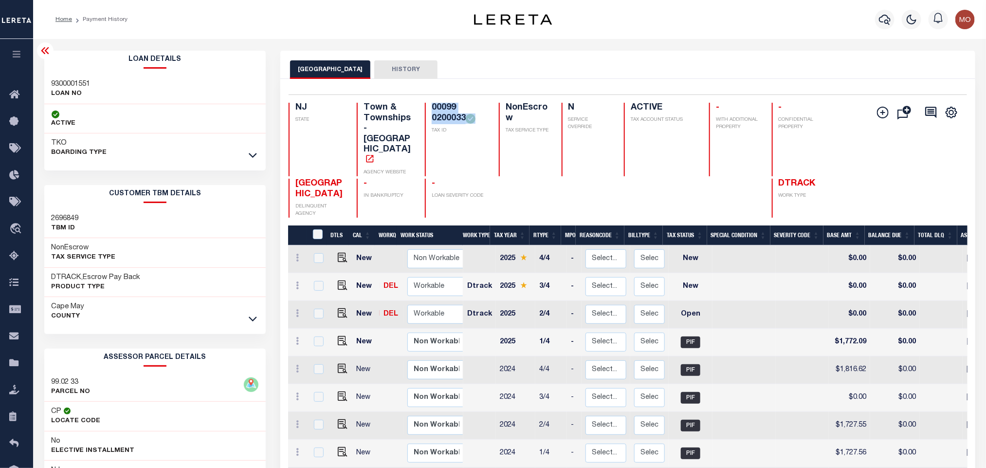
copy div "00099 0200033"
click at [342, 308] on img "" at bounding box center [343, 313] width 10 height 10
checkbox input "true"
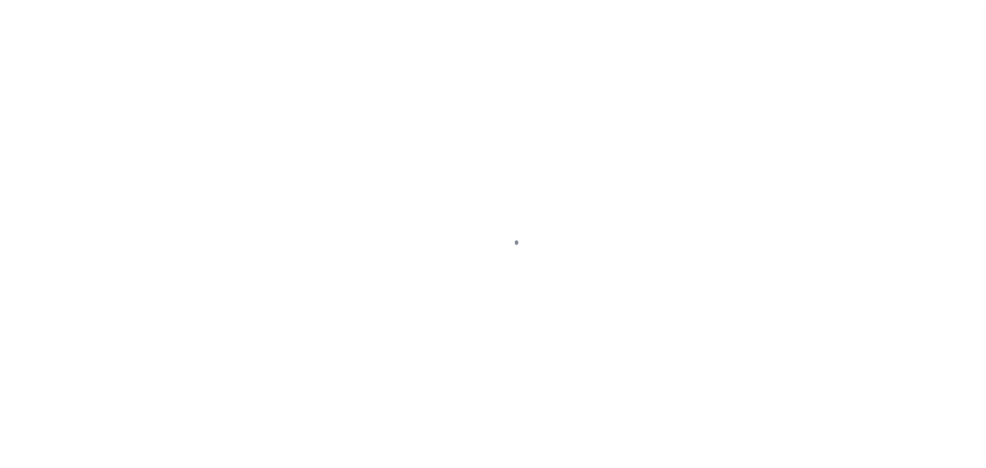
checkbox input "false"
type input "[DATE]"
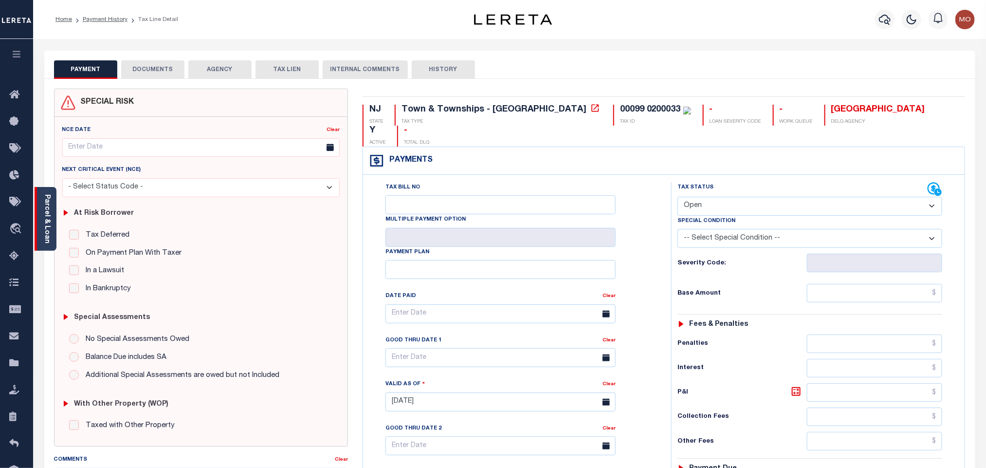
click at [47, 214] on link "Parcel & Loan" at bounding box center [46, 218] width 7 height 49
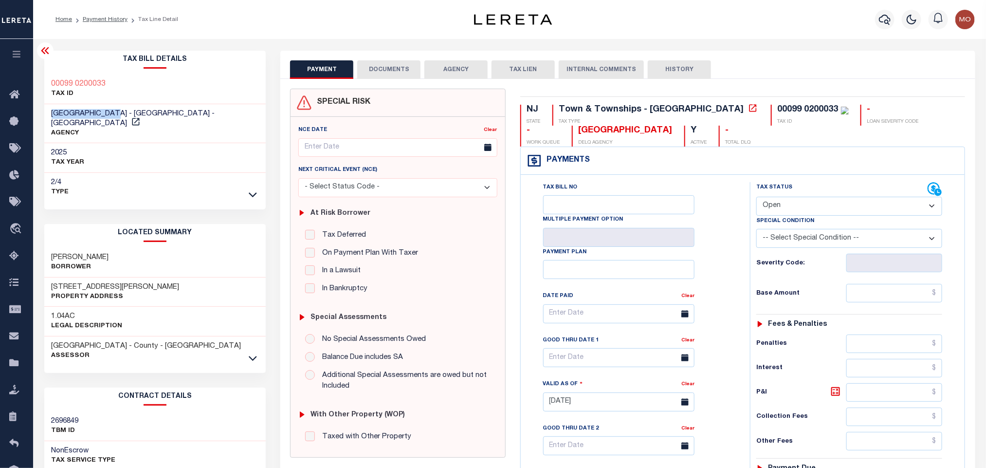
drag, startPoint x: 47, startPoint y: 112, endPoint x: 120, endPoint y: 113, distance: 72.5
click at [120, 113] on div "[GEOGRAPHIC_DATA] - [GEOGRAPHIC_DATA] - [GEOGRAPHIC_DATA] AGENCY" at bounding box center [155, 123] width 222 height 39
copy span "[GEOGRAPHIC_DATA]"
click at [787, 205] on select "- Select Status Code - Open Due/Unpaid Paid Incomplete No Tax Due Internal Refu…" at bounding box center [849, 206] width 186 height 19
select select "PYD"
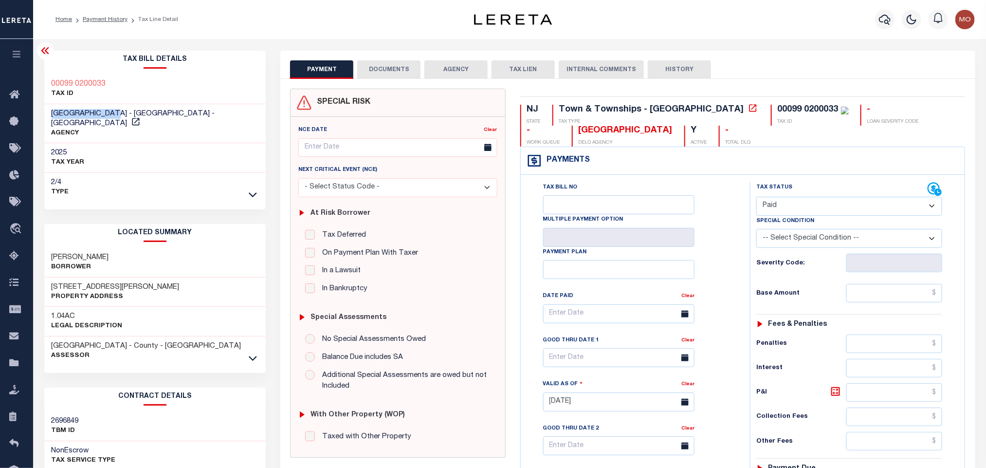
click at [756, 198] on select "- Select Status Code - Open Due/Unpaid Paid Incomplete No Tax Due Internal Refu…" at bounding box center [849, 206] width 186 height 19
type input "[DATE]"
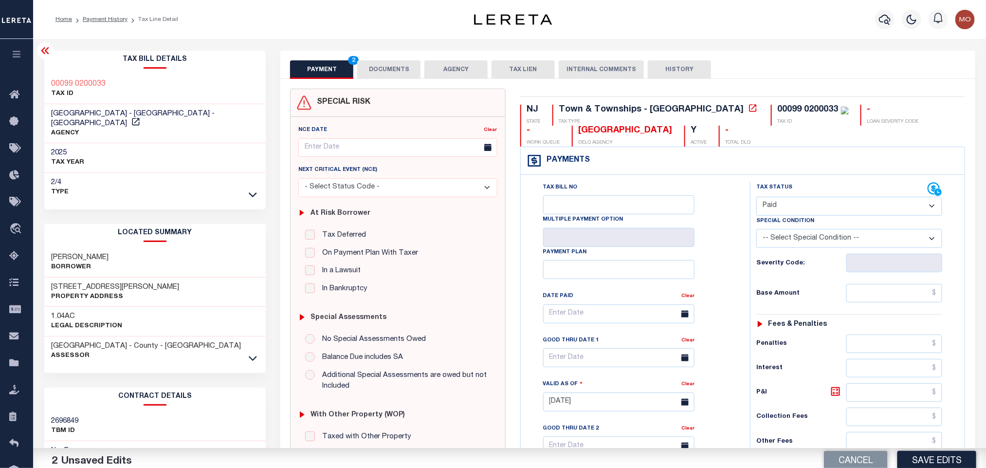
click at [719, 260] on div "Tax Bill No Multiple Payment Option Payment Plan Clear" at bounding box center [632, 318] width 205 height 273
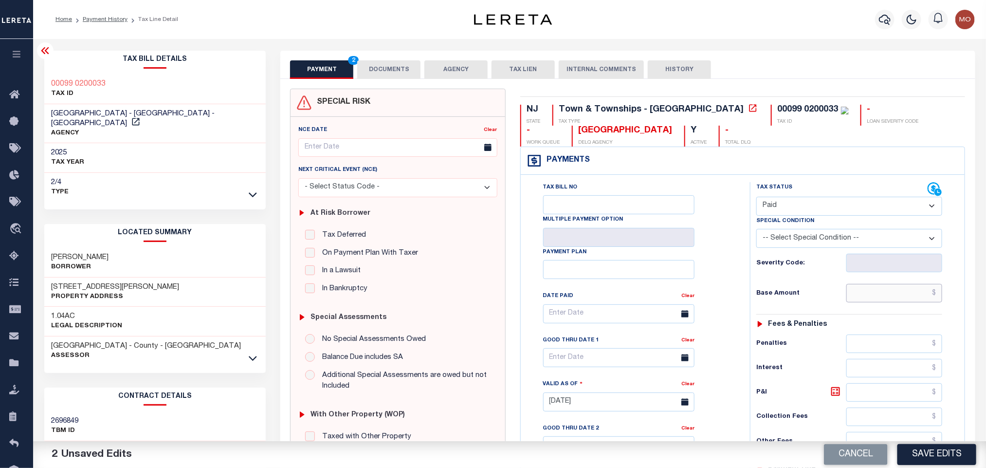
click at [859, 297] on input "text" at bounding box center [894, 293] width 96 height 18
paste input "1,772.09"
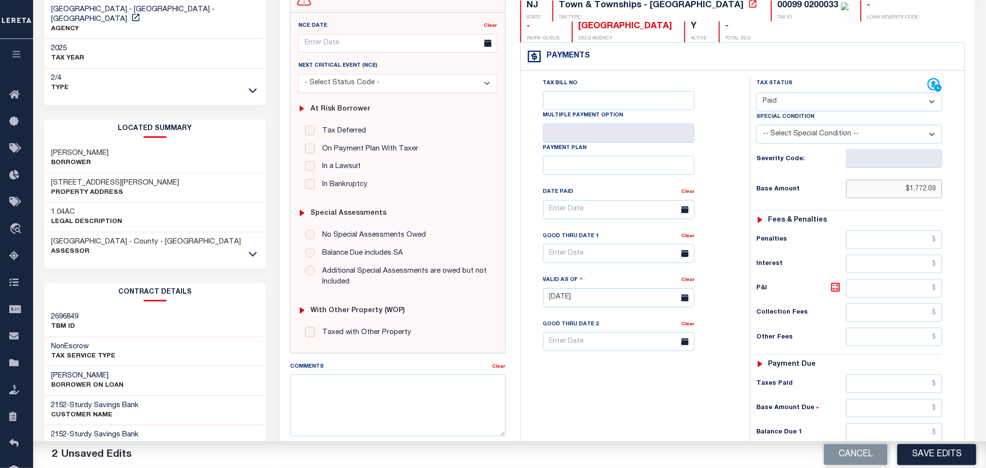
scroll to position [277, 0]
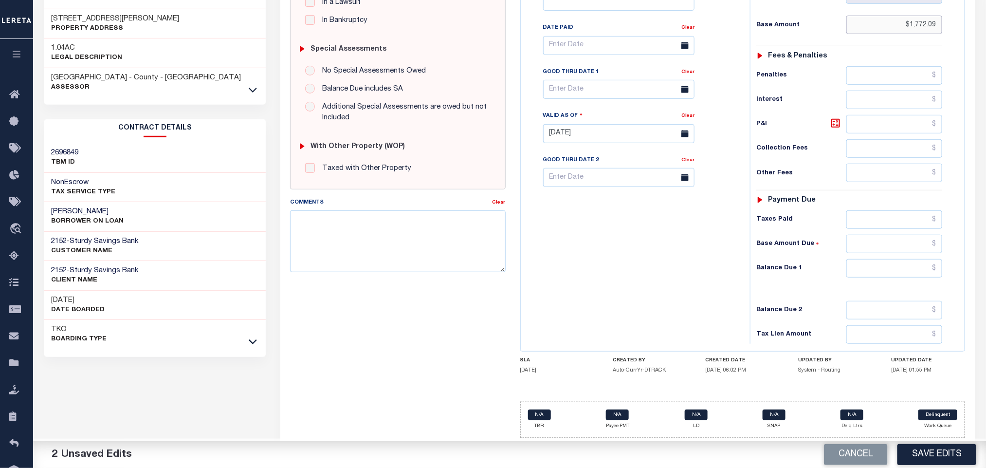
type input "$1,772.09"
drag, startPoint x: 873, startPoint y: 269, endPoint x: 705, endPoint y: 272, distance: 167.9
click at [870, 271] on input "0" at bounding box center [894, 268] width 96 height 18
type input "$0.00"
click at [702, 273] on div "Tax Bill No Multiple Payment Option Payment Plan Clear" at bounding box center [632, 129] width 219 height 430
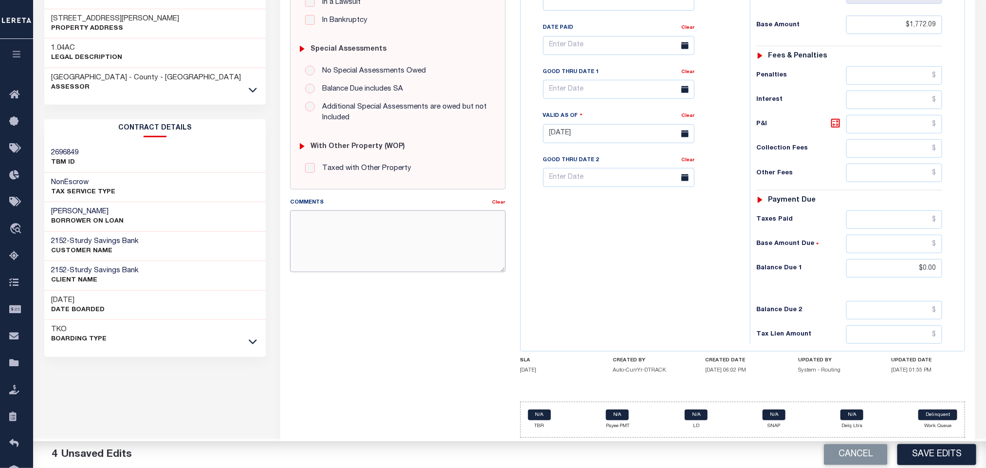
click at [403, 243] on textarea "Comments" at bounding box center [397, 240] width 215 height 61
paste textarea "Please refer 2025 3/4 line for Tax Supporting Document"
type textarea "Please refer 2025 3/4 line for Tax Supporting Document"
click at [594, 261] on div "Tax Bill No Multiple Payment Option Payment Plan Clear" at bounding box center [632, 129] width 219 height 430
click at [924, 452] on button "Save Edits" at bounding box center [936, 454] width 79 height 21
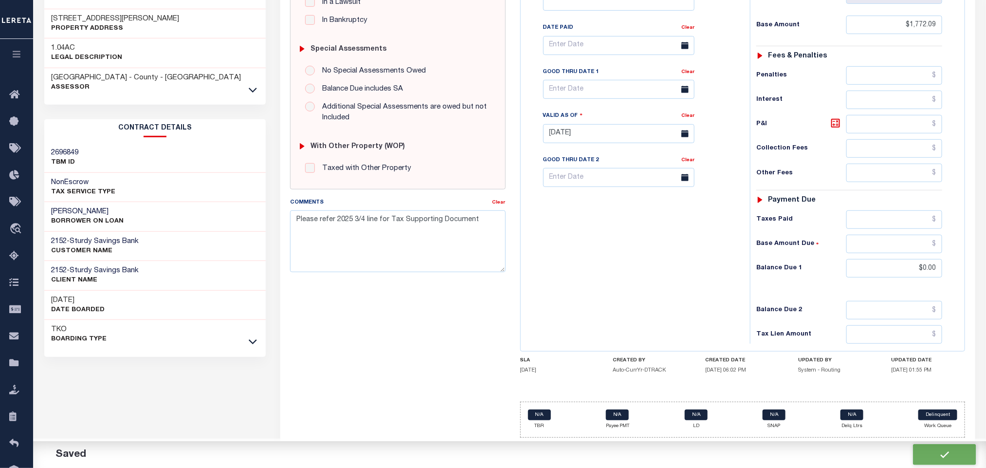
checkbox input "false"
type input "$1,772.09"
type input "$0"
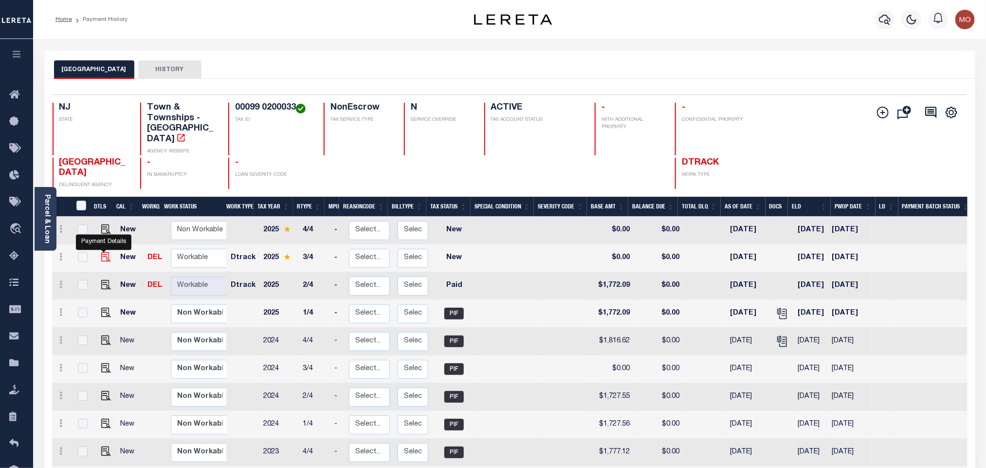
click at [101, 252] on img "" at bounding box center [106, 257] width 10 height 10
checkbox input "true"
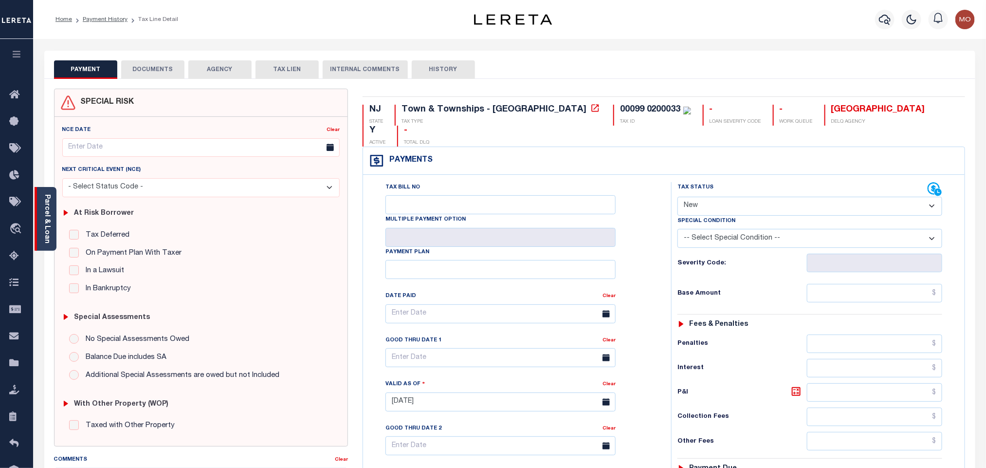
click at [43, 231] on link "Parcel & Loan" at bounding box center [46, 218] width 7 height 49
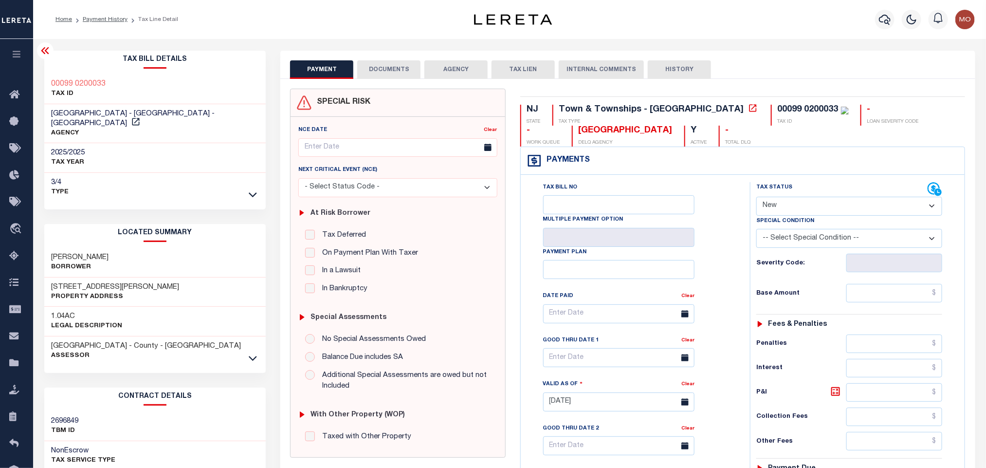
click at [788, 208] on select "- Select Status Code - Open Due/Unpaid Paid Incomplete No Tax Due Internal Refu…" at bounding box center [849, 206] width 186 height 19
select select "PYD"
click at [756, 198] on select "- Select Status Code - Open Due/Unpaid Paid Incomplete No Tax Due Internal Refu…" at bounding box center [849, 206] width 186 height 19
type input "[DATE]"
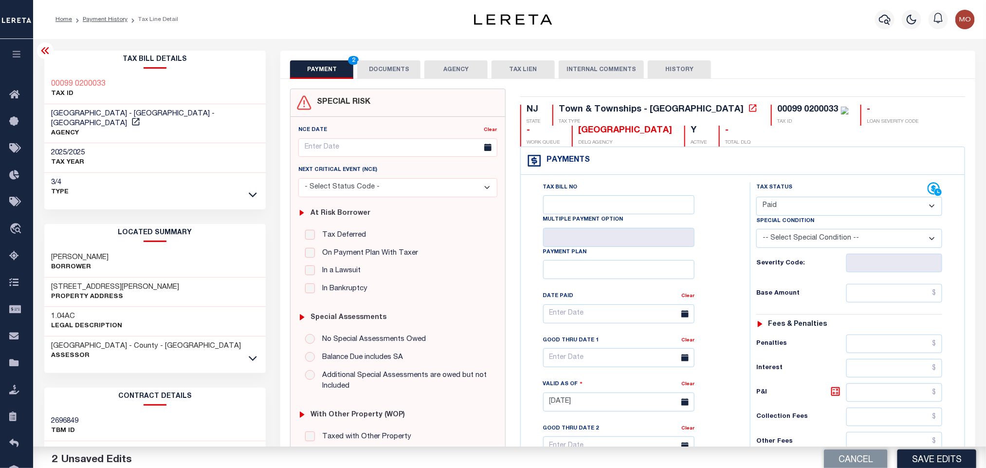
click at [728, 265] on div "Tax Bill No Multiple Payment Option Payment Plan Clear" at bounding box center [632, 318] width 205 height 273
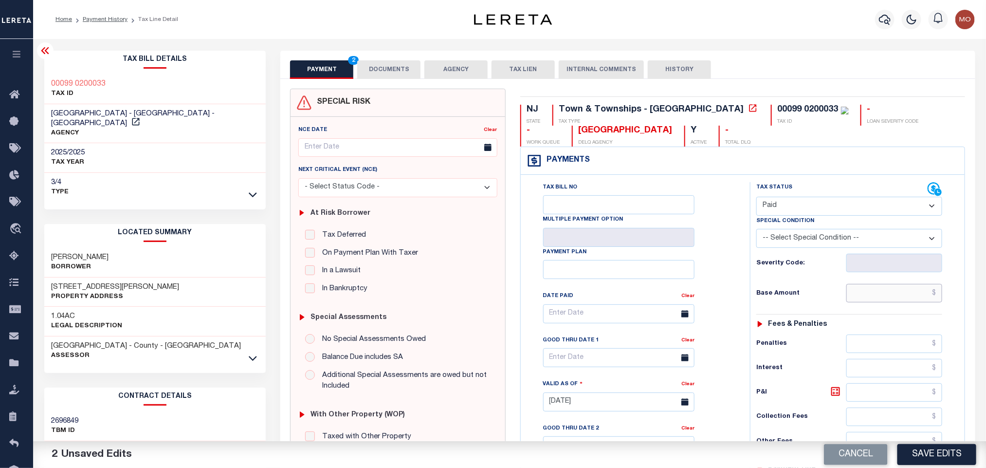
click at [872, 300] on input "text" at bounding box center [894, 293] width 96 height 18
paste input "1,861.15"
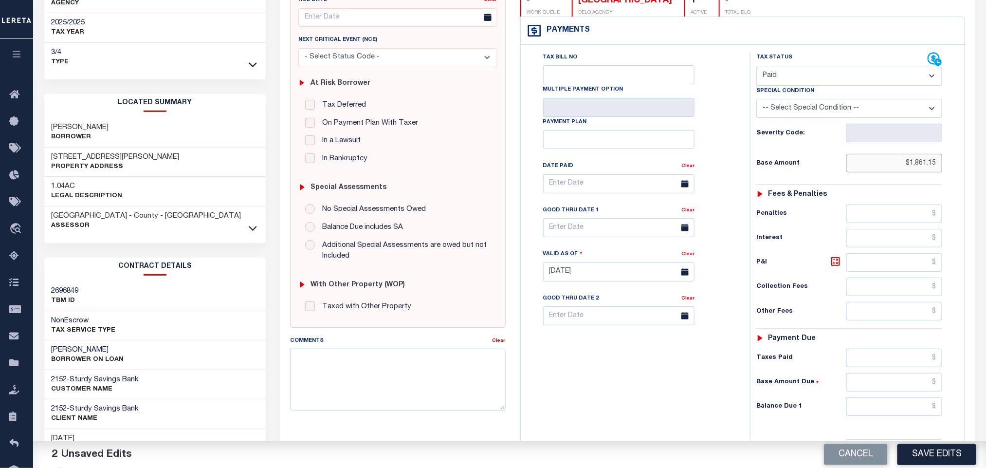
scroll to position [283, 0]
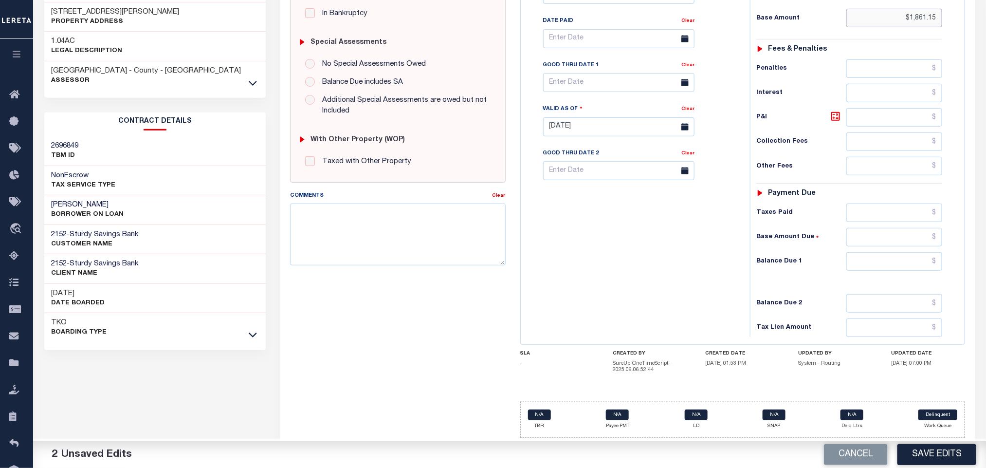
type input "$1,861.15"
drag, startPoint x: 866, startPoint y: 260, endPoint x: 789, endPoint y: 264, distance: 77.5
click at [866, 260] on input "0" at bounding box center [894, 261] width 96 height 18
type input "$0.00"
drag, startPoint x: 603, startPoint y: 266, endPoint x: 552, endPoint y: 299, distance: 61.3
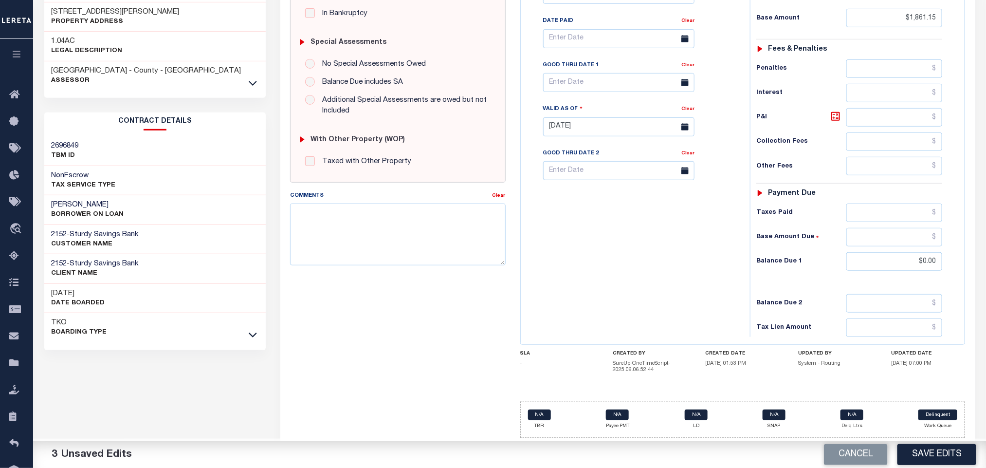
click at [597, 274] on div "Tax Bill No Multiple Payment Option Payment Plan Clear" at bounding box center [632, 122] width 219 height 430
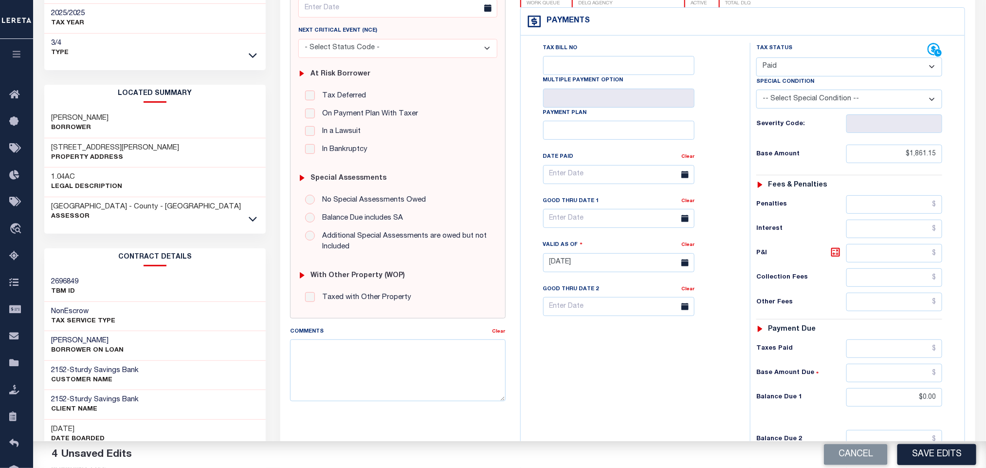
scroll to position [0, 0]
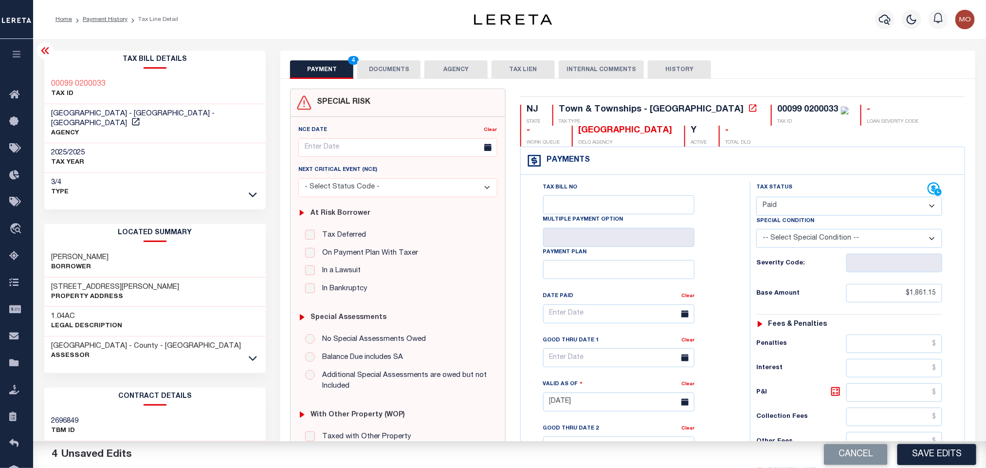
click at [380, 70] on button "DOCUMENTS" at bounding box center [388, 69] width 63 height 18
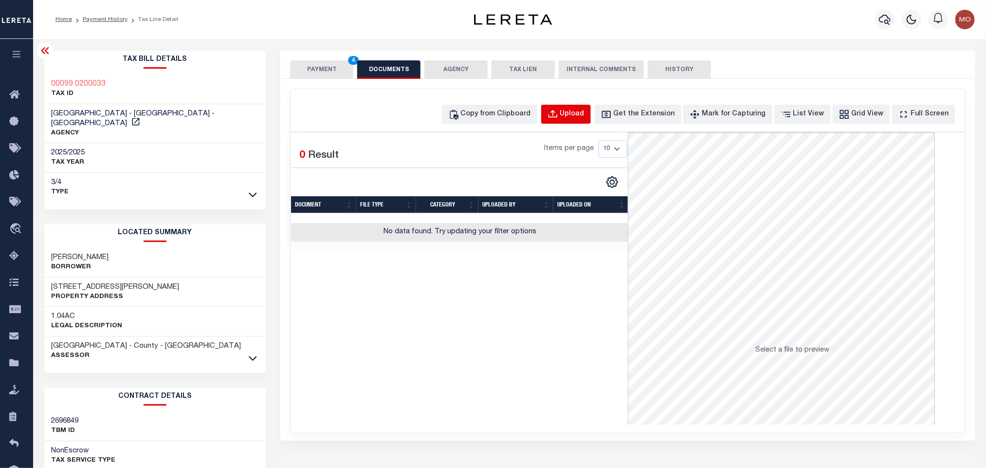
click at [584, 111] on div "Upload" at bounding box center [572, 114] width 24 height 11
select select "POP"
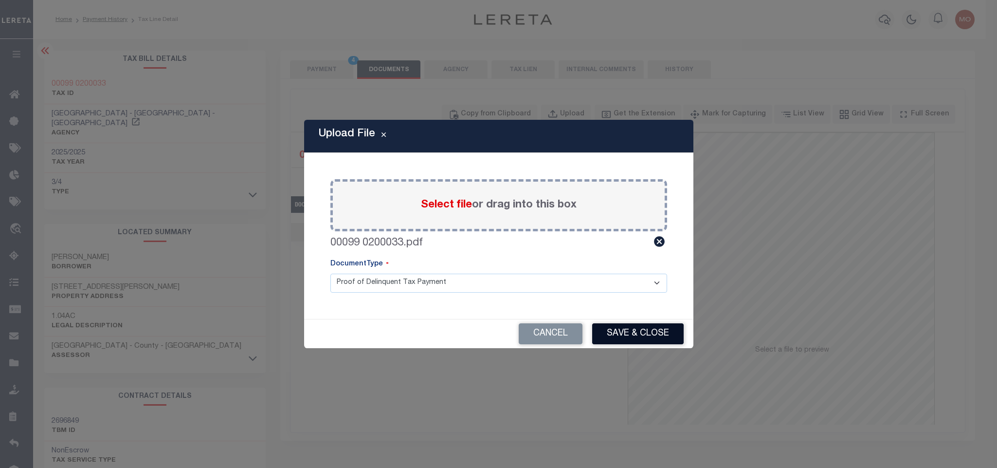
click at [644, 330] on button "Save & Close" at bounding box center [637, 333] width 91 height 21
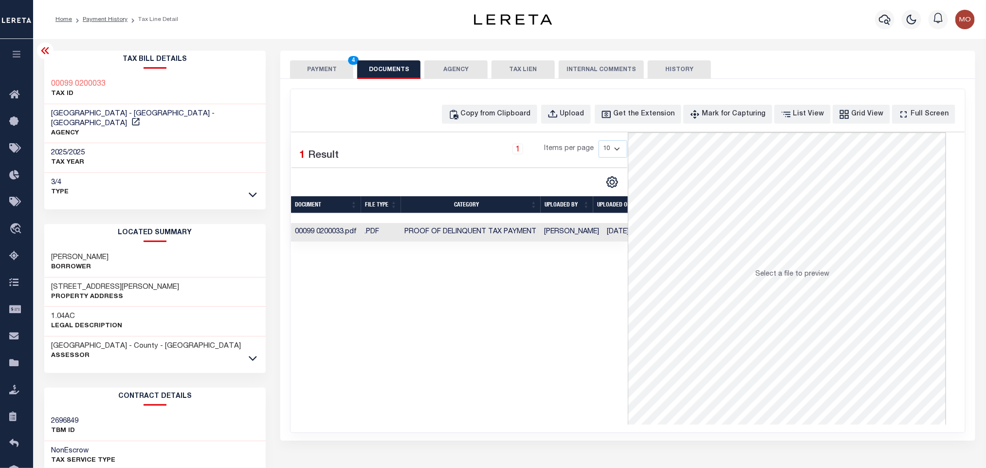
drag, startPoint x: 433, startPoint y: 315, endPoint x: 322, endPoint y: 129, distance: 216.9
click at [433, 315] on div "Selected 1 Result 1 Items per page 10 25 50 100" at bounding box center [459, 278] width 337 height 292
click at [315, 66] on button "PAYMENT 4" at bounding box center [321, 69] width 63 height 18
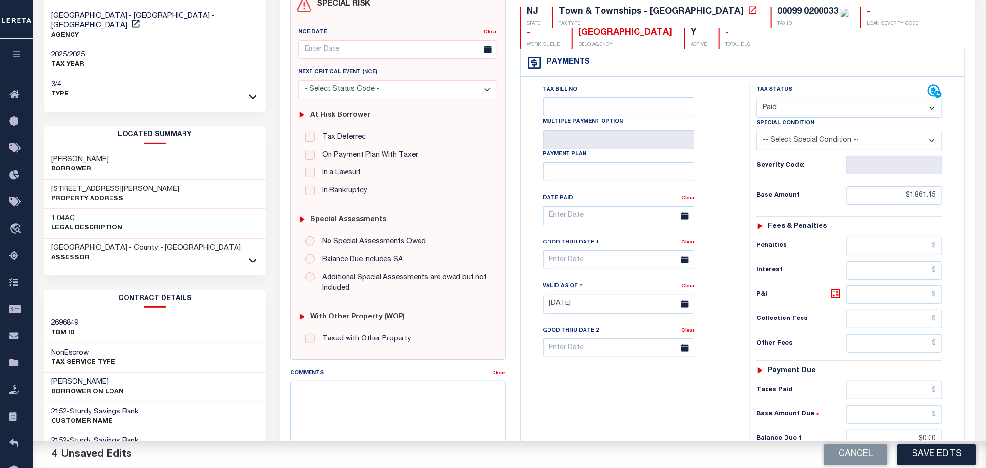
scroll to position [280, 0]
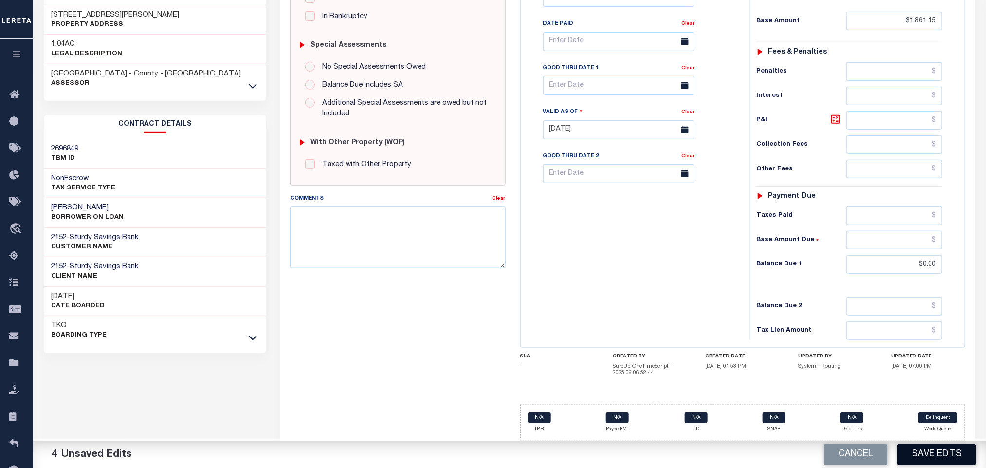
click at [933, 453] on button "Save Edits" at bounding box center [936, 454] width 79 height 21
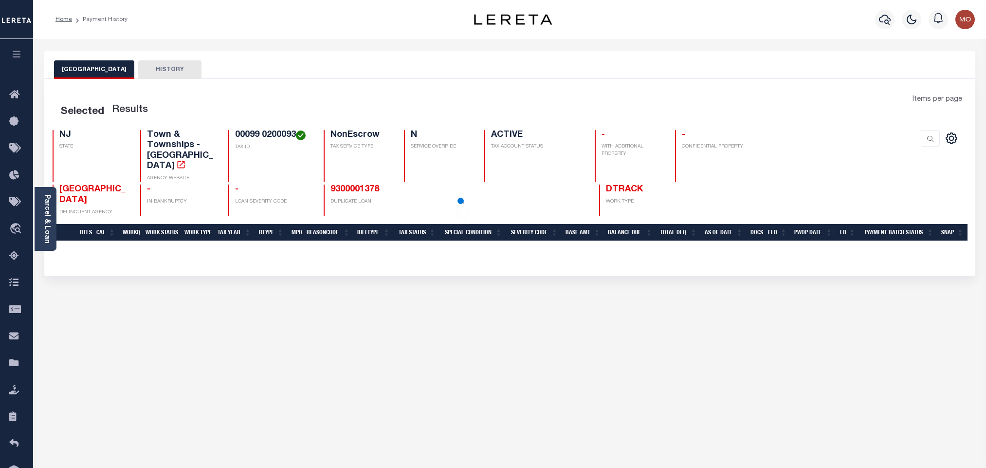
click at [44, 231] on link "Parcel & Loan" at bounding box center [46, 218] width 7 height 49
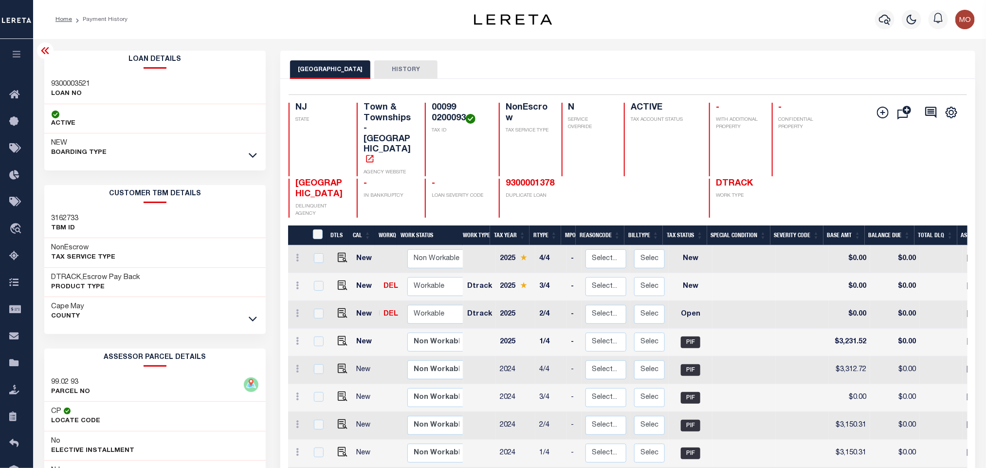
click at [59, 386] on h3 "99.02 93" at bounding box center [71, 382] width 39 height 10
copy div "99.02 93"
click at [63, 88] on h3 "9300003521" at bounding box center [71, 84] width 39 height 10
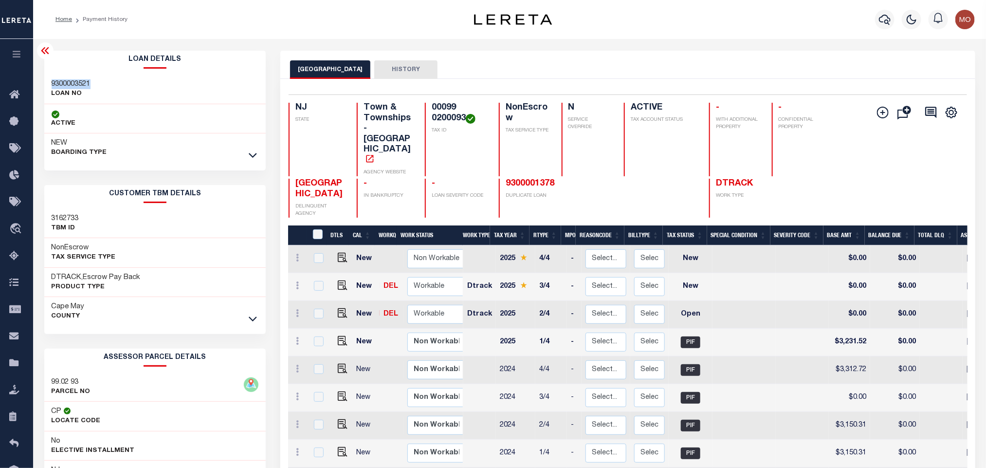
click at [63, 88] on h3 "9300003521" at bounding box center [71, 84] width 39 height 10
copy h3 "9300003521"
click at [435, 114] on h4 "00099 0200093" at bounding box center [459, 113] width 55 height 21
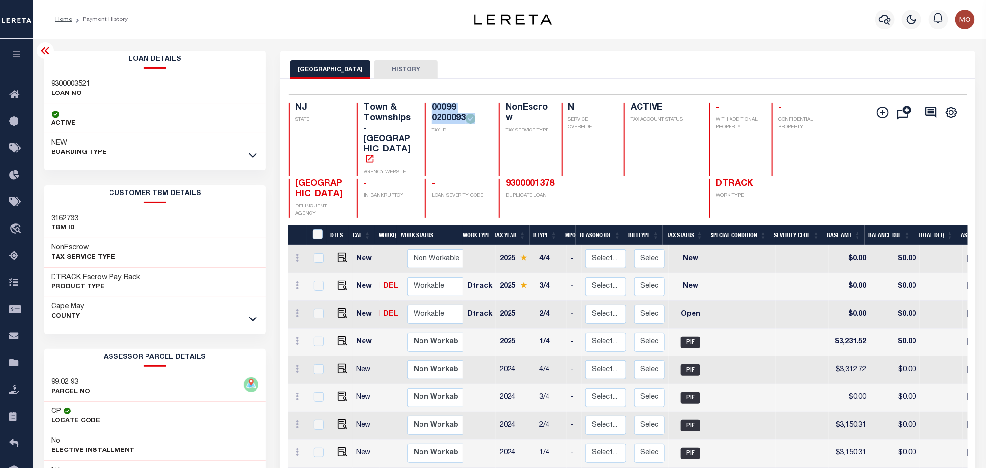
copy div "00099 0200093"
click at [339, 308] on img "" at bounding box center [343, 313] width 10 height 10
checkbox input "true"
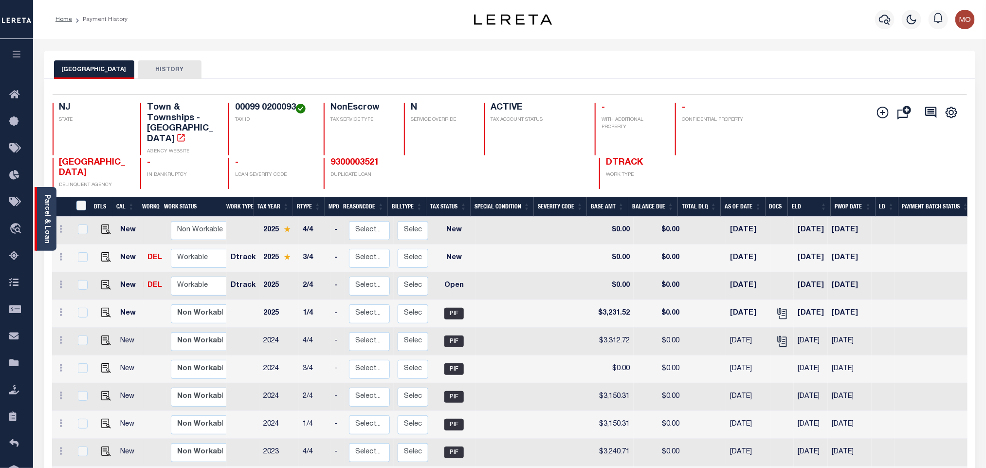
click at [44, 217] on link "Parcel & Loan" at bounding box center [46, 218] width 7 height 49
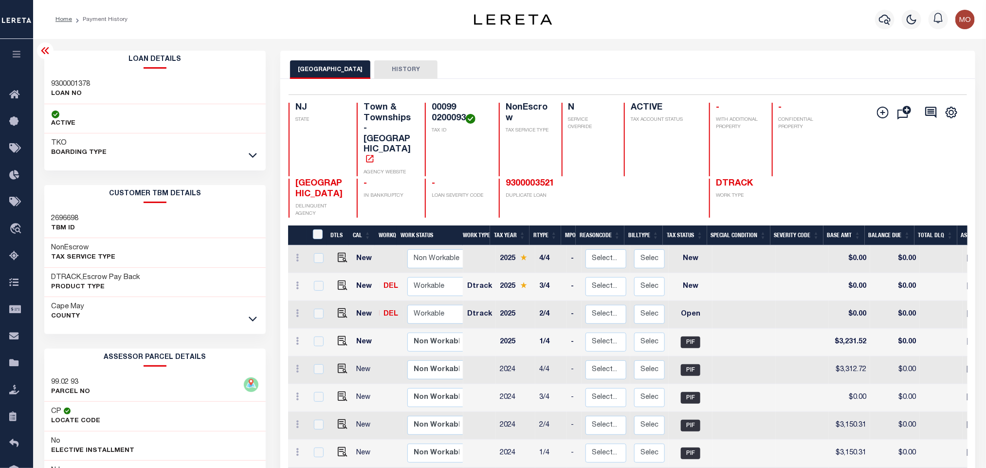
click at [64, 85] on h3 "9300001378" at bounding box center [71, 84] width 39 height 10
copy h3 "9300001378"
click at [434, 113] on h4 "00099 0200093" at bounding box center [459, 113] width 55 height 21
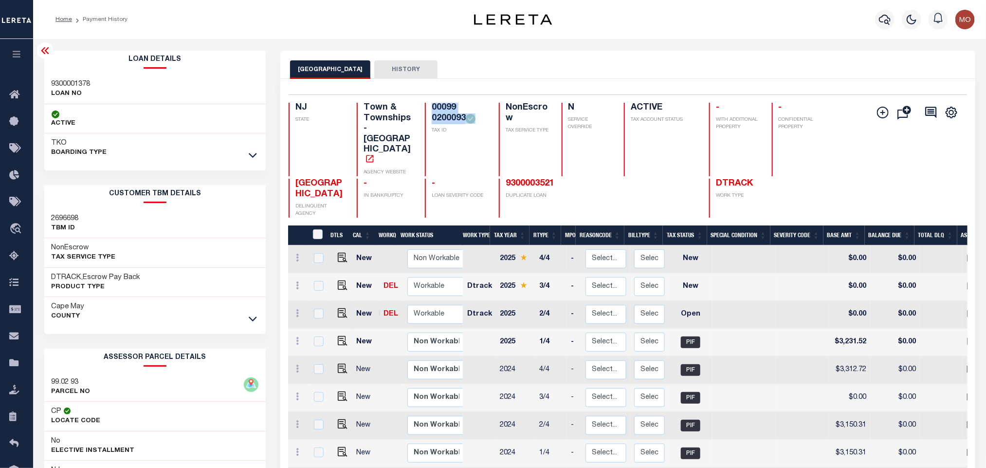
click at [434, 113] on h4 "00099 0200093" at bounding box center [459, 113] width 55 height 21
copy div "00099 0200093"
drag, startPoint x: 337, startPoint y: 254, endPoint x: 358, endPoint y: 253, distance: 21.0
click at [338, 280] on img "" at bounding box center [343, 285] width 10 height 10
checkbox input "true"
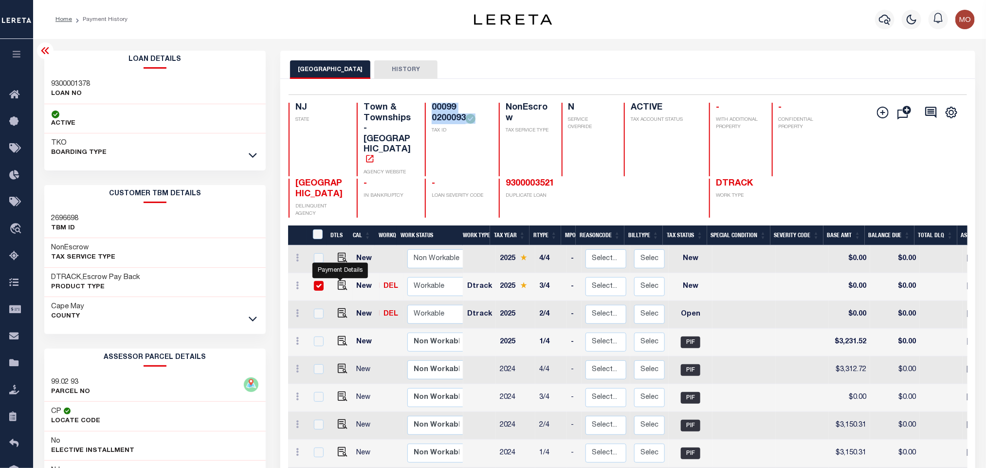
checkbox input "true"
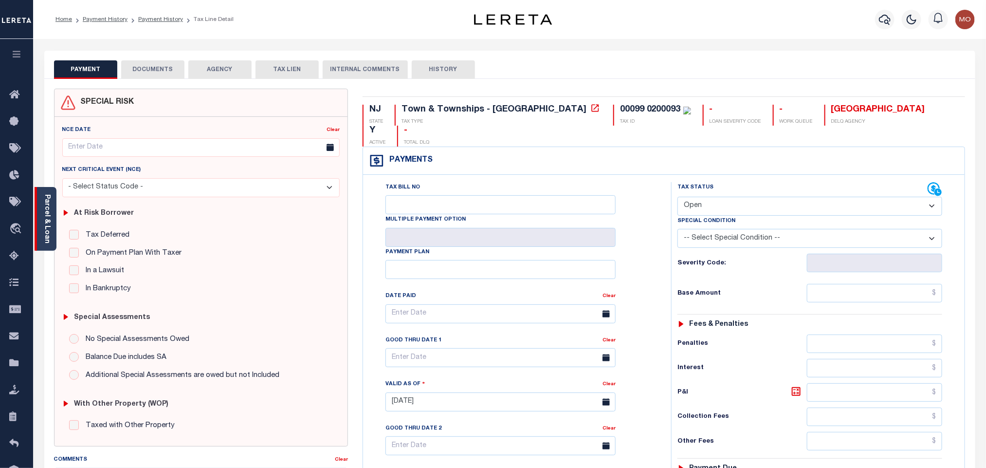
click at [50, 215] on link "Parcel & Loan" at bounding box center [46, 218] width 7 height 49
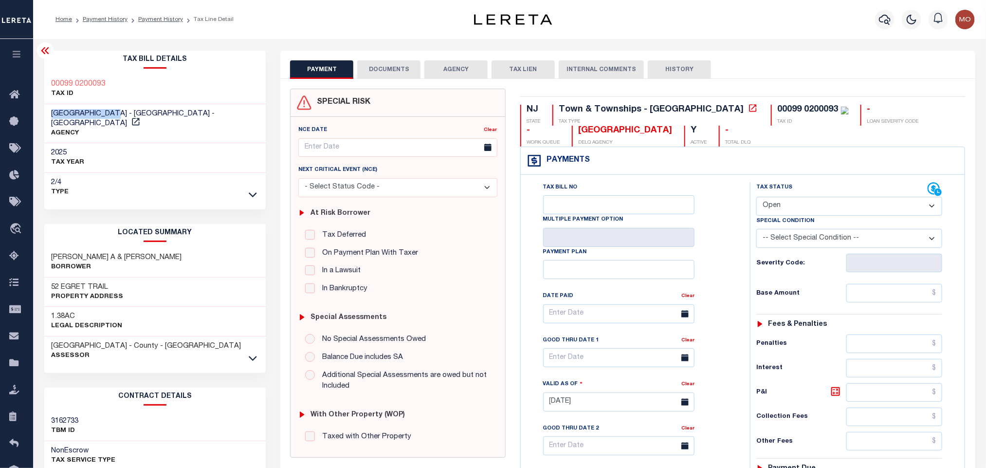
drag, startPoint x: 50, startPoint y: 114, endPoint x: 117, endPoint y: 114, distance: 67.6
click at [117, 114] on div "[GEOGRAPHIC_DATA] - [GEOGRAPHIC_DATA] - [GEOGRAPHIC_DATA] AGENCY" at bounding box center [155, 123] width 222 height 39
copy span "[GEOGRAPHIC_DATA]"
click at [793, 211] on select "- Select Status Code - Open Due/Unpaid Paid Incomplete No Tax Due Internal Refu…" at bounding box center [849, 206] width 186 height 19
select select "PYD"
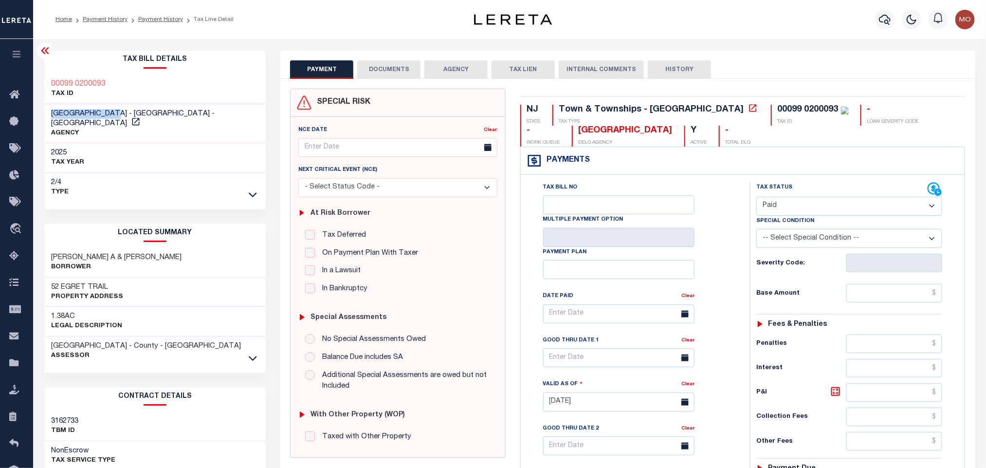
click at [756, 198] on select "- Select Status Code - Open Due/Unpaid Paid Incomplete No Tax Due Internal Refu…" at bounding box center [849, 206] width 186 height 19
type input "[DATE]"
click at [732, 253] on div "Tax Bill No Multiple Payment Option Payment Plan Clear" at bounding box center [632, 318] width 205 height 273
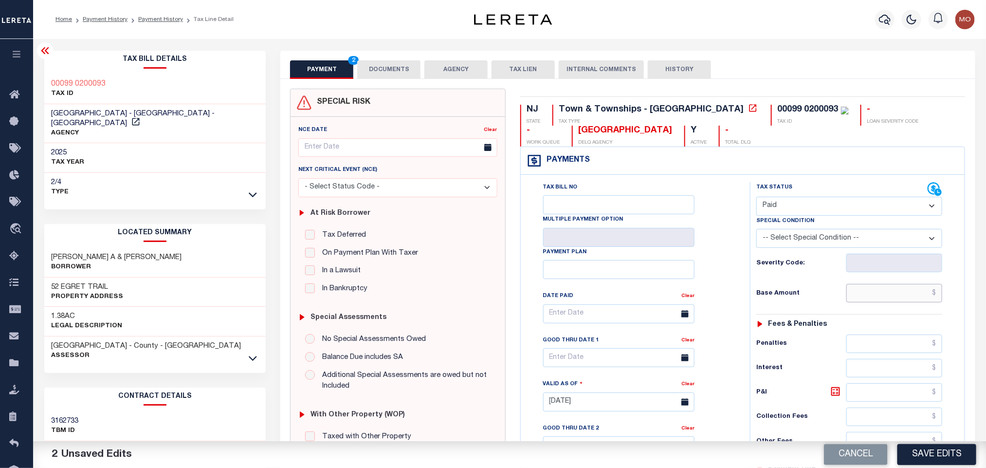
click at [857, 293] on input "text" at bounding box center [894, 293] width 96 height 18
paste input "3,231.51"
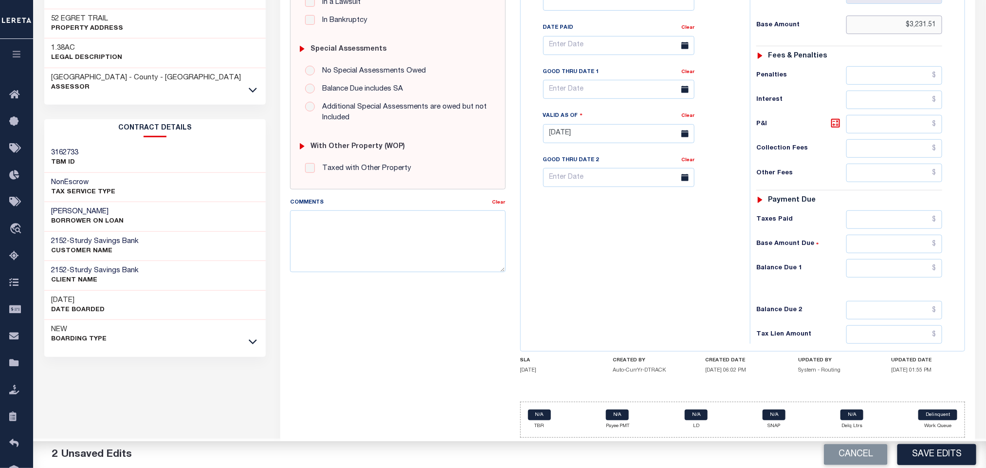
type input "$3,231.51"
click at [866, 263] on input "0" at bounding box center [894, 268] width 96 height 18
type input "$0.00"
click at [634, 269] on div "Tax Bill No Multiple Payment Option Payment Plan Clear" at bounding box center [632, 129] width 219 height 430
click at [392, 241] on textarea "Comments" at bounding box center [397, 240] width 215 height 61
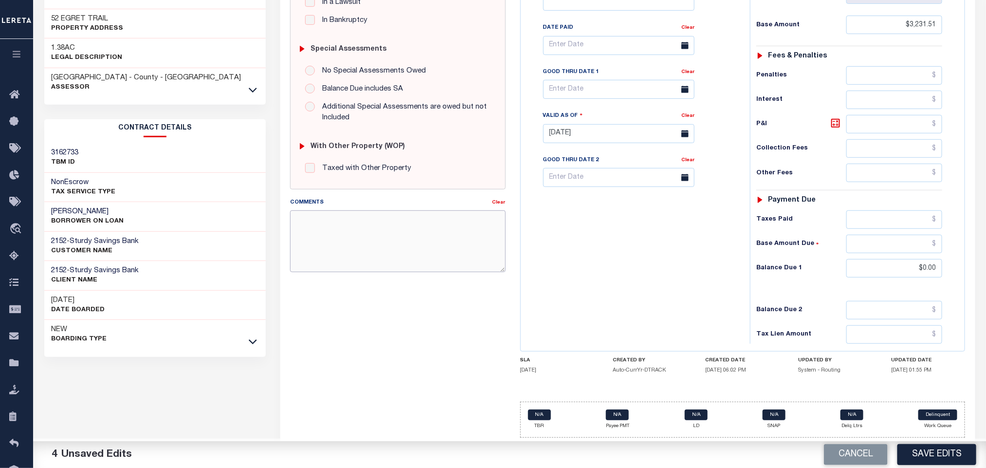
paste textarea "Please refer 2025 3/4 line for Tax Supporting Document"
type textarea "Please refer 2025 3/4 line for Tax Supporting Document"
click at [647, 273] on div "Tax Bill No Multiple Payment Option Payment Plan Clear" at bounding box center [632, 129] width 219 height 430
click at [940, 450] on button "Save Edits" at bounding box center [936, 454] width 79 height 21
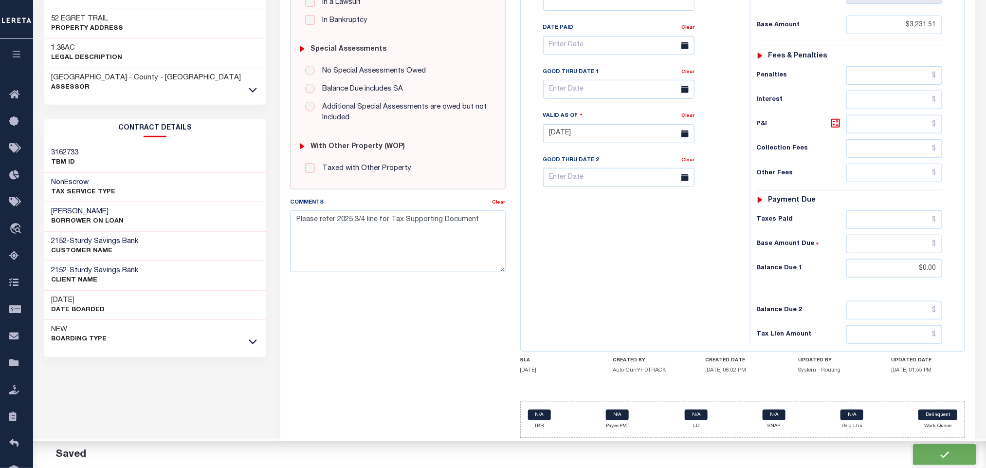
checkbox input "false"
type input "$3,231.51"
type input "$0"
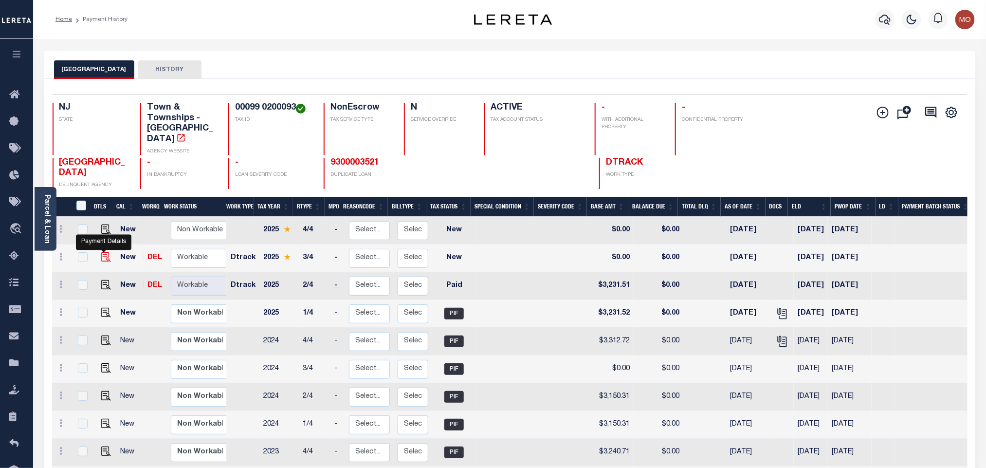
click at [101, 252] on img "" at bounding box center [106, 257] width 10 height 10
checkbox input "true"
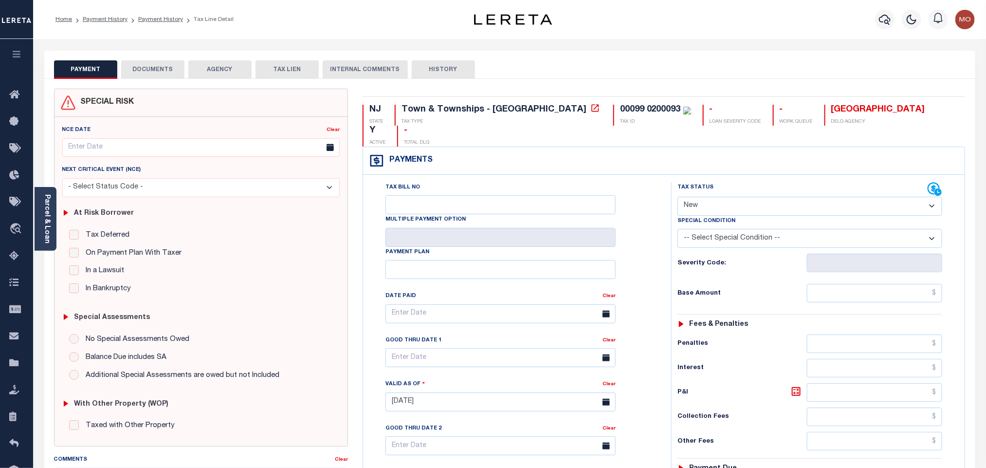
drag, startPoint x: 50, startPoint y: 233, endPoint x: 77, endPoint y: 217, distance: 31.6
click at [50, 233] on link "Parcel & Loan" at bounding box center [46, 218] width 7 height 49
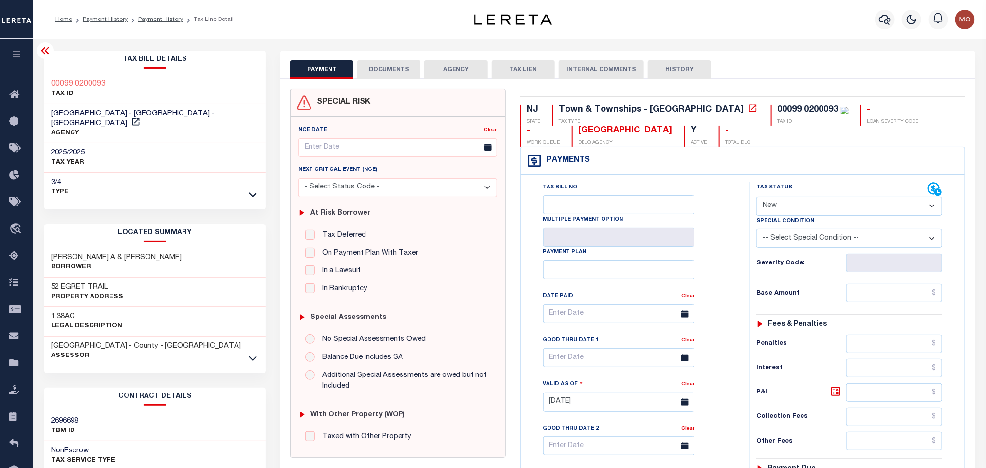
click at [789, 209] on select "- Select Status Code - Open Due/Unpaid Paid Incomplete No Tax Due Internal Refu…" at bounding box center [849, 206] width 186 height 19
select select "PYD"
click at [756, 198] on select "- Select Status Code - Open Due/Unpaid Paid Incomplete No Tax Due Internal Refu…" at bounding box center [849, 206] width 186 height 19
type input "[DATE]"
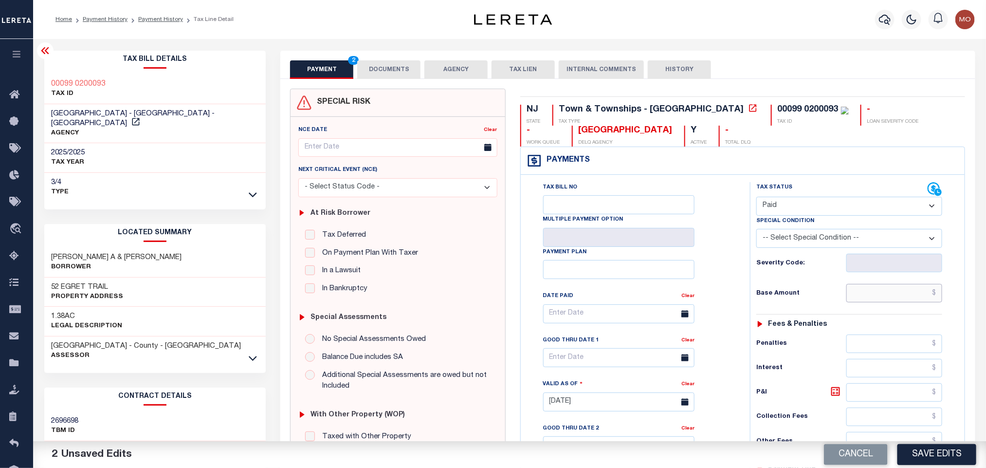
click at [863, 300] on input "text" at bounding box center [894, 293] width 96 height 18
paste input "3,393.94"
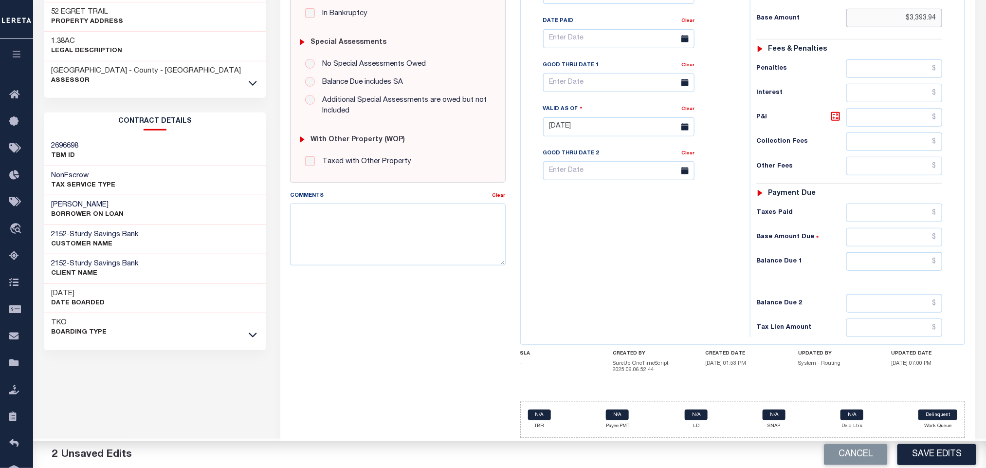
type input "$3,393.94"
drag, startPoint x: 863, startPoint y: 269, endPoint x: 787, endPoint y: 272, distance: 76.0
click at [863, 269] on input "text" at bounding box center [894, 261] width 96 height 18
type input "$0.00"
drag, startPoint x: 733, startPoint y: 276, endPoint x: 590, endPoint y: 301, distance: 144.6
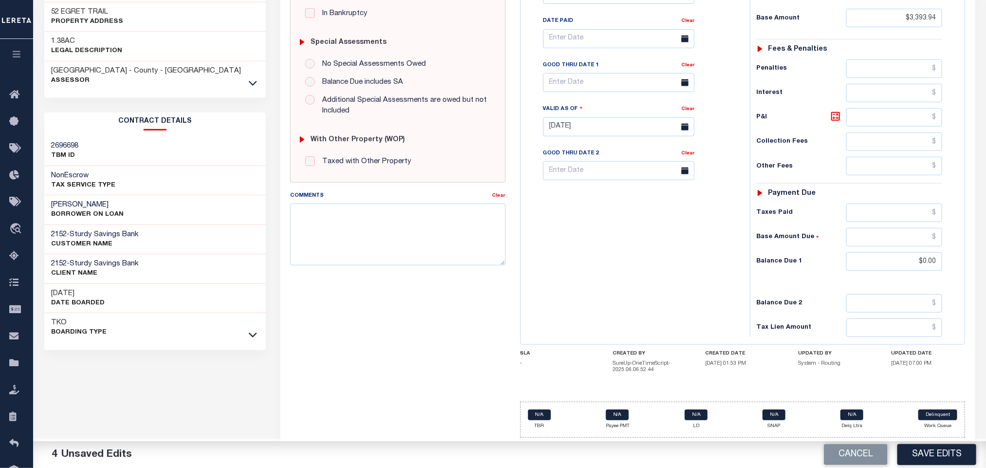
click at [728, 280] on div "Tax Bill No Multiple Payment Option Payment Plan Clear" at bounding box center [632, 122] width 219 height 430
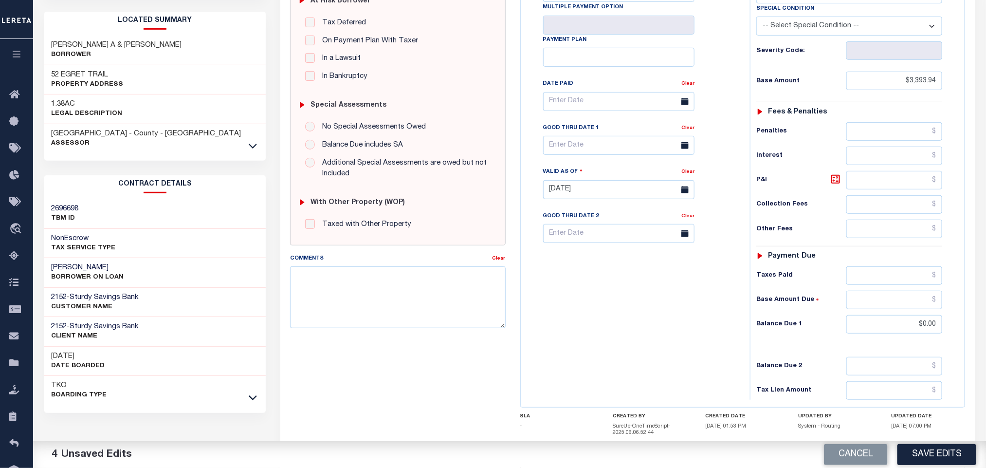
scroll to position [0, 0]
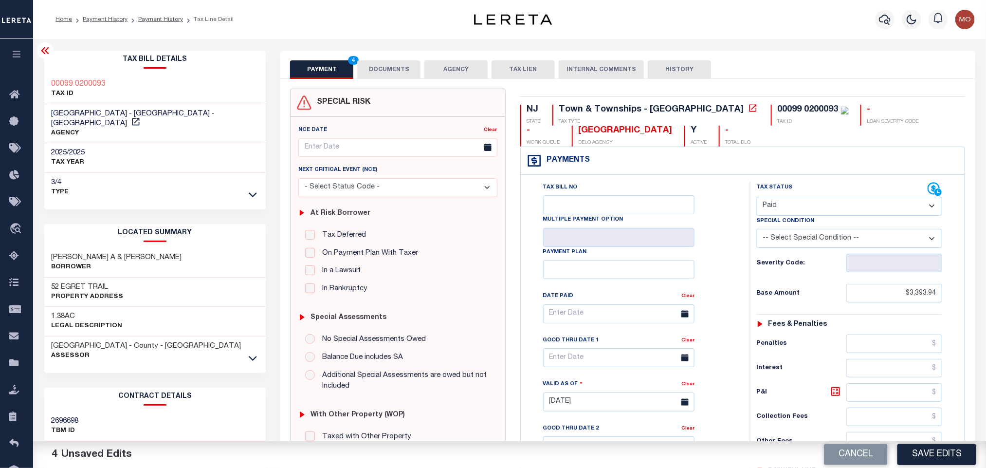
click at [402, 69] on button "DOCUMENTS" at bounding box center [388, 69] width 63 height 18
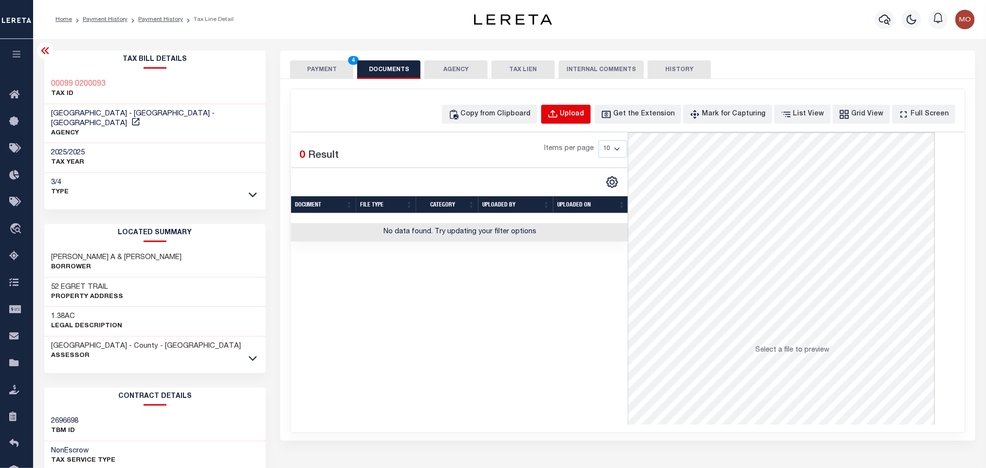
click at [584, 112] on div "Upload" at bounding box center [572, 114] width 24 height 11
select select "POP"
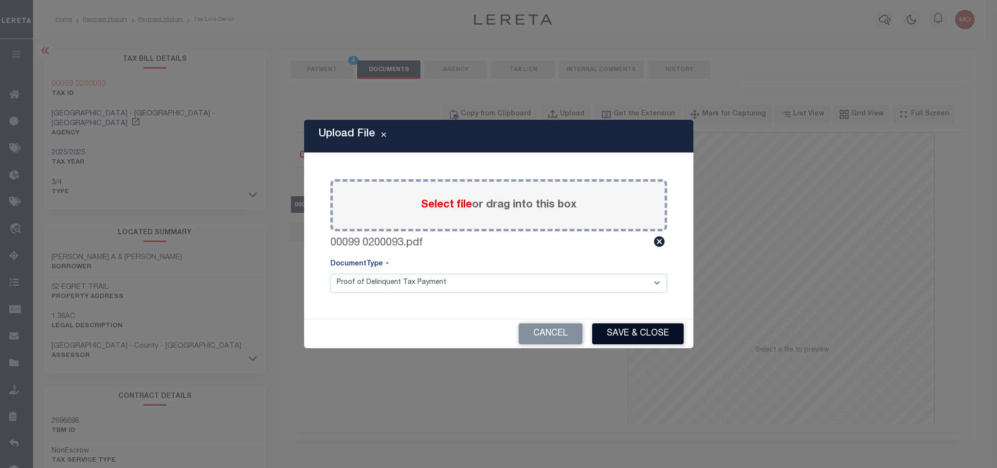
click at [622, 331] on button "Save & Close" at bounding box center [637, 333] width 91 height 21
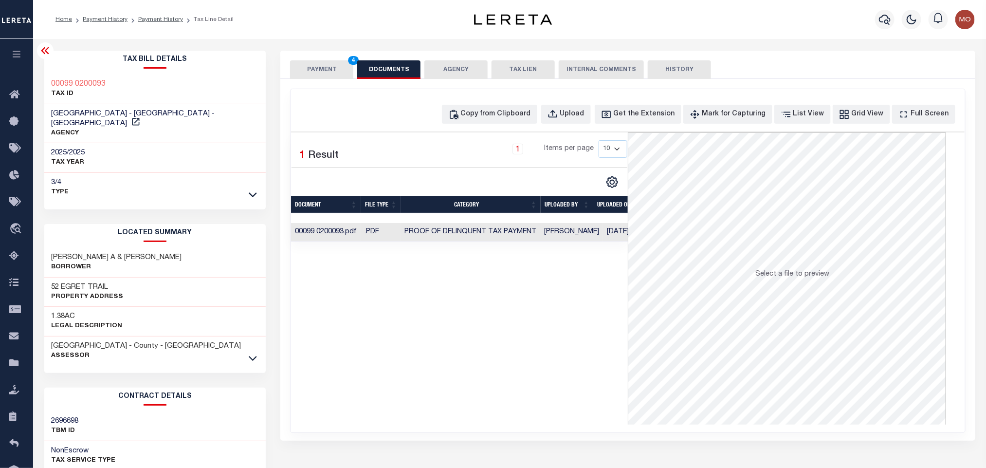
click at [330, 69] on button "PAYMENT 4" at bounding box center [321, 69] width 63 height 18
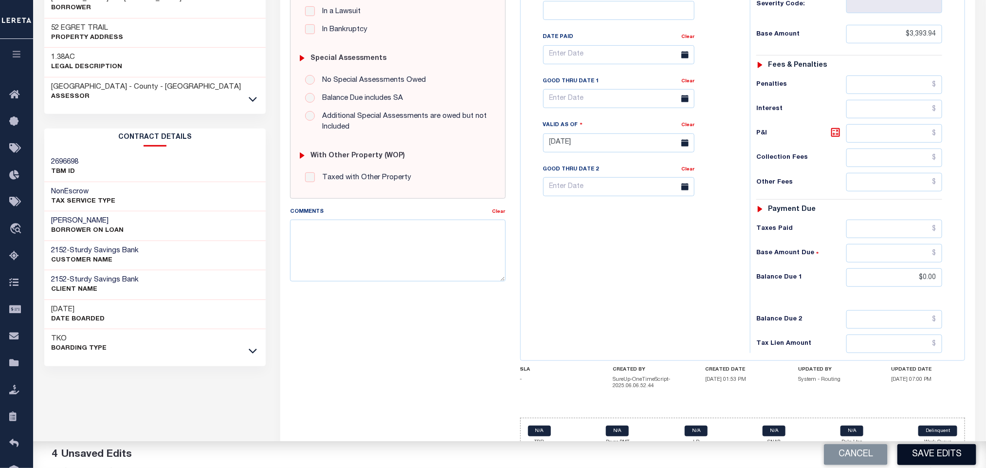
scroll to position [280, 0]
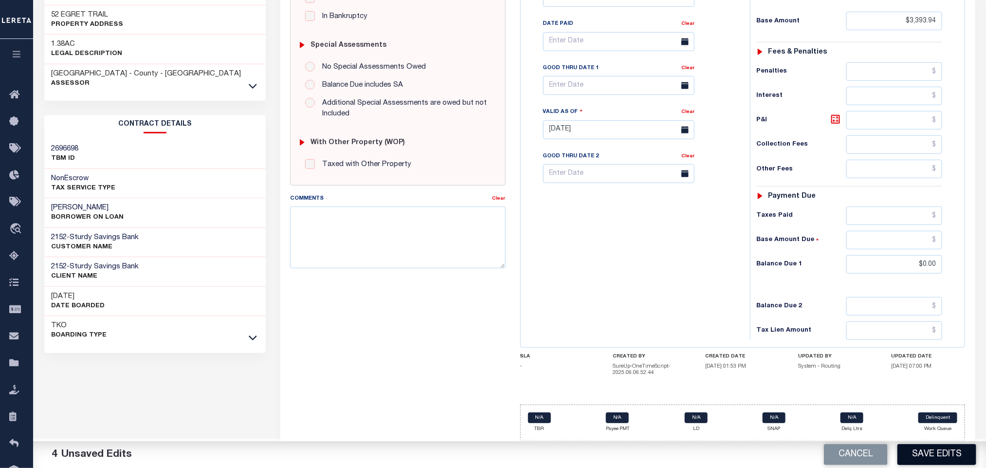
click at [941, 451] on button "Save Edits" at bounding box center [936, 454] width 79 height 21
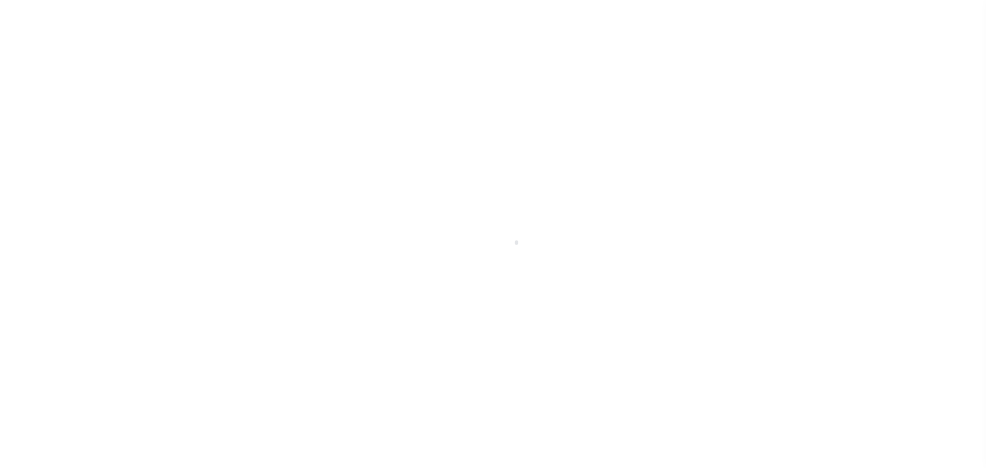
select select "PYD"
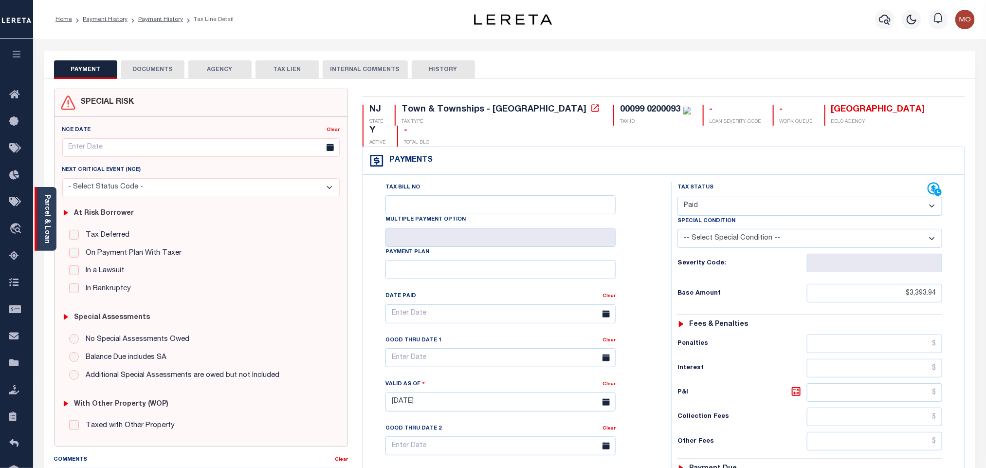
click at [44, 199] on link "Parcel & Loan" at bounding box center [46, 218] width 7 height 49
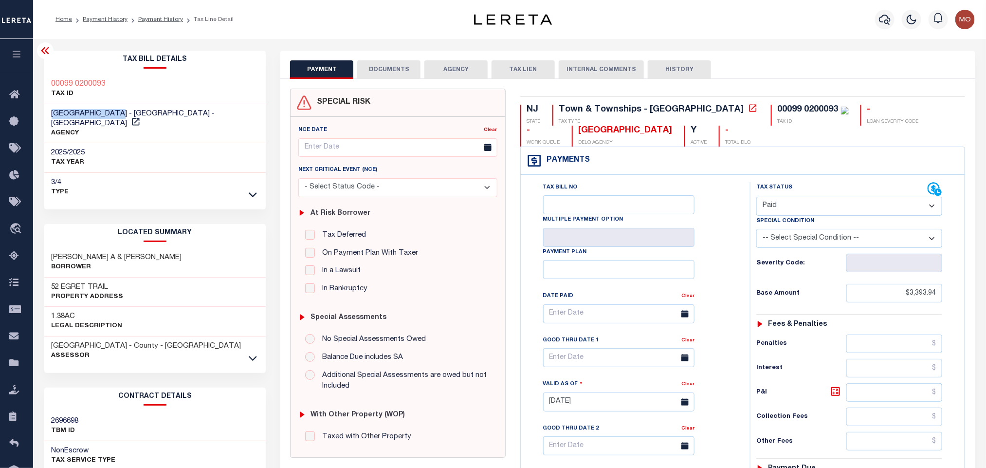
drag, startPoint x: 50, startPoint y: 110, endPoint x: 120, endPoint y: 109, distance: 70.6
click at [120, 109] on div "[GEOGRAPHIC_DATA] - [GEOGRAPHIC_DATA] - [GEOGRAPHIC_DATA] AGENCY" at bounding box center [155, 123] width 222 height 39
copy span "[GEOGRAPHIC_DATA]"
click at [375, 68] on button "DOCUMENTS" at bounding box center [388, 69] width 63 height 18
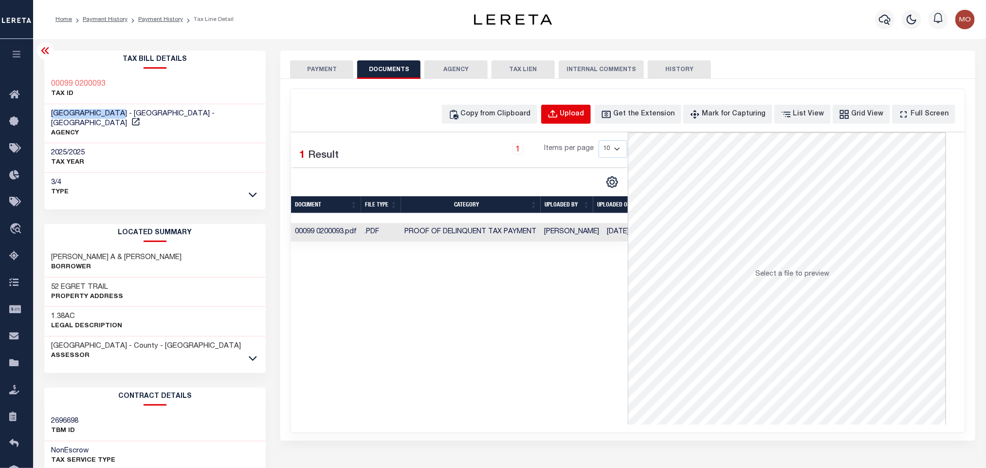
click at [582, 111] on div "Upload" at bounding box center [572, 114] width 24 height 11
select select "POP"
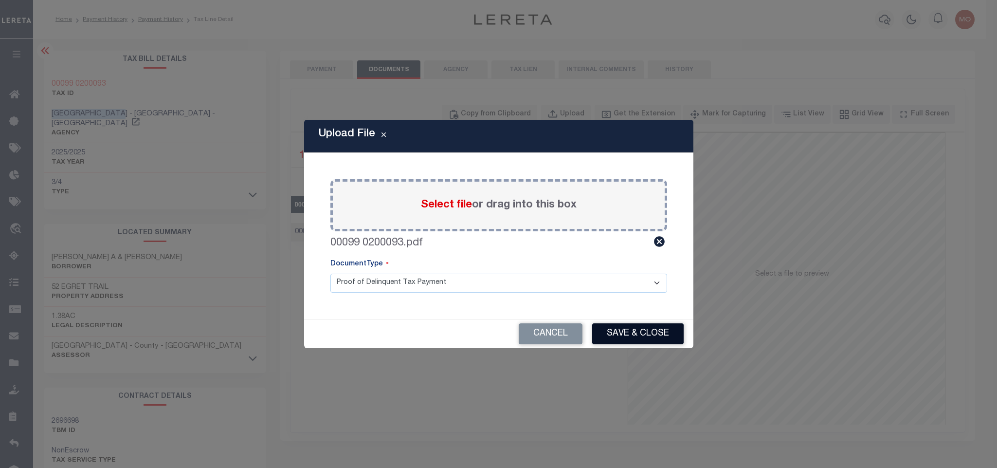
click at [620, 337] on button "Save & Close" at bounding box center [637, 333] width 91 height 21
